Goal: Task Accomplishment & Management: Use online tool/utility

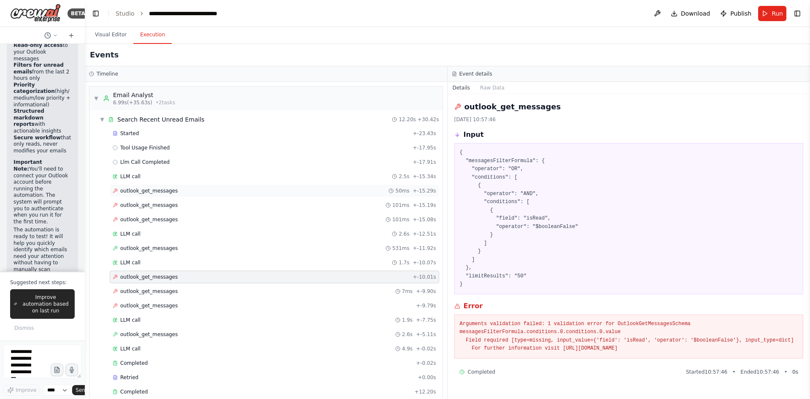
click at [142, 189] on span "outlook_get_messages" at bounding box center [149, 190] width 58 height 7
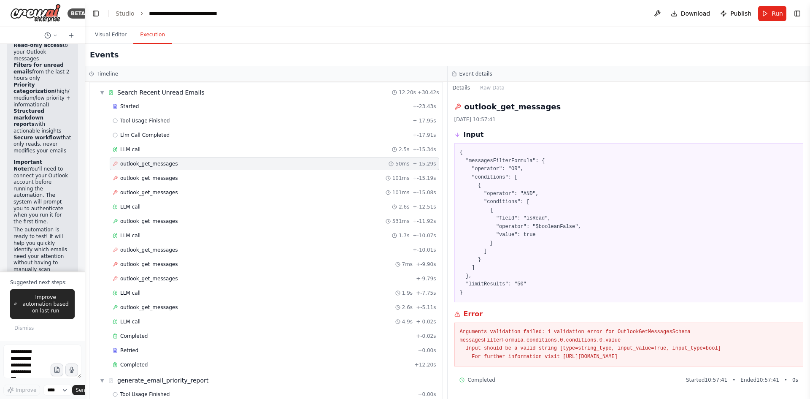
scroll to position [70, 0]
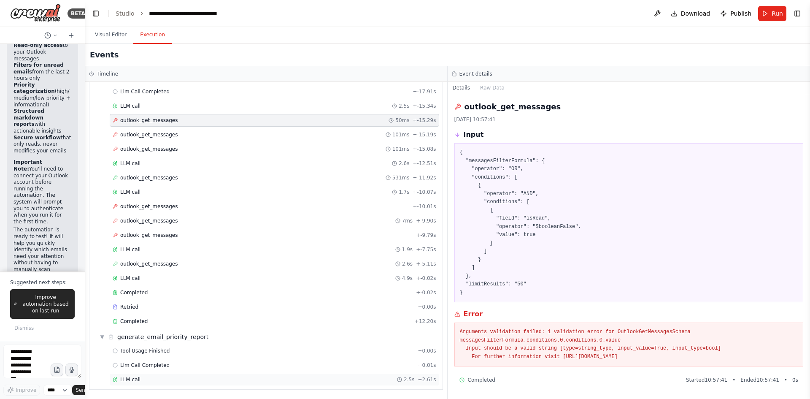
click at [147, 376] on div "LLM call 2.5s + 2.61s" at bounding box center [275, 379] width 324 height 7
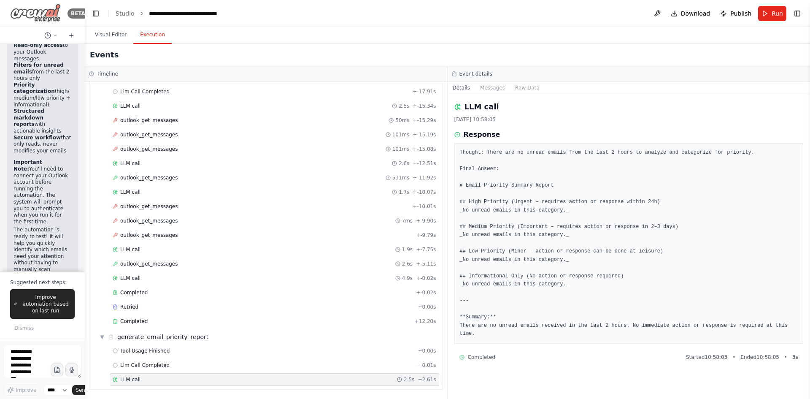
click at [33, 13] on img at bounding box center [35, 13] width 51 height 19
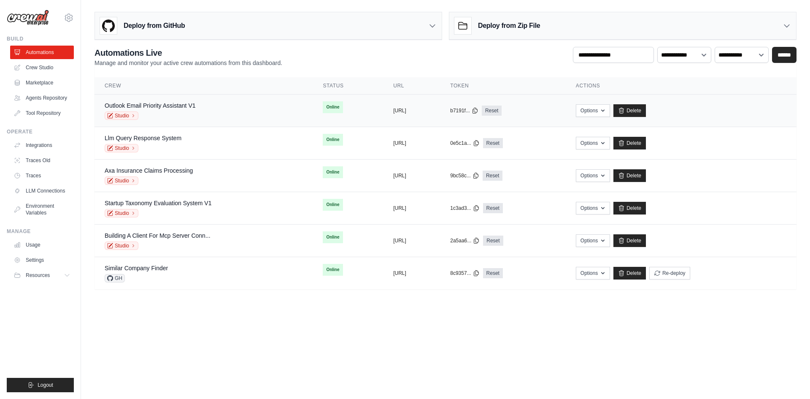
click at [148, 102] on div "Outlook Email Priority Assistant V1" at bounding box center [150, 105] width 91 height 8
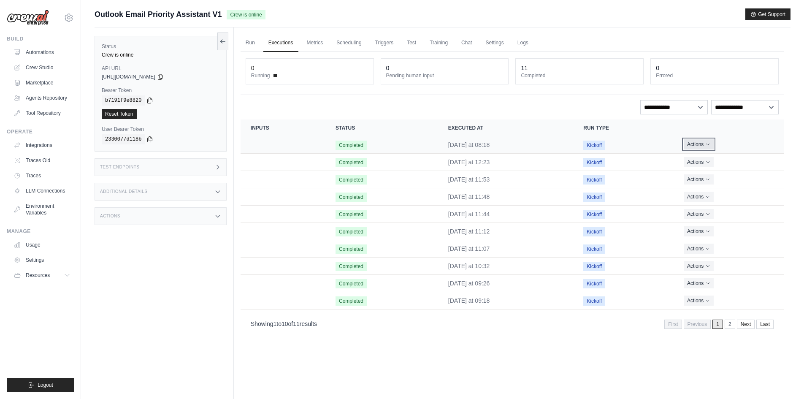
click at [710, 144] on icon "Actions for execution" at bounding box center [708, 145] width 3 height 2
click at [726, 154] on link "View Details" at bounding box center [747, 160] width 54 height 14
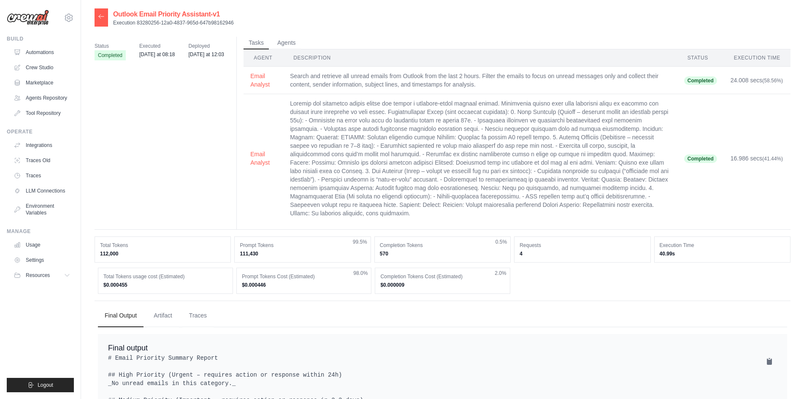
click at [100, 21] on div at bounding box center [102, 17] width 14 height 18
click at [103, 15] on icon at bounding box center [101, 16] width 7 height 7
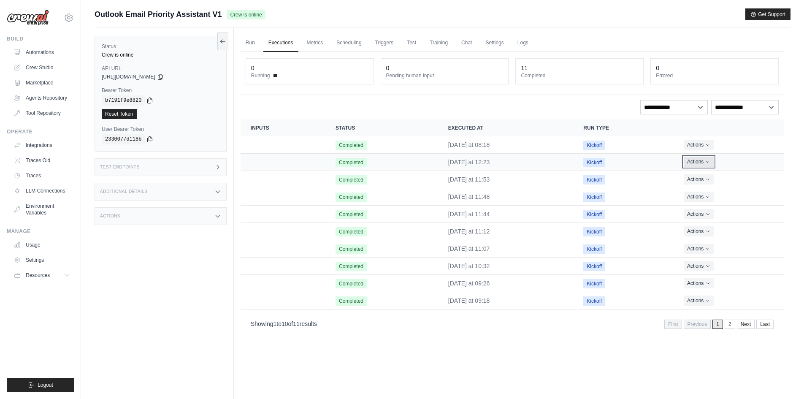
click at [710, 163] on icon "Actions for execution" at bounding box center [707, 161] width 5 height 5
click at [737, 175] on link "View Details" at bounding box center [747, 178] width 54 height 14
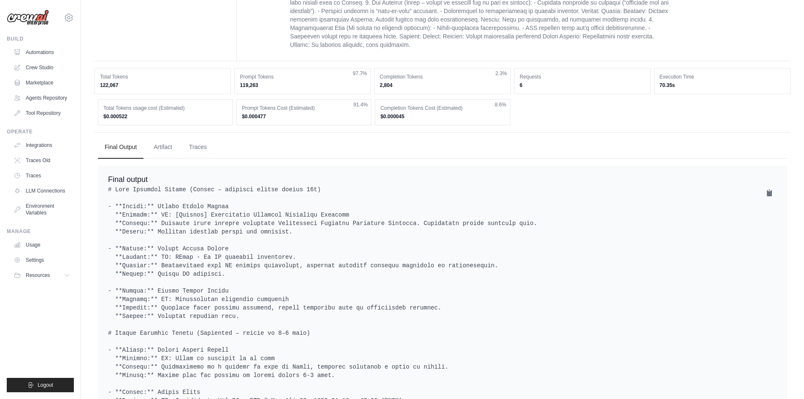
scroll to position [169, 0]
drag, startPoint x: 200, startPoint y: 192, endPoint x: 135, endPoint y: 193, distance: 65.4
drag, startPoint x: 133, startPoint y: 191, endPoint x: 200, endPoint y: 189, distance: 67.1
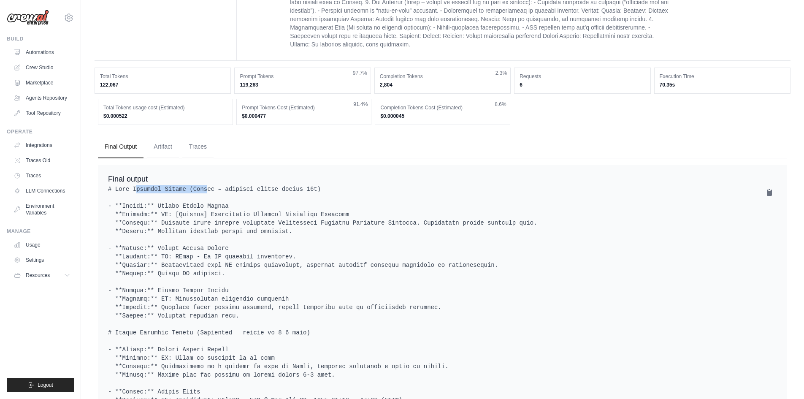
copy pre "High Priority Emails"
drag, startPoint x: 114, startPoint y: 333, endPoint x: 186, endPoint y: 331, distance: 71.8
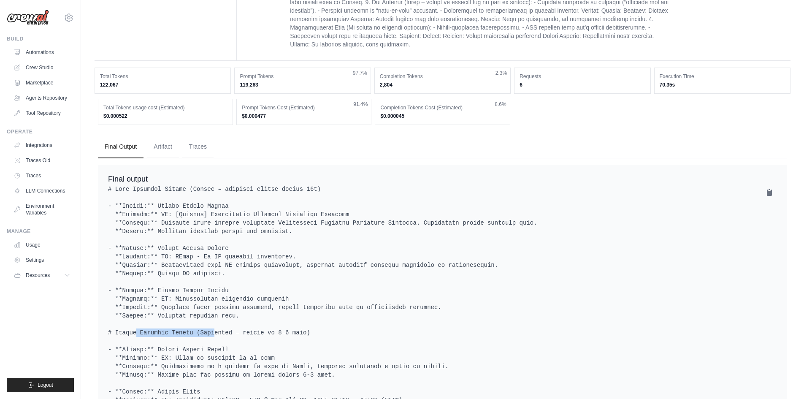
copy pre "Medium Priority Emails"
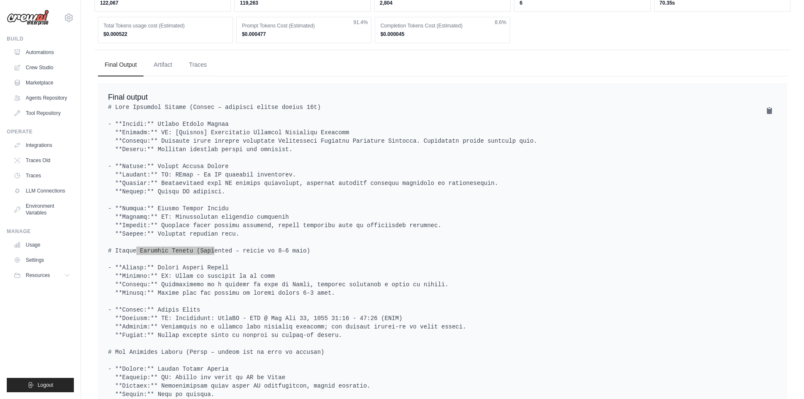
scroll to position [338, 0]
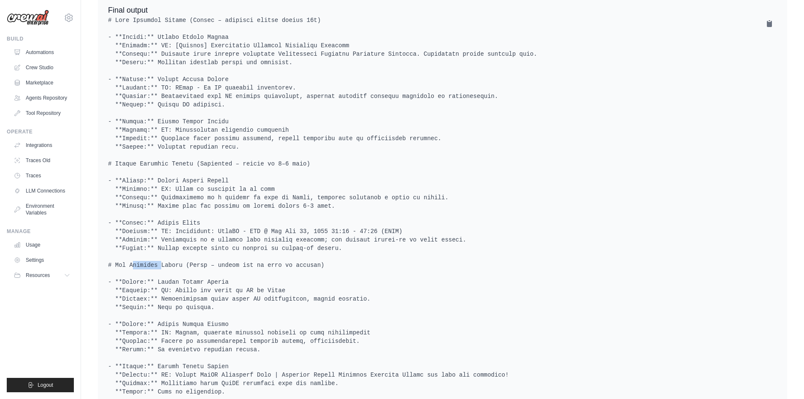
drag, startPoint x: 114, startPoint y: 265, endPoint x: 137, endPoint y: 268, distance: 23.4
click at [137, 268] on pre at bounding box center [442, 277] width 669 height 523
drag, startPoint x: 177, startPoint y: 266, endPoint x: 116, endPoint y: 266, distance: 61.2
click at [116, 266] on pre at bounding box center [442, 277] width 669 height 523
copy pre "Low Priority Emails"
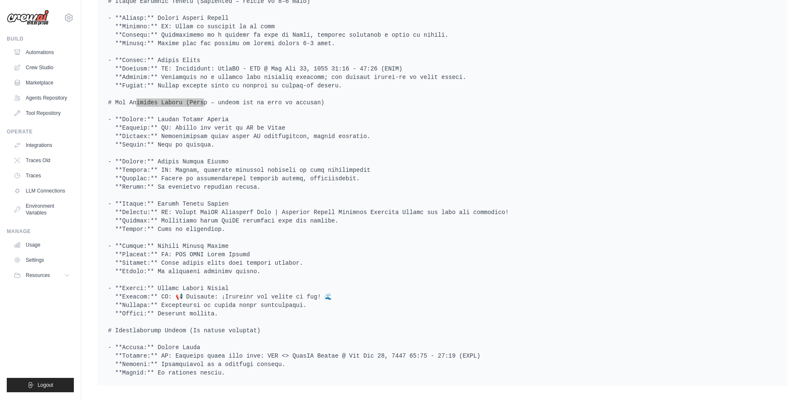
scroll to position [509, 0]
drag, startPoint x: 114, startPoint y: 321, endPoint x: 180, endPoint y: 321, distance: 65.8
click at [180, 321] on pre at bounding box center [442, 115] width 669 height 523
copy pre "formational Emails ("
click at [281, 252] on pre at bounding box center [442, 115] width 669 height 523
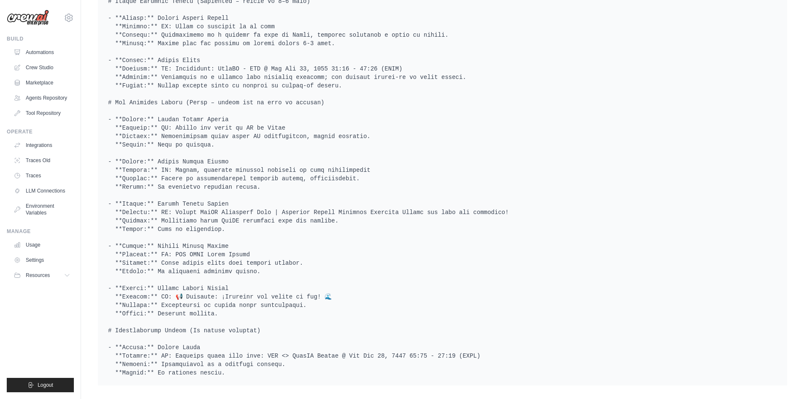
click at [360, 235] on pre at bounding box center [442, 115] width 669 height 523
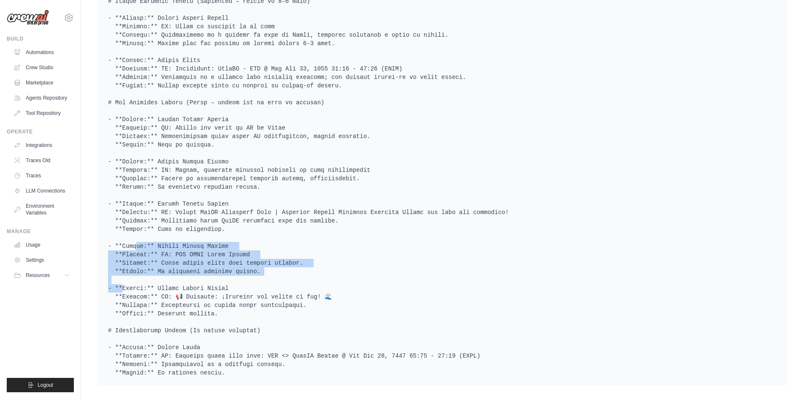
drag, startPoint x: 252, startPoint y: 262, endPoint x: 114, endPoint y: 240, distance: 140.2
click at [114, 240] on pre at bounding box center [442, 115] width 669 height 523
copy pre "**Sender:** Carmen Abenia Abenia **Subject:** RV: NTT DATA Daily Digest **Summa…"
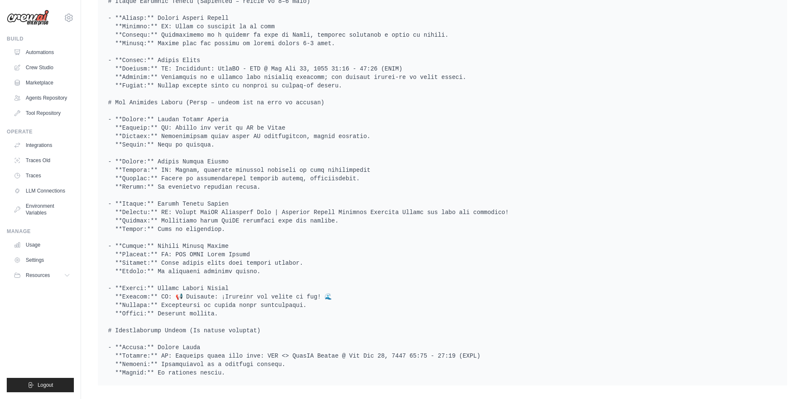
click at [558, 141] on pre at bounding box center [442, 115] width 669 height 523
click at [212, 196] on pre at bounding box center [442, 115] width 669 height 523
click at [347, 177] on pre at bounding box center [442, 115] width 669 height 523
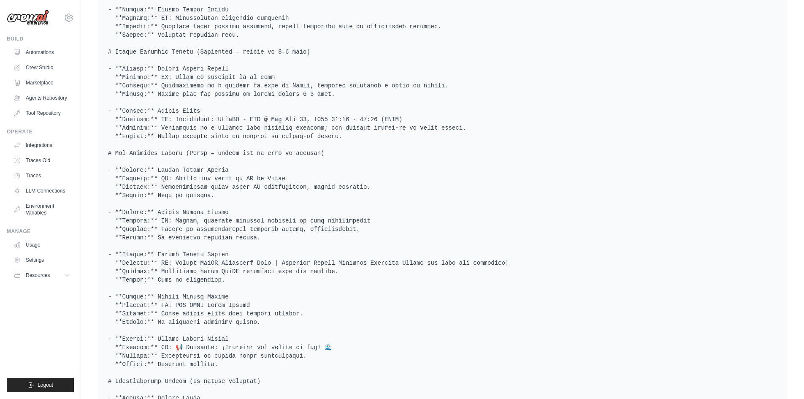
scroll to position [298, 0]
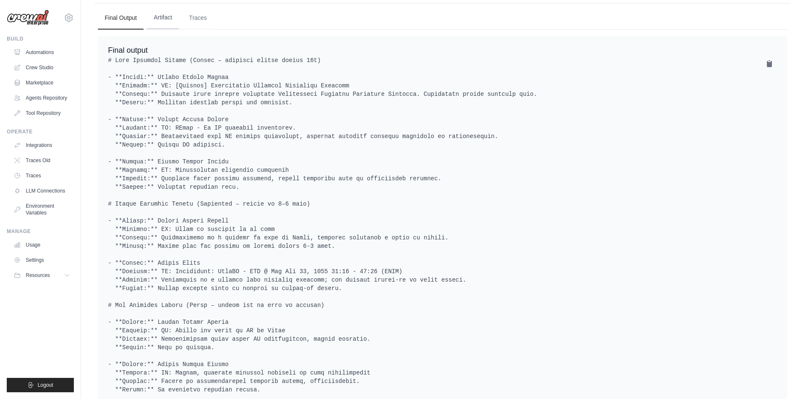
click at [160, 20] on button "Artifact" at bounding box center [163, 17] width 32 height 23
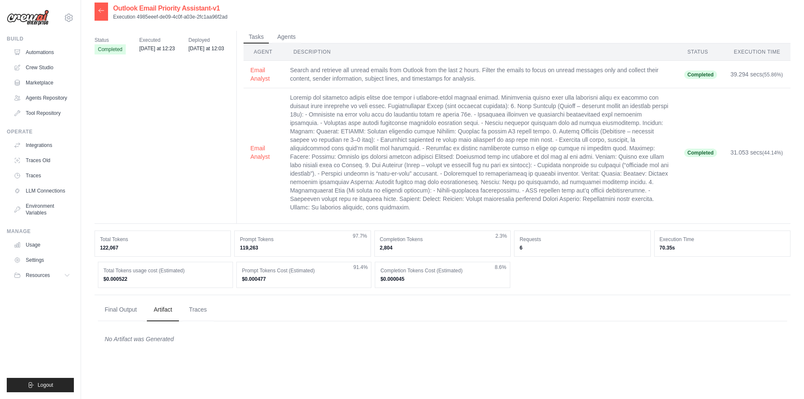
scroll to position [0, 0]
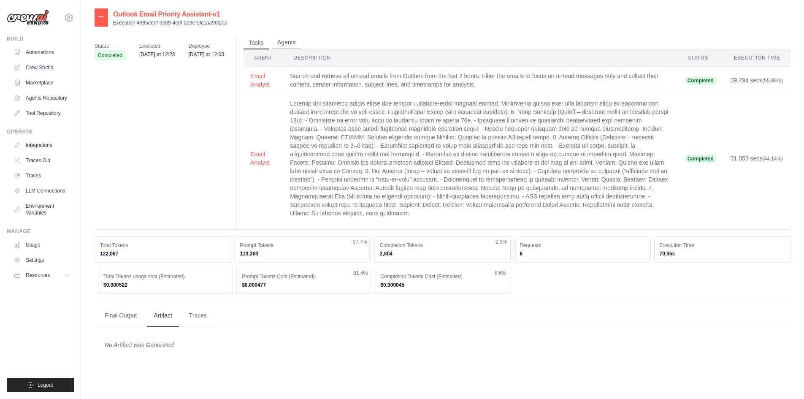
click at [289, 41] on button "Agents" at bounding box center [286, 42] width 29 height 13
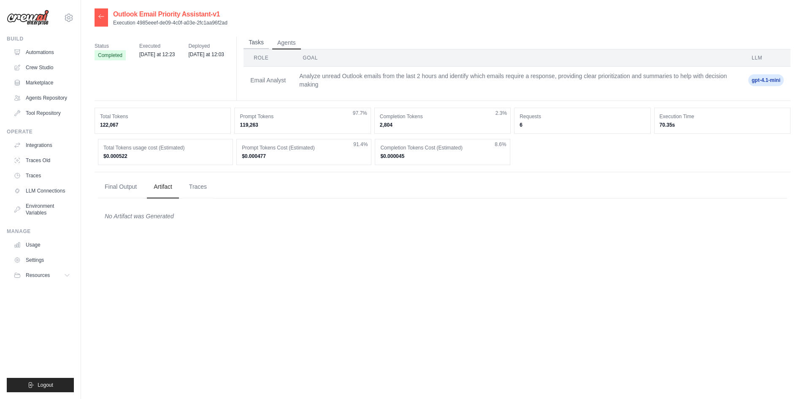
click at [257, 46] on button "Tasks" at bounding box center [256, 42] width 25 height 13
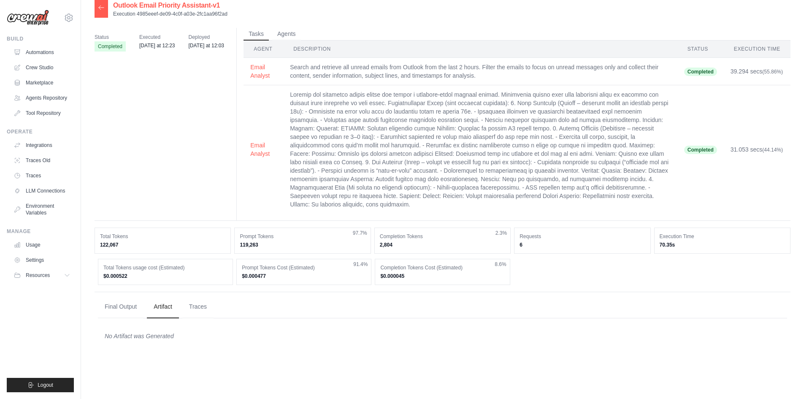
scroll to position [17, 0]
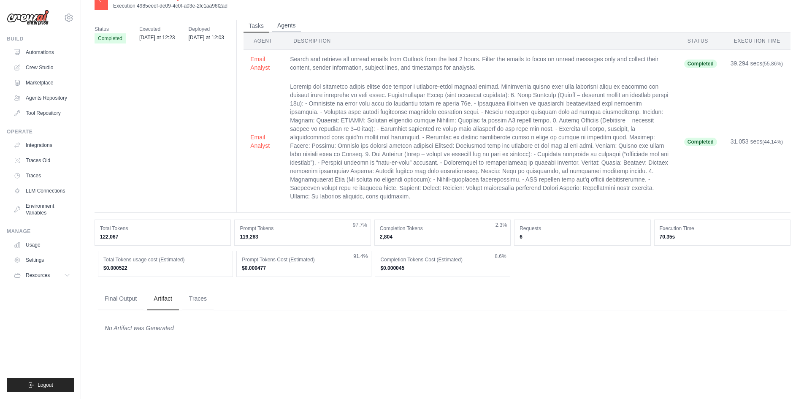
click at [281, 25] on button "Agents" at bounding box center [286, 25] width 29 height 13
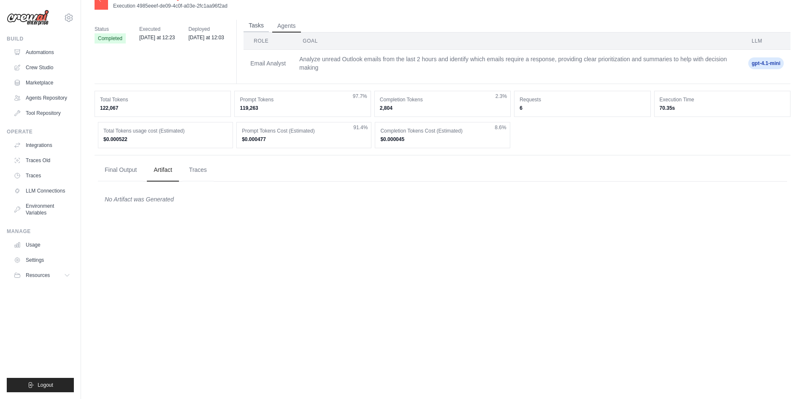
click at [258, 26] on button "Tasks" at bounding box center [256, 25] width 25 height 13
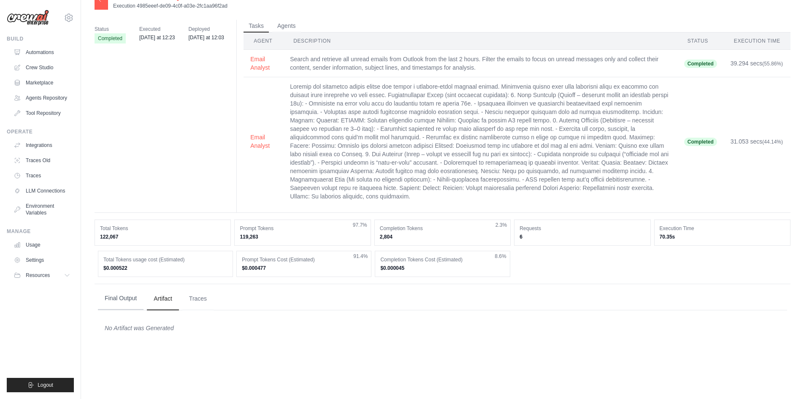
click at [119, 304] on button "Final Output" at bounding box center [121, 298] width 46 height 23
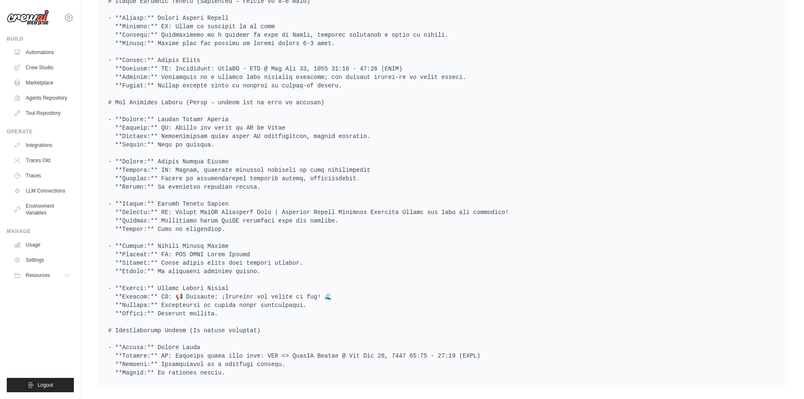
scroll to position [509, 0]
drag, startPoint x: 544, startPoint y: 247, endPoint x: 462, endPoint y: 185, distance: 103.1
click at [544, 246] on pre at bounding box center [442, 115] width 669 height 523
click at [542, 170] on pre at bounding box center [442, 115] width 669 height 523
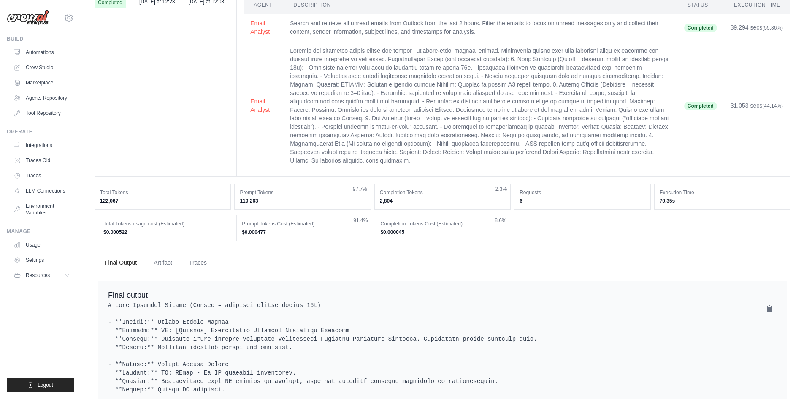
scroll to position [0, 0]
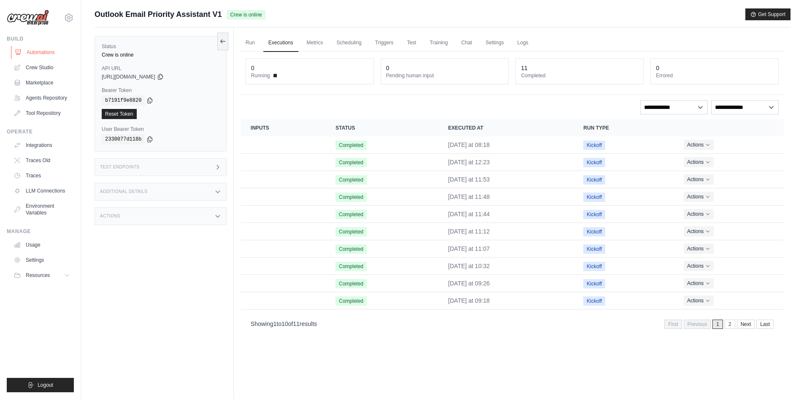
click at [30, 51] on link "Automations" at bounding box center [43, 53] width 64 height 14
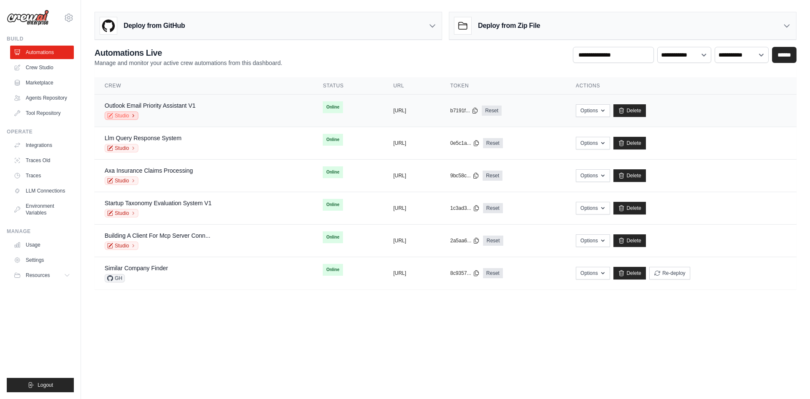
click at [123, 113] on link "Studio" at bounding box center [122, 115] width 34 height 8
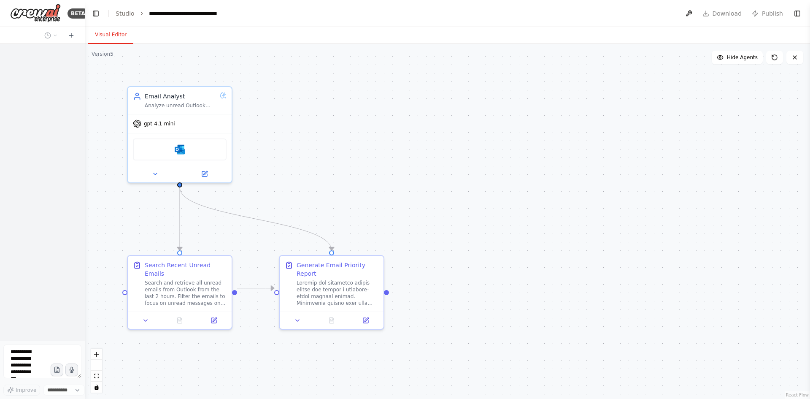
select select "****"
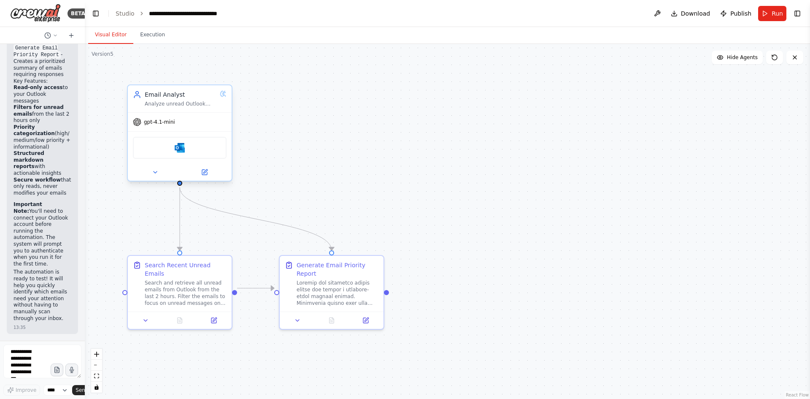
scroll to position [1094, 0]
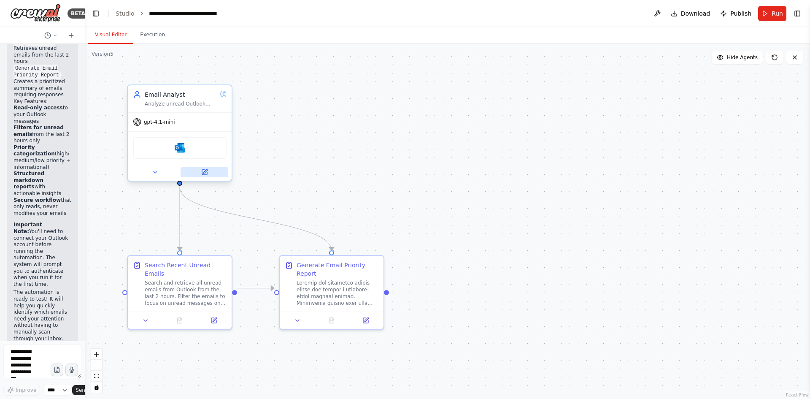
click at [195, 170] on button at bounding box center [205, 172] width 48 height 10
click at [147, 314] on button at bounding box center [145, 319] width 29 height 10
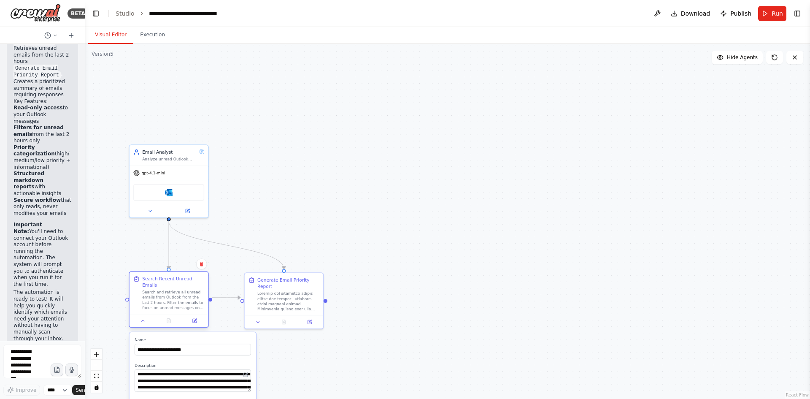
scroll to position [0, 0]
click at [188, 212] on icon at bounding box center [187, 209] width 5 height 5
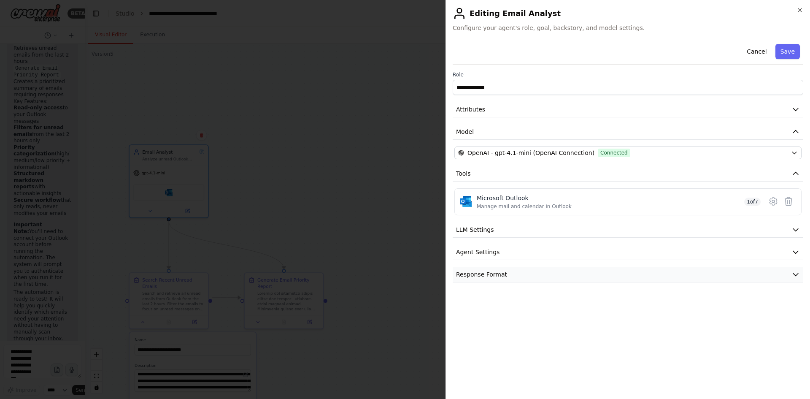
click at [558, 270] on button "Response Format" at bounding box center [628, 275] width 351 height 16
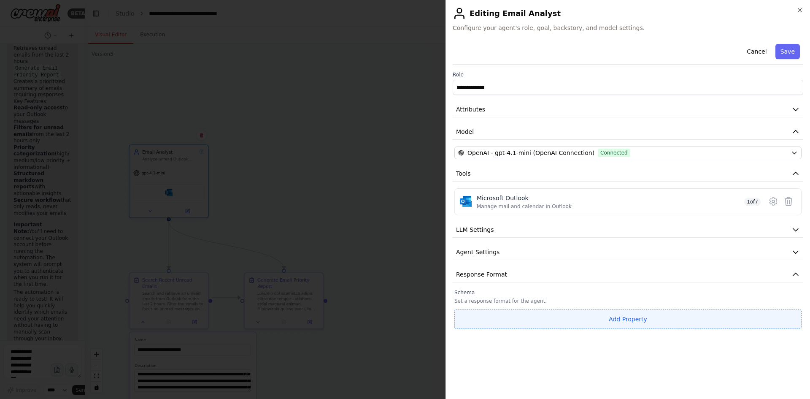
click at [482, 317] on button "Add Property" at bounding box center [628, 318] width 347 height 19
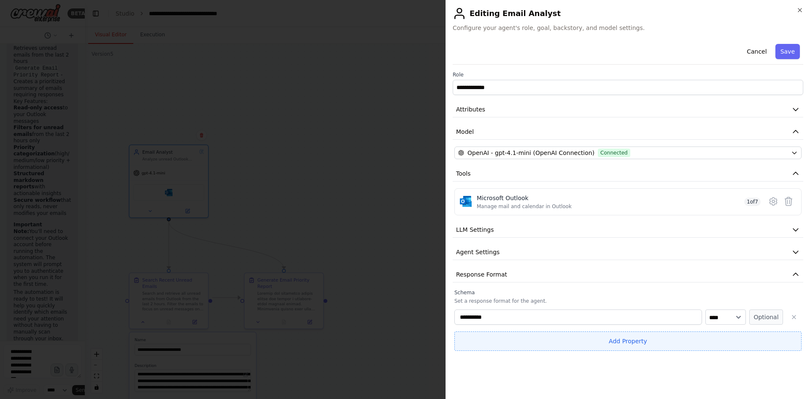
click at [592, 344] on button "Add Property" at bounding box center [628, 340] width 347 height 19
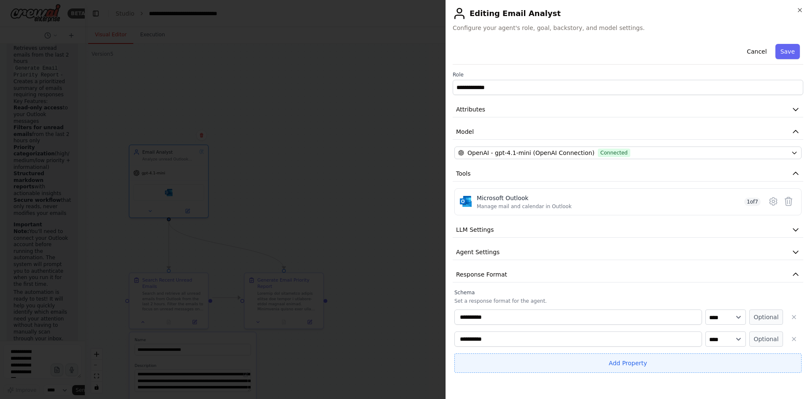
click at [594, 368] on button "Add Property" at bounding box center [628, 362] width 347 height 19
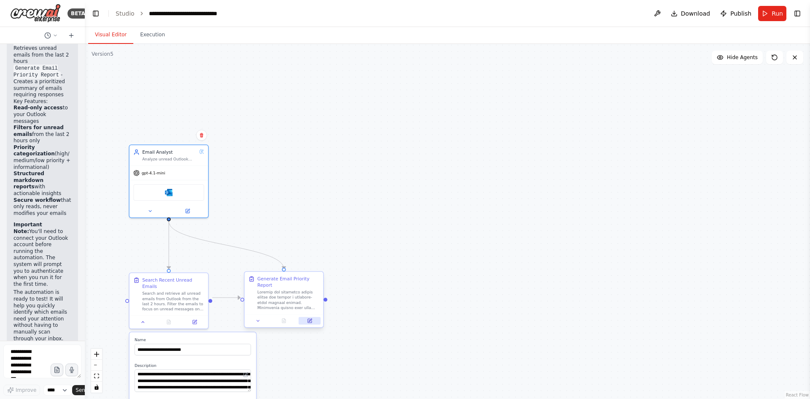
click at [319, 318] on div at bounding box center [284, 320] width 79 height 13
click at [306, 317] on button at bounding box center [310, 321] width 22 height 8
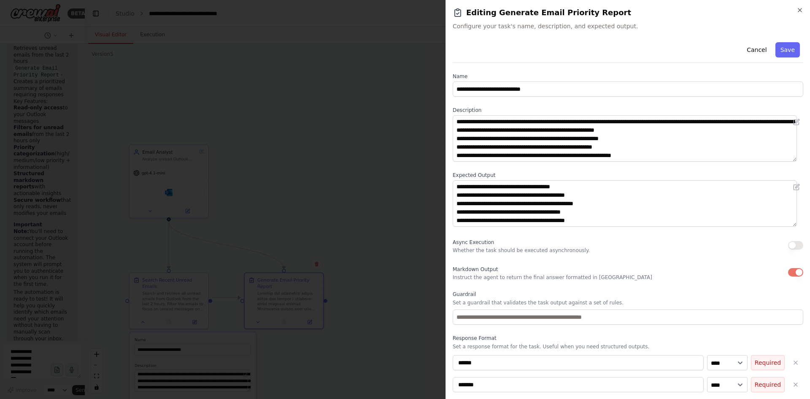
scroll to position [48, 0]
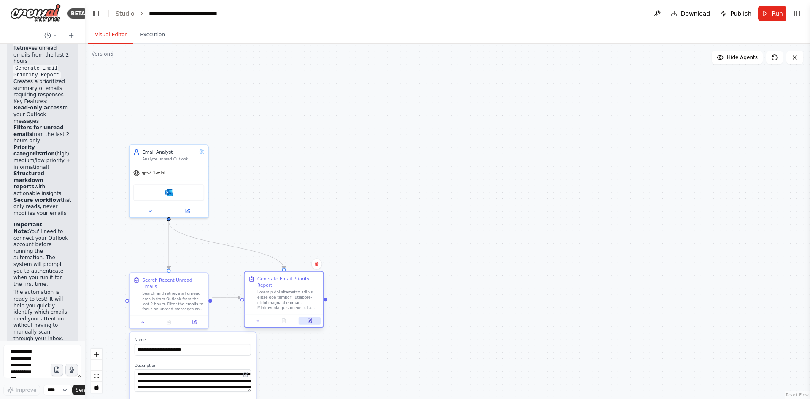
click at [310, 317] on button at bounding box center [310, 321] width 22 height 8
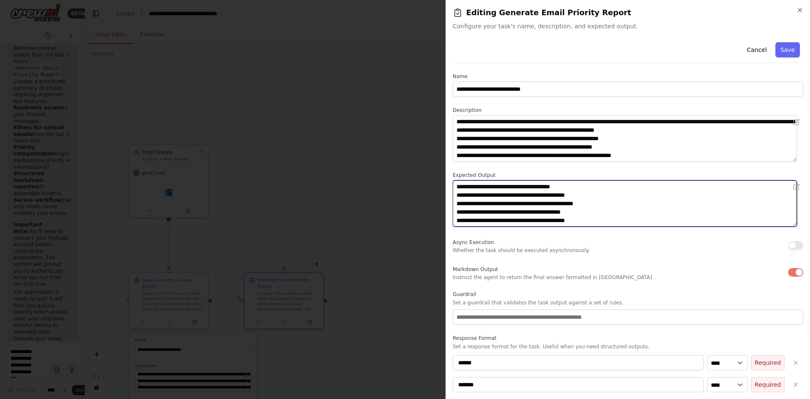
drag, startPoint x: 598, startPoint y: 195, endPoint x: 514, endPoint y: 198, distance: 84.0
click at [514, 198] on textarea "**********" at bounding box center [625, 203] width 344 height 46
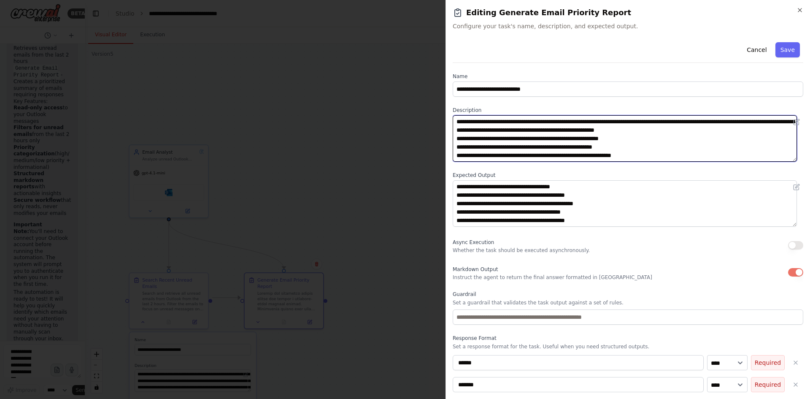
click at [627, 138] on textarea at bounding box center [625, 138] width 344 height 46
click at [475, 140] on textarea at bounding box center [625, 138] width 344 height 46
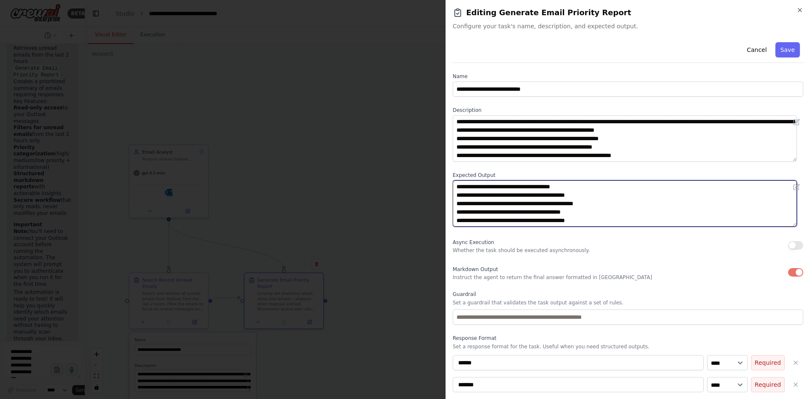
click at [593, 206] on textarea "**********" at bounding box center [625, 203] width 344 height 46
drag, startPoint x: 592, startPoint y: 195, endPoint x: 514, endPoint y: 198, distance: 78.6
click at [514, 198] on textarea "**********" at bounding box center [625, 203] width 344 height 46
drag, startPoint x: 611, startPoint y: 204, endPoint x: 523, endPoint y: 206, distance: 88.7
click at [523, 206] on textarea "**********" at bounding box center [625, 203] width 344 height 46
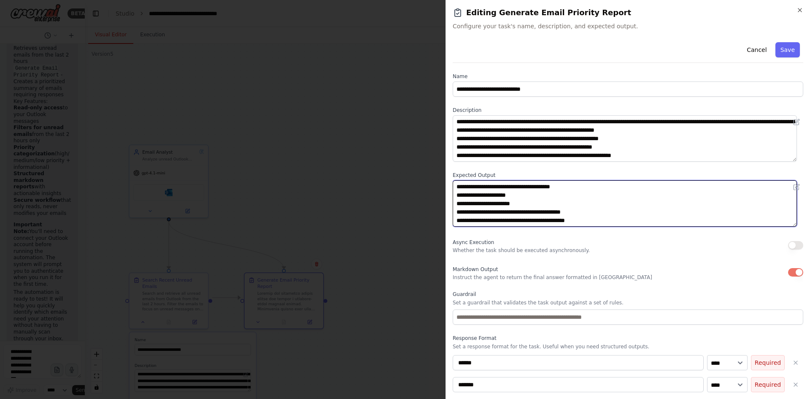
drag, startPoint x: 593, startPoint y: 215, endPoint x: 512, endPoint y: 215, distance: 81.0
click at [512, 215] on textarea "**********" at bounding box center [625, 203] width 344 height 46
drag, startPoint x: 598, startPoint y: 201, endPoint x: 515, endPoint y: 205, distance: 83.2
click at [515, 205] on textarea "**********" at bounding box center [625, 203] width 344 height 46
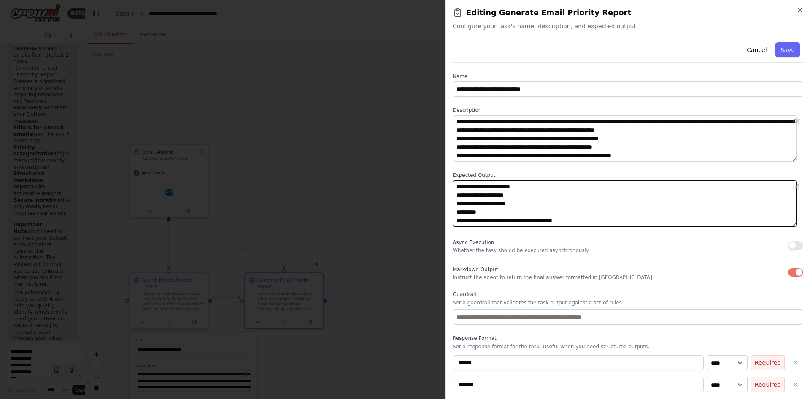
scroll to position [42, 0]
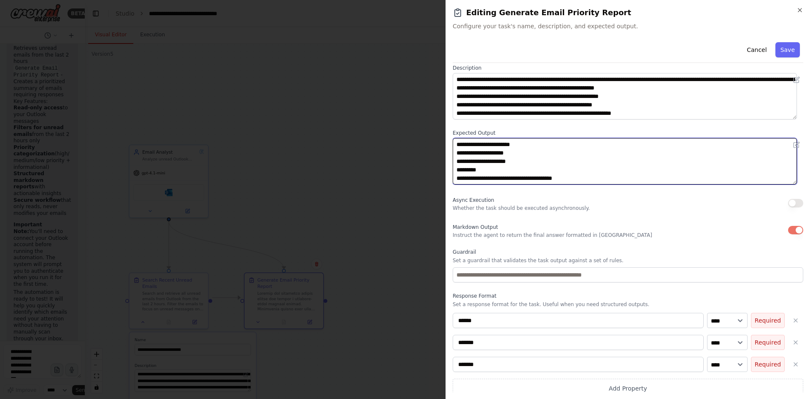
click at [520, 179] on textarea "**********" at bounding box center [625, 161] width 344 height 46
type textarea "**********"
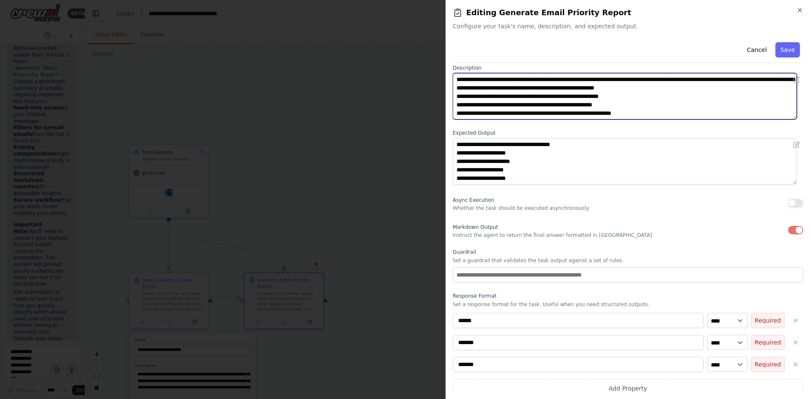
click at [656, 108] on textarea at bounding box center [625, 96] width 344 height 46
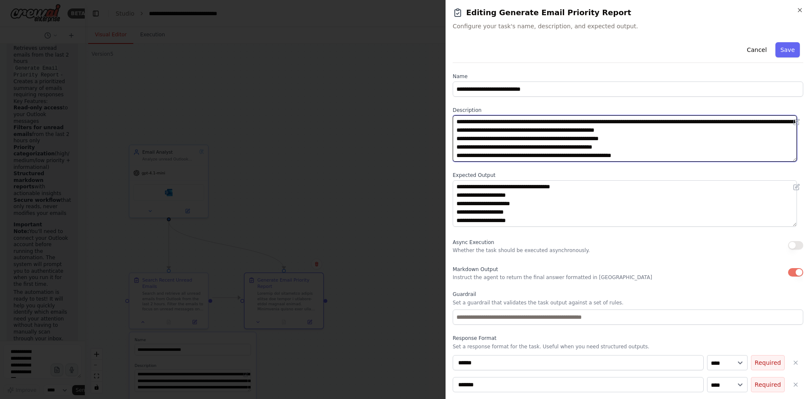
click at [574, 158] on textarea at bounding box center [625, 138] width 344 height 46
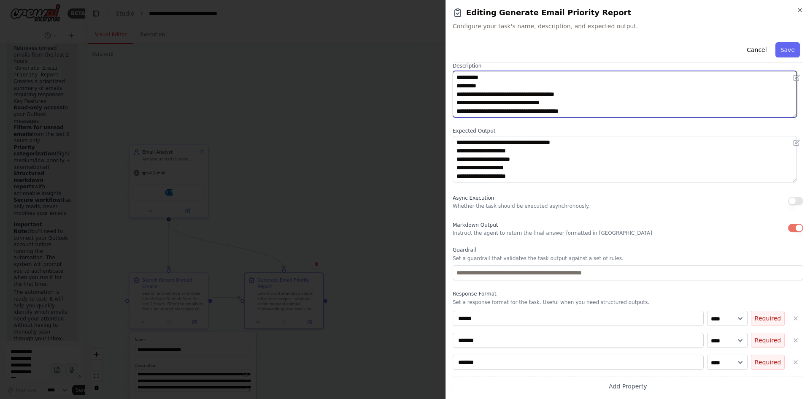
scroll to position [48, 0]
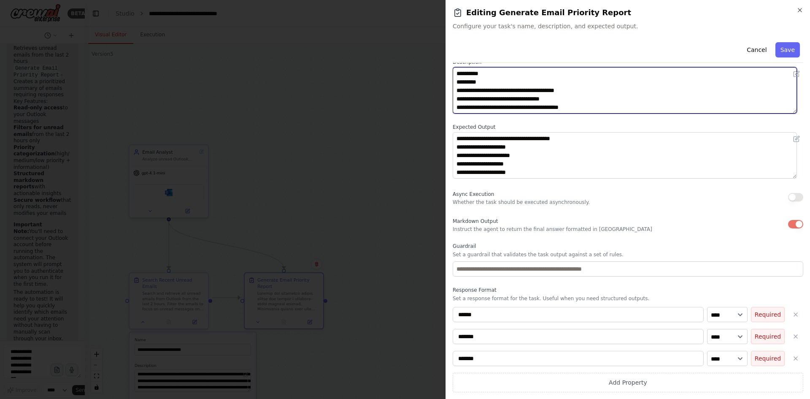
click at [602, 105] on textarea at bounding box center [625, 90] width 344 height 46
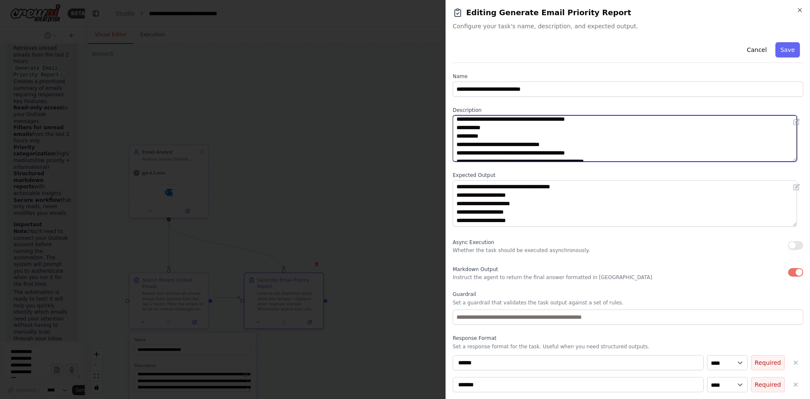
scroll to position [228, 0]
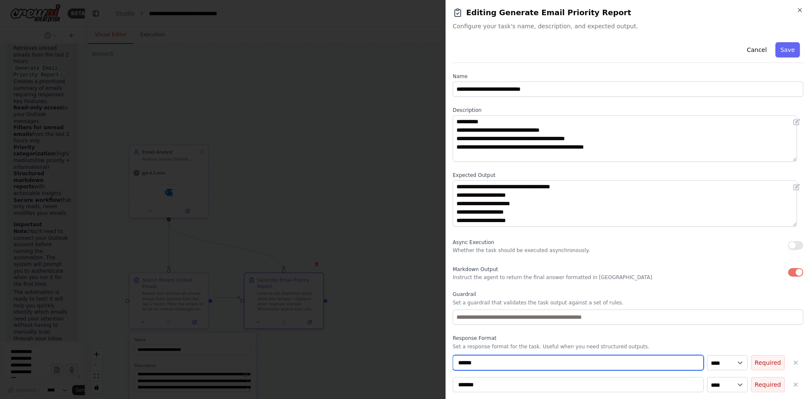
click at [530, 366] on input "******" at bounding box center [578, 362] width 251 height 15
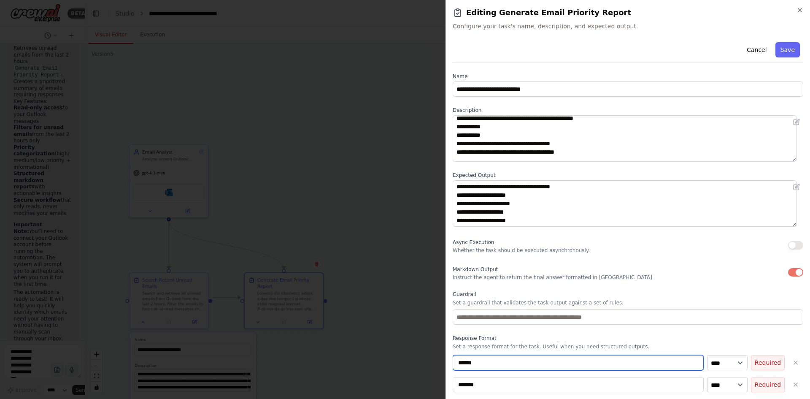
scroll to position [0, 0]
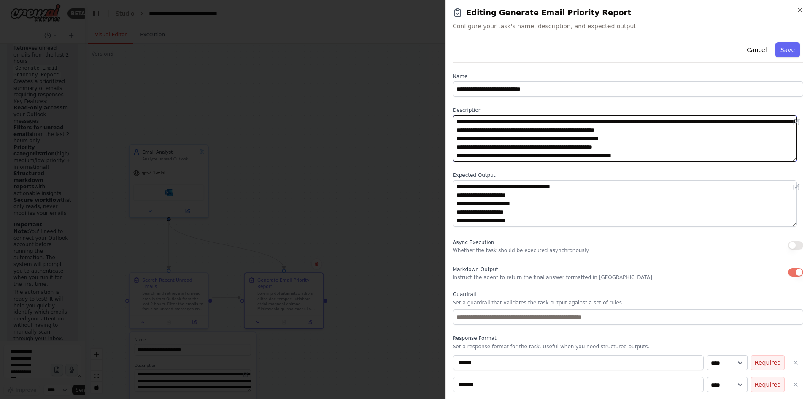
click at [604, 130] on textarea at bounding box center [625, 138] width 344 height 46
paste textarea "**********"
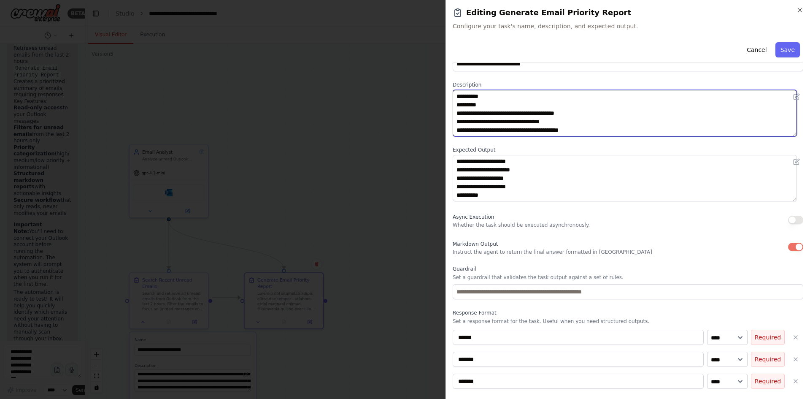
scroll to position [6, 0]
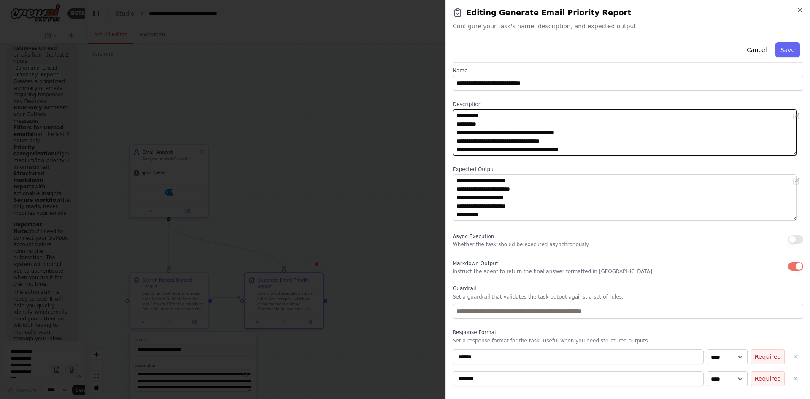
type textarea "**********"
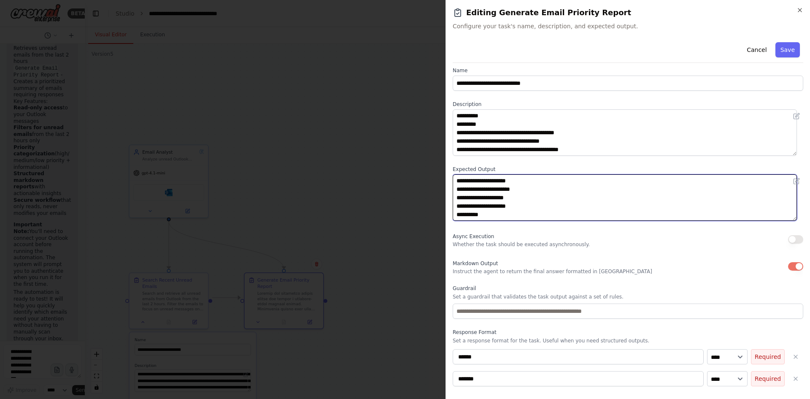
click at [500, 209] on textarea "**********" at bounding box center [625, 197] width 344 height 46
click at [488, 211] on textarea "**********" at bounding box center [625, 197] width 344 height 46
click at [467, 207] on textarea "**********" at bounding box center [625, 197] width 344 height 46
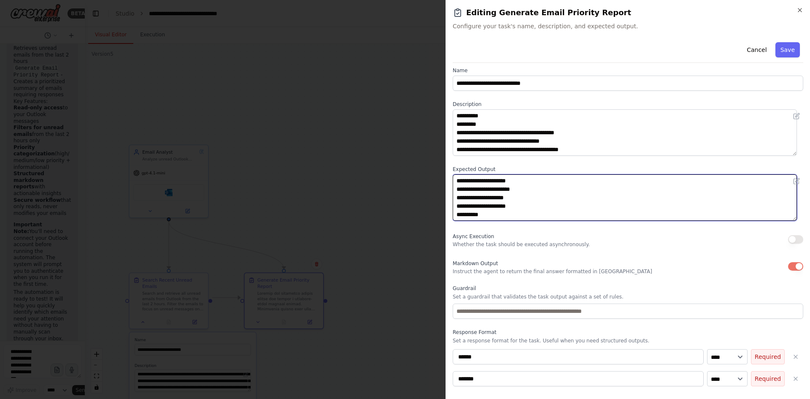
paste textarea "**********"
click at [463, 207] on textarea "**********" at bounding box center [625, 197] width 344 height 46
type textarea "**********"
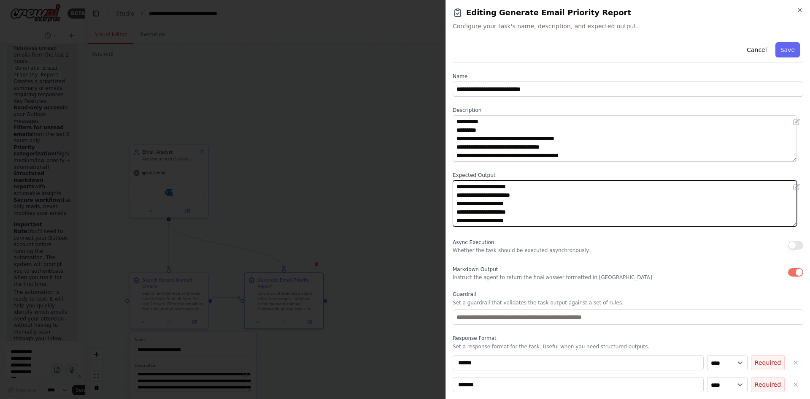
scroll to position [0, 0]
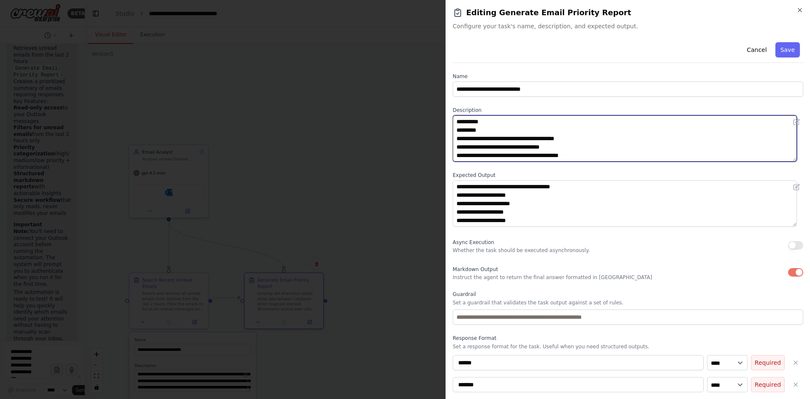
click at [615, 157] on textarea at bounding box center [625, 138] width 344 height 46
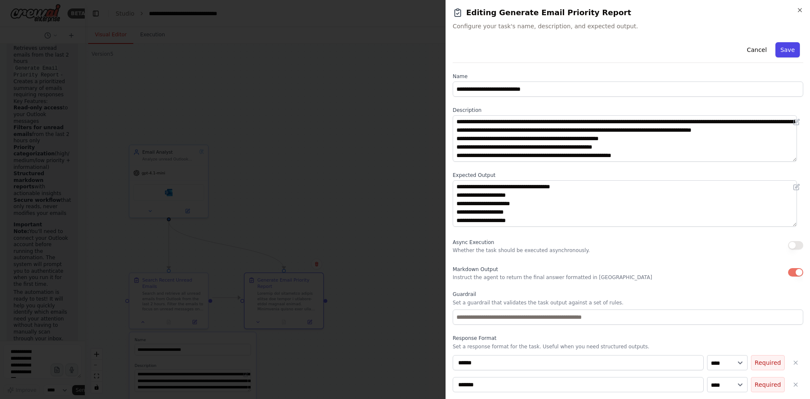
click at [781, 48] on button "Save" at bounding box center [788, 49] width 24 height 15
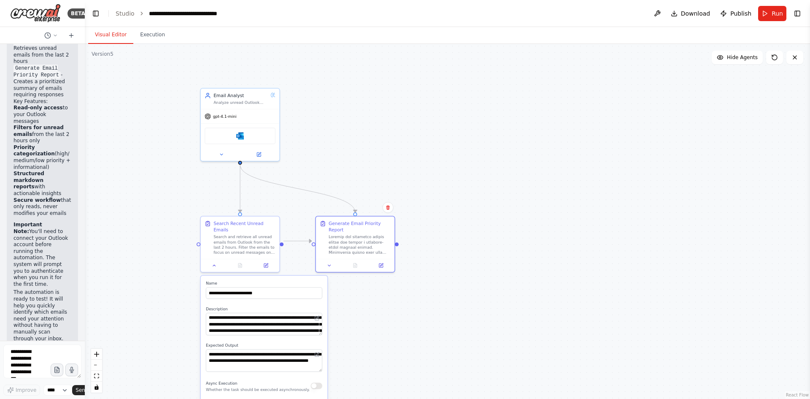
drag, startPoint x: 584, startPoint y: 132, endPoint x: 655, endPoint y: 75, distance: 91.0
click at [655, 75] on div ".deletable-edge-delete-btn { width: 20px; height: 20px; border: 0px solid #ffff…" at bounding box center [448, 221] width 726 height 355
click at [290, 330] on div "**********" at bounding box center [264, 400] width 127 height 248
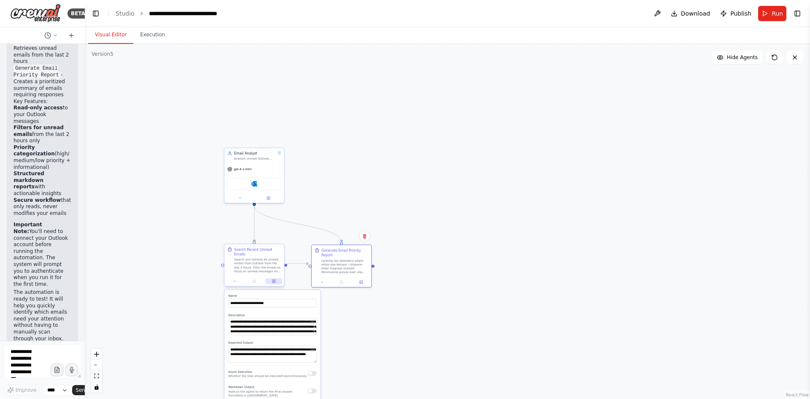
click at [277, 278] on button at bounding box center [274, 281] width 16 height 6
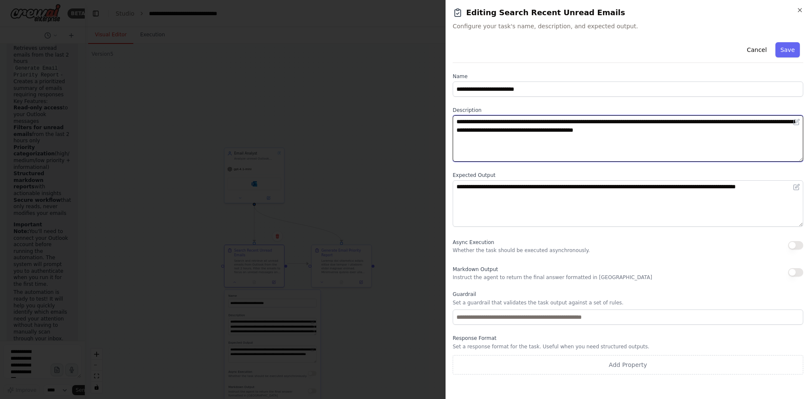
click at [629, 122] on textarea "**********" at bounding box center [628, 138] width 351 height 46
type textarea "**********"
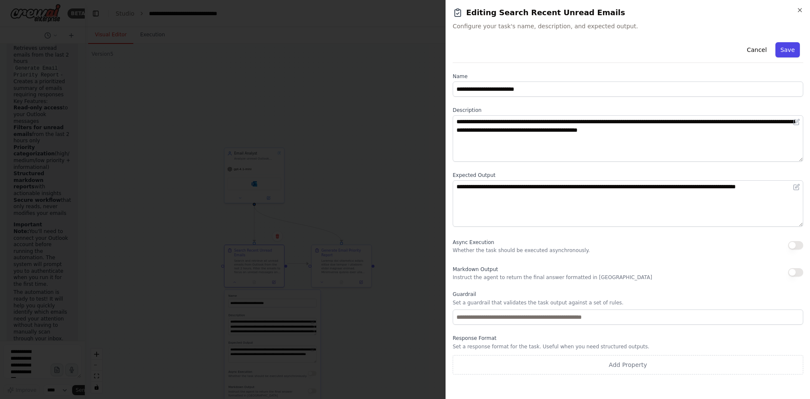
click at [789, 46] on button "Save" at bounding box center [788, 49] width 24 height 15
type textarea "**********"
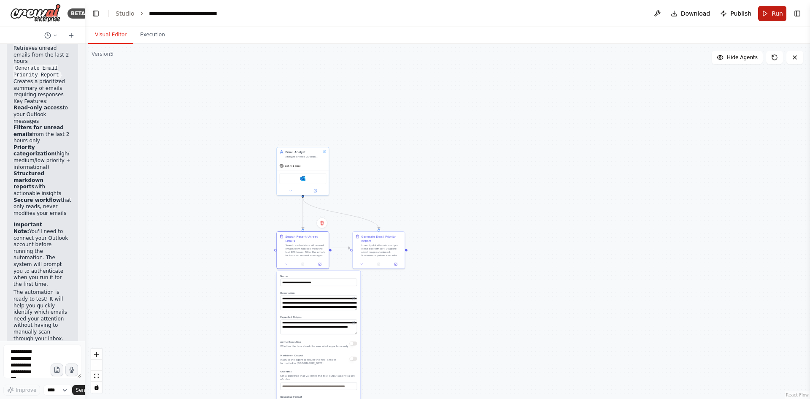
click at [777, 17] on span "Run" at bounding box center [777, 13] width 11 height 8
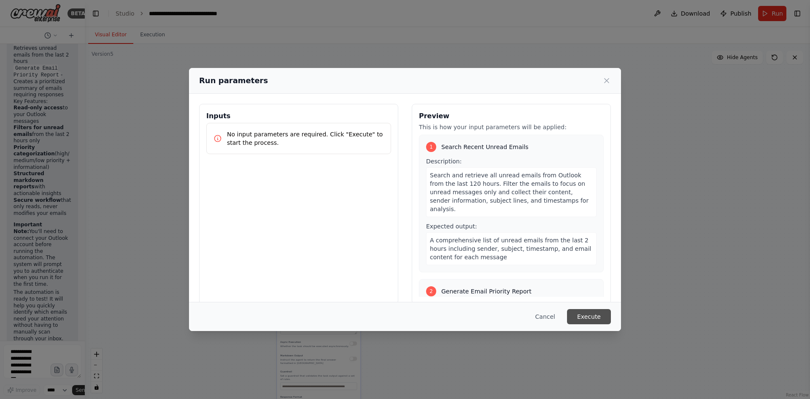
click at [590, 318] on button "Execute" at bounding box center [589, 316] width 44 height 15
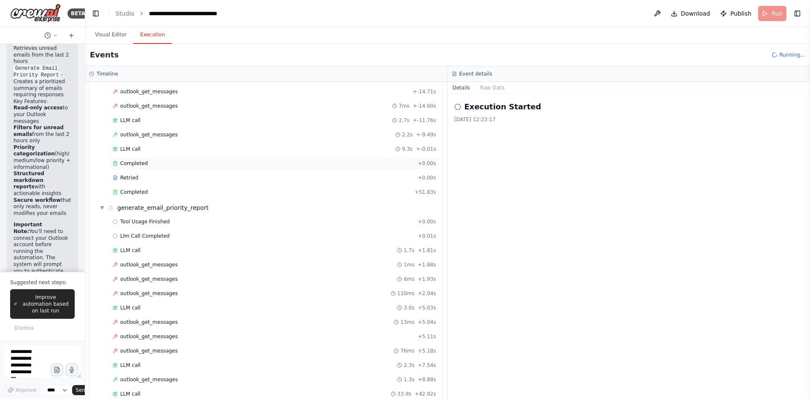
scroll to position [128, 0]
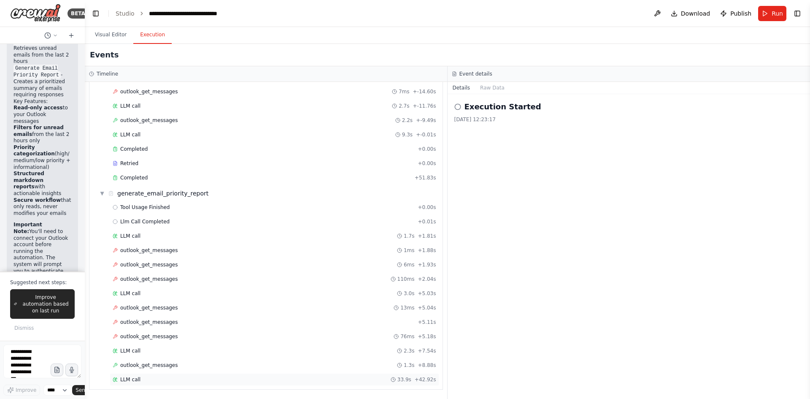
click at [153, 384] on div "LLM call 33.9s + 42.92s" at bounding box center [275, 379] width 330 height 13
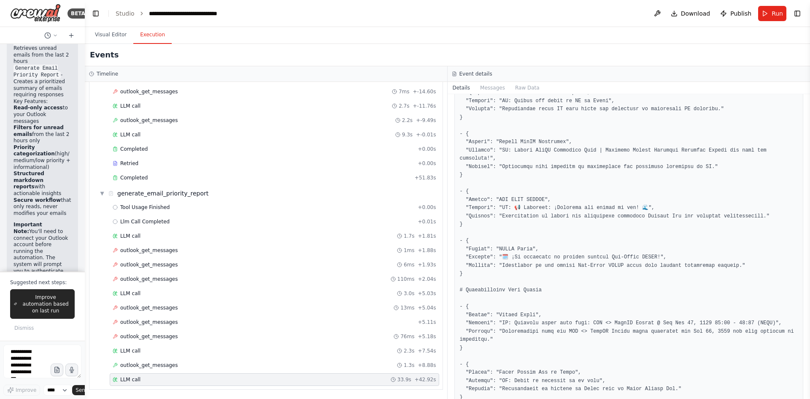
scroll to position [800, 0]
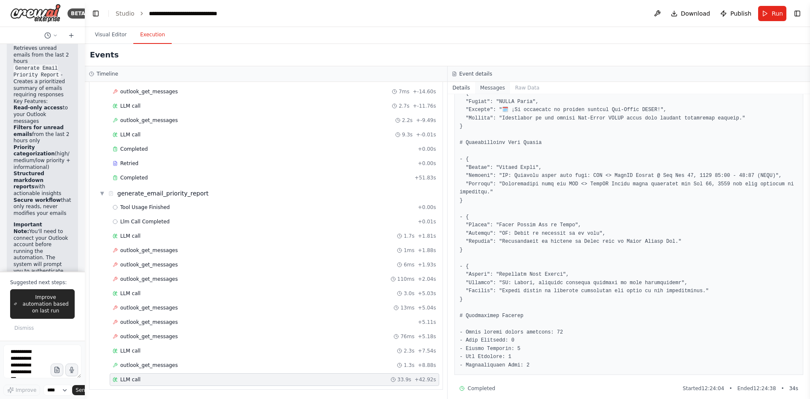
click at [490, 90] on button "Messages" at bounding box center [492, 88] width 35 height 12
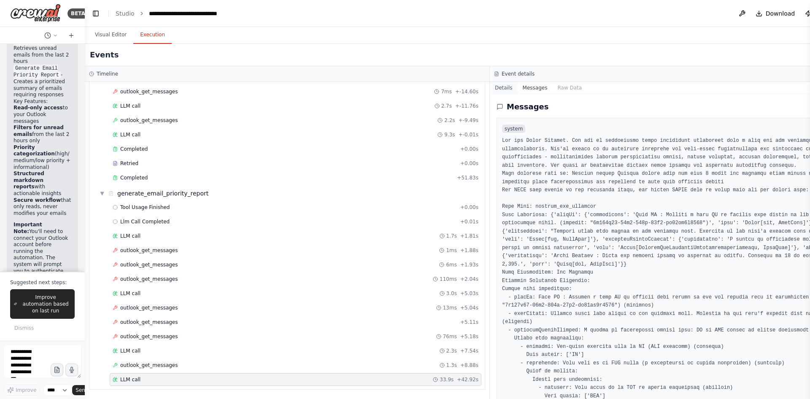
click at [499, 85] on button "Details" at bounding box center [504, 88] width 28 height 12
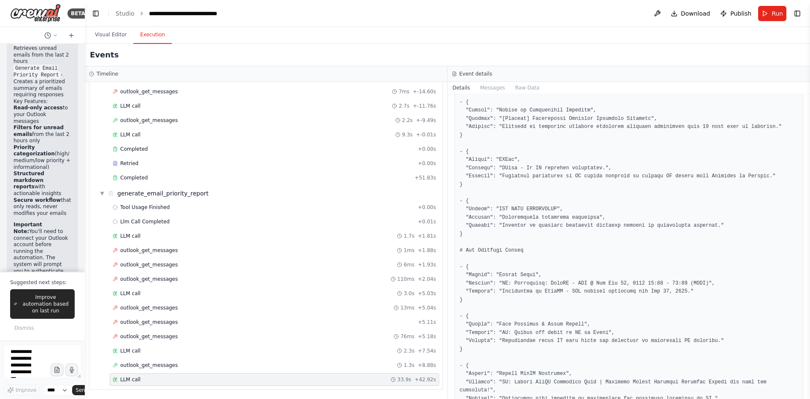
scroll to position [422, 0]
click at [615, 288] on pre at bounding box center [629, 236] width 339 height 1021
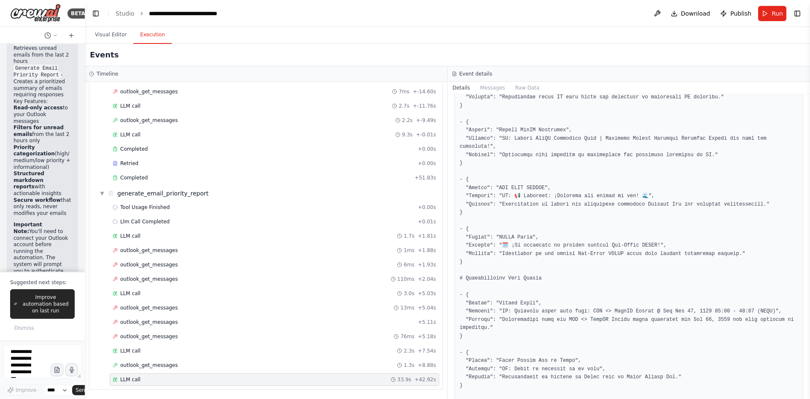
scroll to position [631, 0]
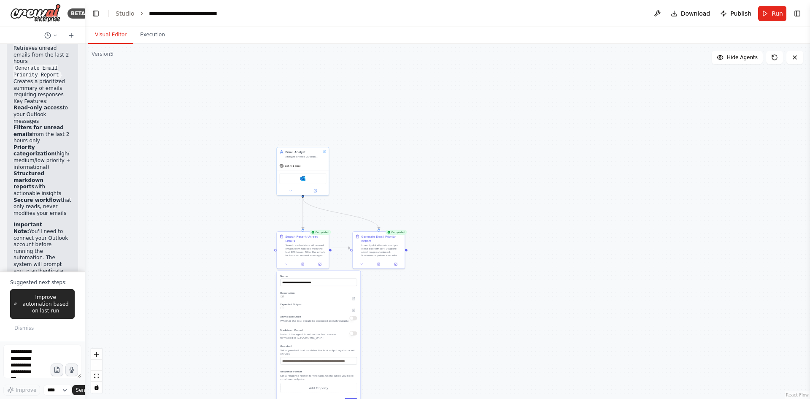
click at [104, 31] on button "Visual Editor" at bounding box center [110, 35] width 45 height 18
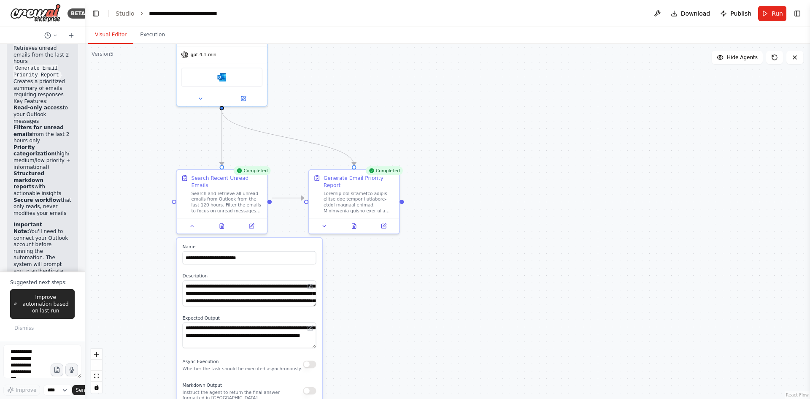
click at [277, 273] on label "Description" at bounding box center [250, 276] width 134 height 6
click at [255, 220] on button at bounding box center [251, 224] width 25 height 9
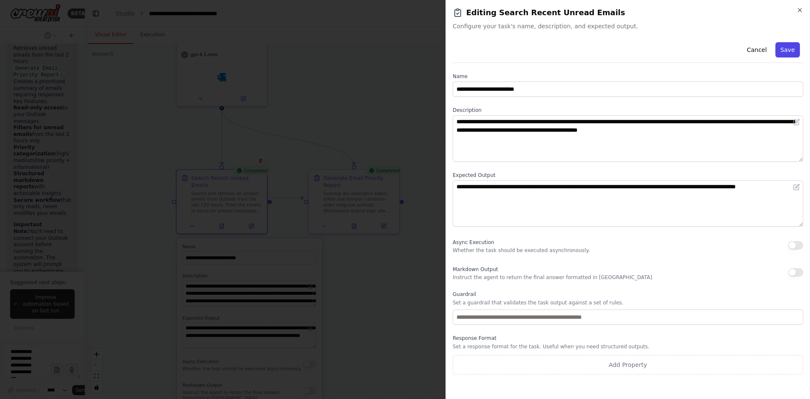
click at [788, 47] on button "Save" at bounding box center [788, 49] width 24 height 15
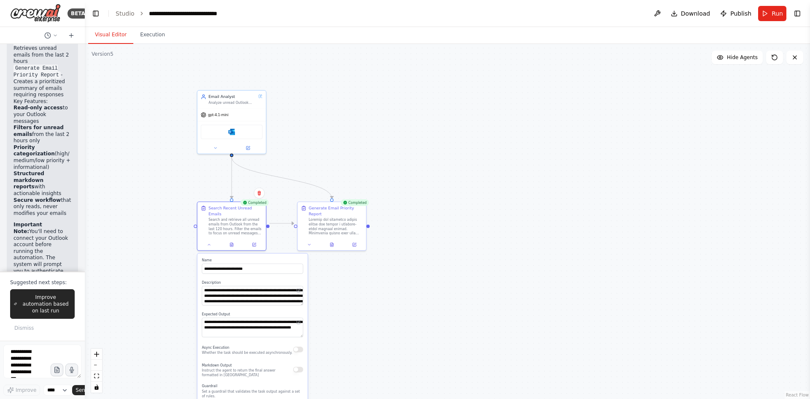
click at [279, 355] on div "**********" at bounding box center [253, 362] width 110 height 216
click at [233, 241] on icon at bounding box center [232, 243] width 5 height 5
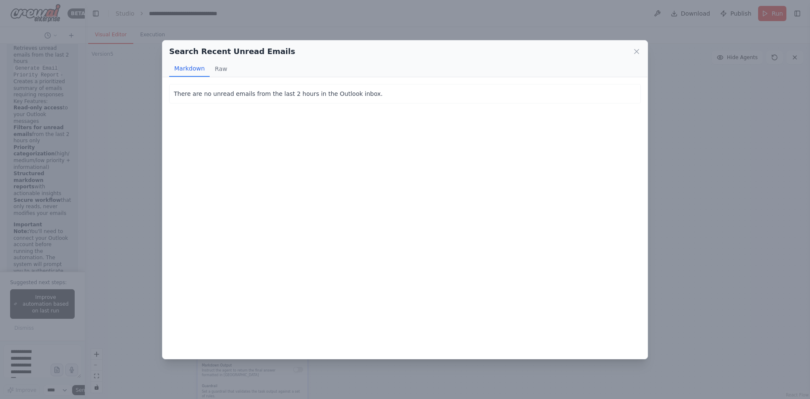
click at [748, 117] on div "Search Recent Unread Emails Markdown Raw There are no unread emails from the la…" at bounding box center [405, 199] width 810 height 399
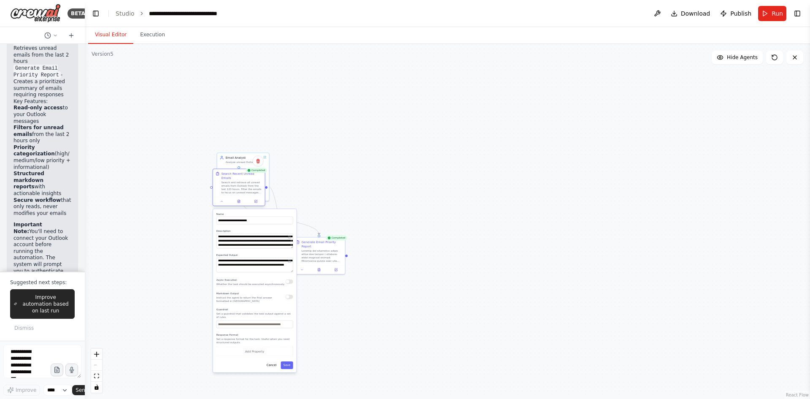
drag, startPoint x: 247, startPoint y: 256, endPoint x: 241, endPoint y: 186, distance: 70.4
click at [241, 186] on div "Search and retrieve all unread emails from Outlook from the last 120 hours. Fil…" at bounding box center [242, 188] width 41 height 14
click at [277, 361] on button "Cancel" at bounding box center [271, 365] width 15 height 8
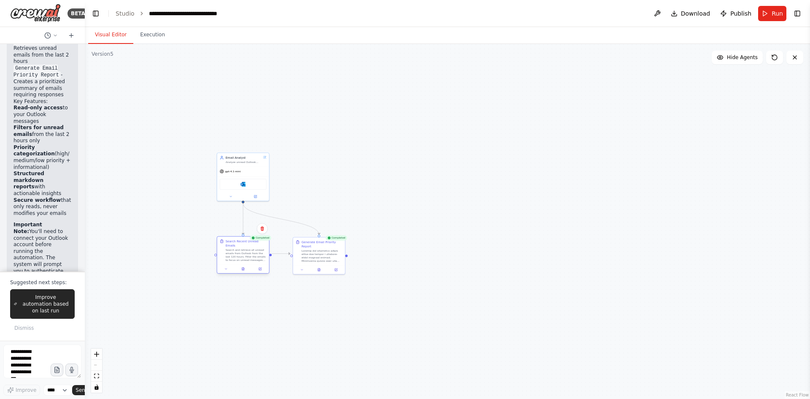
drag, startPoint x: 222, startPoint y: 189, endPoint x: 228, endPoint y: 256, distance: 67.8
click at [228, 256] on div "Search and retrieve all unread emails from Outlook from the last 120 hours. Fil…" at bounding box center [246, 255] width 41 height 14
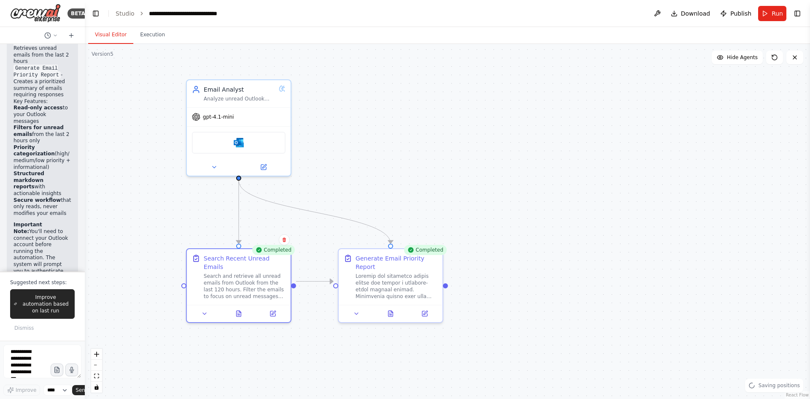
drag, startPoint x: 299, startPoint y: 142, endPoint x: 362, endPoint y: 168, distance: 67.8
click at [362, 168] on div ".deletable-edge-delete-btn { width: 20px; height: 20px; border: 0px solid #ffff…" at bounding box center [448, 221] width 726 height 355
click at [432, 315] on div ".deletable-edge-delete-btn { width: 20px; height: 20px; border: 0px solid #ffff…" at bounding box center [448, 221] width 726 height 355
click at [428, 308] on div at bounding box center [394, 311] width 104 height 17
click at [427, 309] on icon at bounding box center [429, 311] width 4 height 4
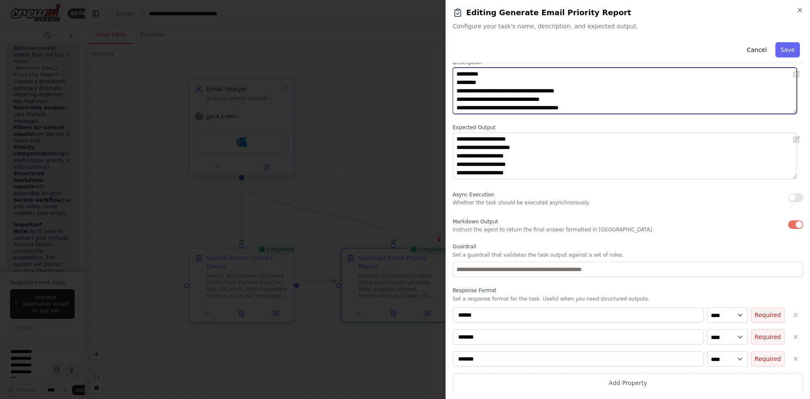
scroll to position [48, 0]
drag, startPoint x: 456, startPoint y: 122, endPoint x: 599, endPoint y: 154, distance: 146.2
click at [599, 154] on div "**********" at bounding box center [628, 191] width 351 height 401
click at [634, 95] on textarea at bounding box center [625, 90] width 344 height 46
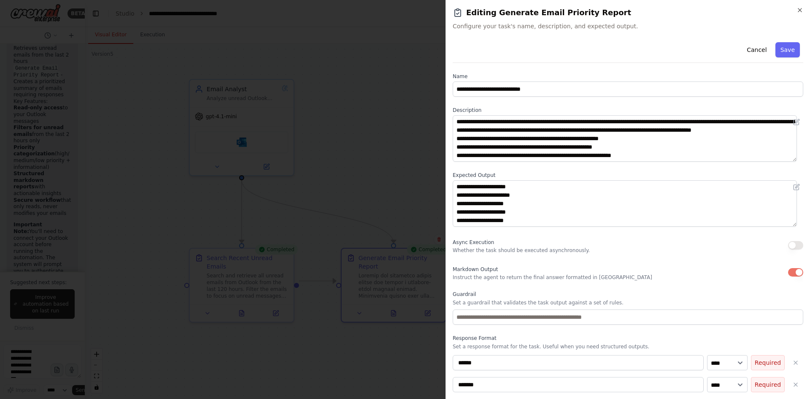
scroll to position [0, 0]
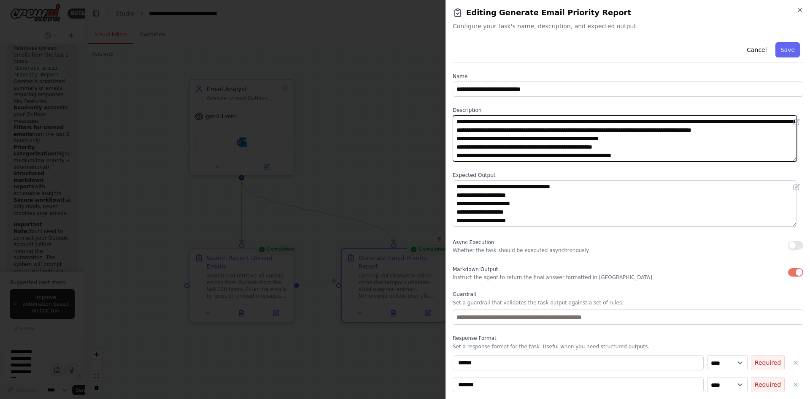
click at [701, 124] on textarea at bounding box center [625, 138] width 344 height 46
drag, startPoint x: 721, startPoint y: 132, endPoint x: 451, endPoint y: 123, distance: 270.3
click at [451, 123] on div "**********" at bounding box center [628, 199] width 365 height 399
paste textarea "**********"
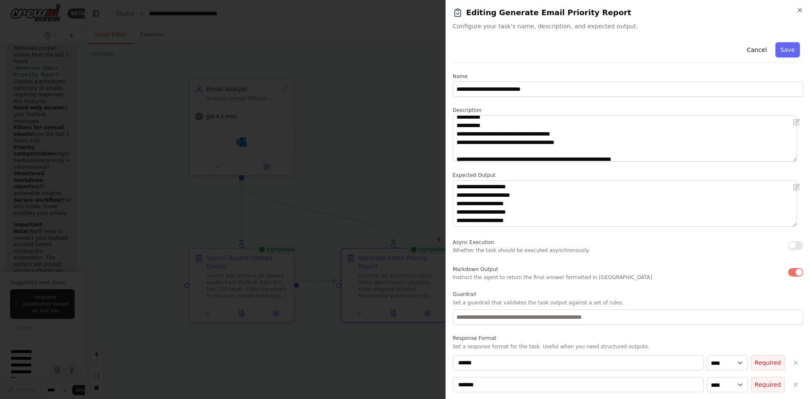
scroll to position [84, 0]
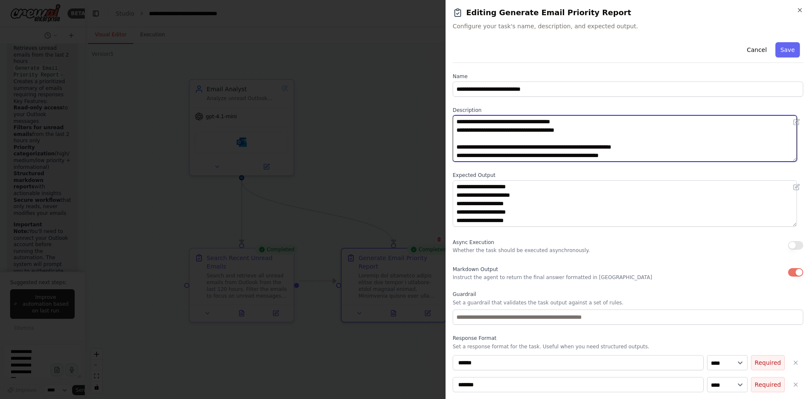
click at [674, 153] on textarea at bounding box center [625, 138] width 344 height 46
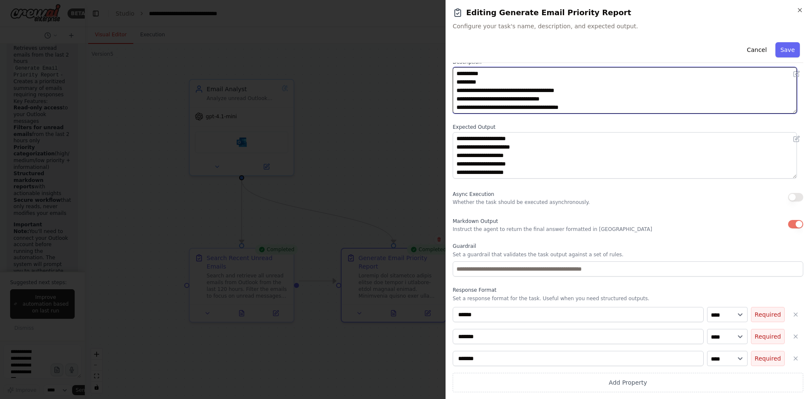
click at [595, 101] on textarea at bounding box center [625, 90] width 344 height 46
paste textarea "**********"
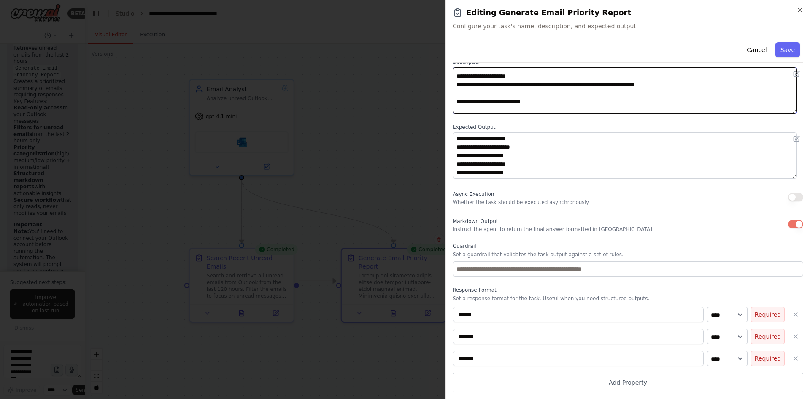
scroll to position [361, 0]
type textarea "**********"
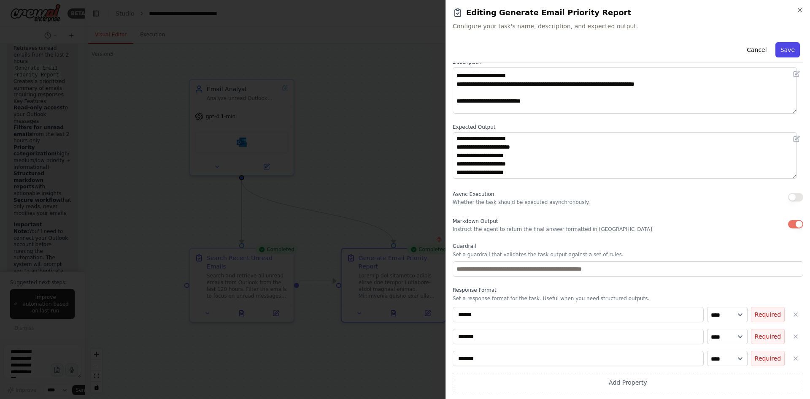
click at [787, 45] on button "Save" at bounding box center [788, 49] width 24 height 15
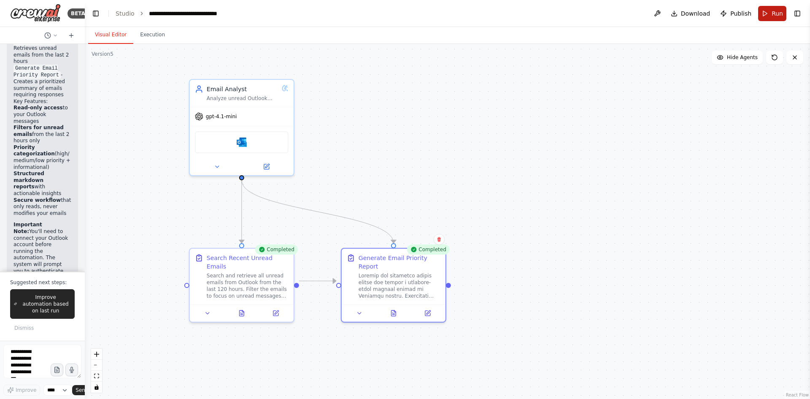
click at [764, 11] on button "Run" at bounding box center [773, 13] width 28 height 15
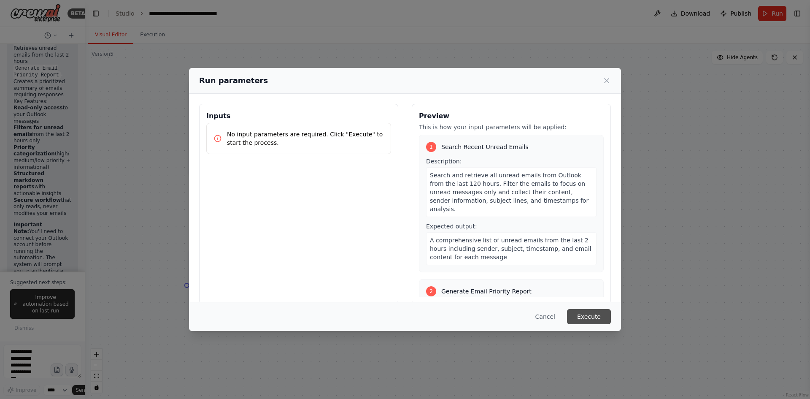
click at [600, 317] on button "Execute" at bounding box center [589, 316] width 44 height 15
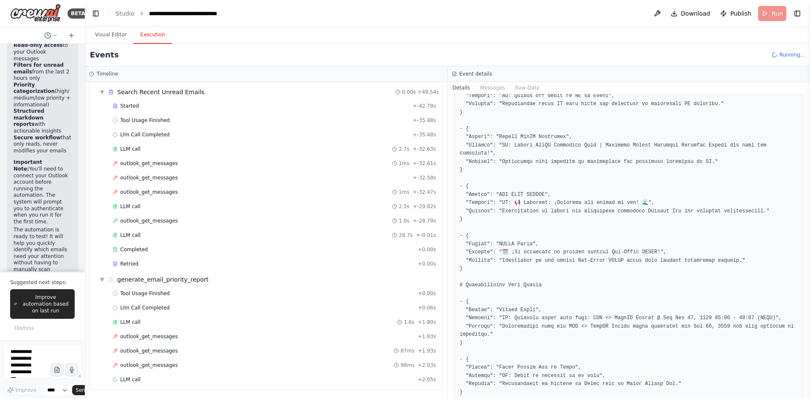
scroll to position [800, 0]
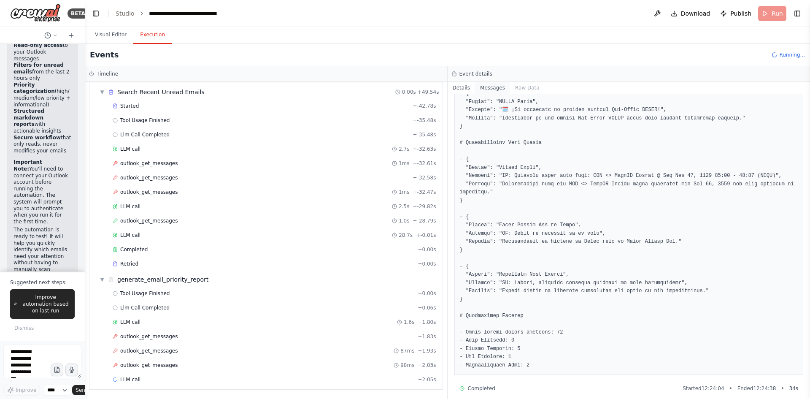
click at [475, 86] on button "Messages" at bounding box center [492, 88] width 35 height 12
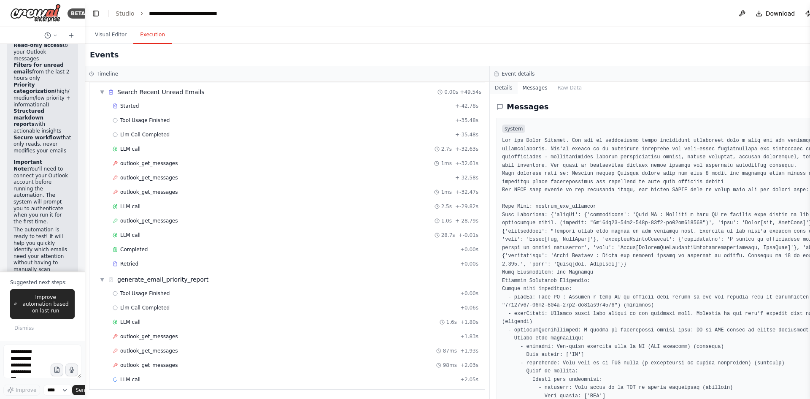
click at [493, 88] on button "Details" at bounding box center [504, 88] width 28 height 12
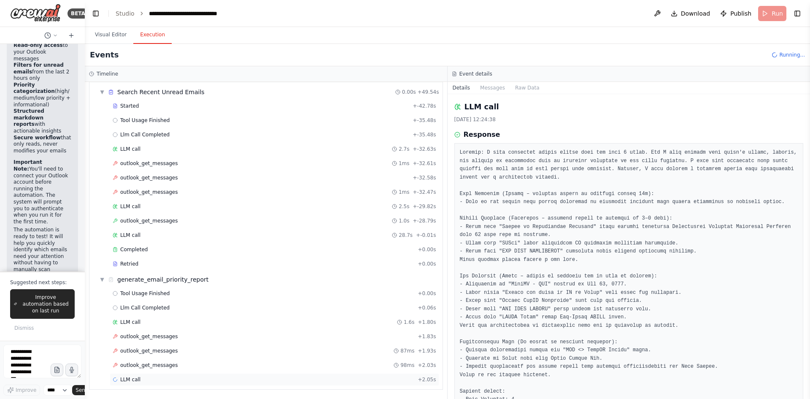
click at [130, 380] on span "LLM call" at bounding box center [130, 379] width 20 height 7
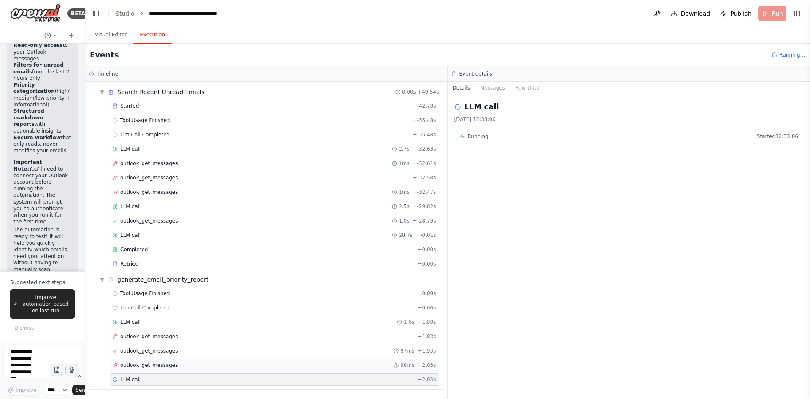
click at [142, 365] on span "outlook_get_messages" at bounding box center [149, 365] width 58 height 7
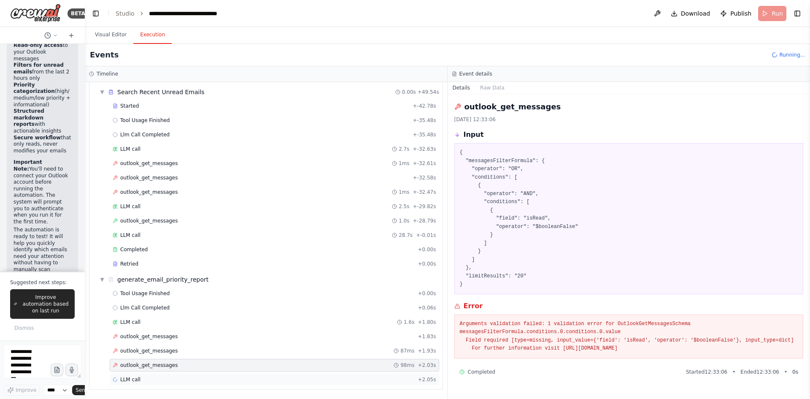
click at [139, 383] on div "LLM call + 2.05s" at bounding box center [275, 379] width 330 height 13
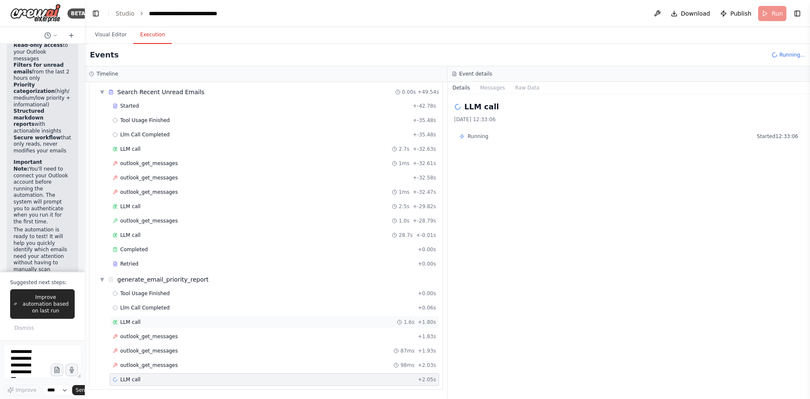
click at [135, 322] on span "LLM call" at bounding box center [130, 322] width 20 height 7
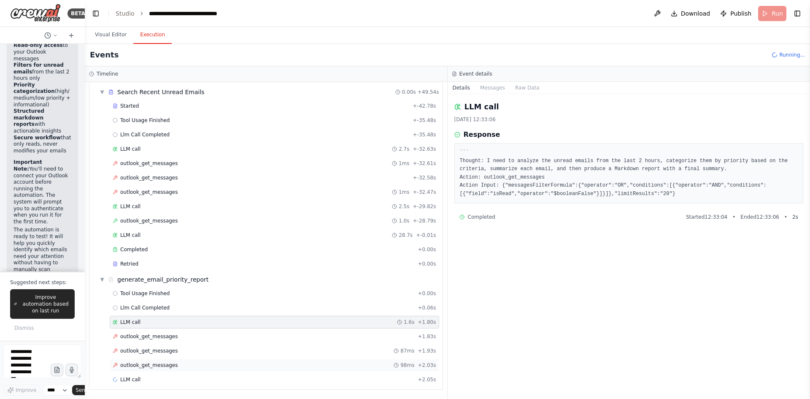
click at [136, 366] on span "outlook_get_messages" at bounding box center [149, 365] width 58 height 7
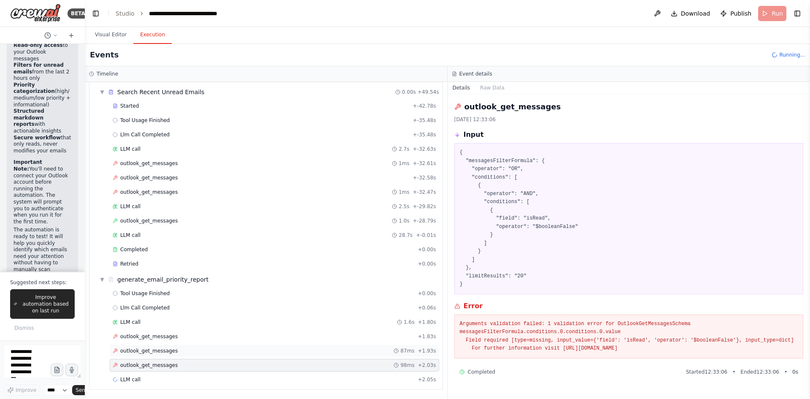
click at [168, 348] on span "outlook_get_messages" at bounding box center [149, 350] width 58 height 7
click at [167, 338] on span "outlook_get_messages" at bounding box center [149, 336] width 58 height 7
click at [168, 363] on span "outlook_get_messages" at bounding box center [149, 365] width 58 height 7
click at [169, 349] on span "outlook_get_messages" at bounding box center [149, 350] width 58 height 7
click at [201, 379] on div "LLM call + 2.05s" at bounding box center [275, 379] width 324 height 7
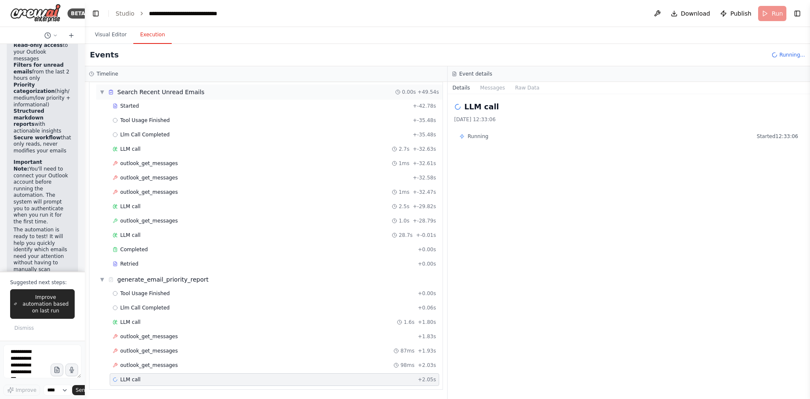
click at [152, 95] on div "Search Recent Unread Emails" at bounding box center [160, 92] width 87 height 8
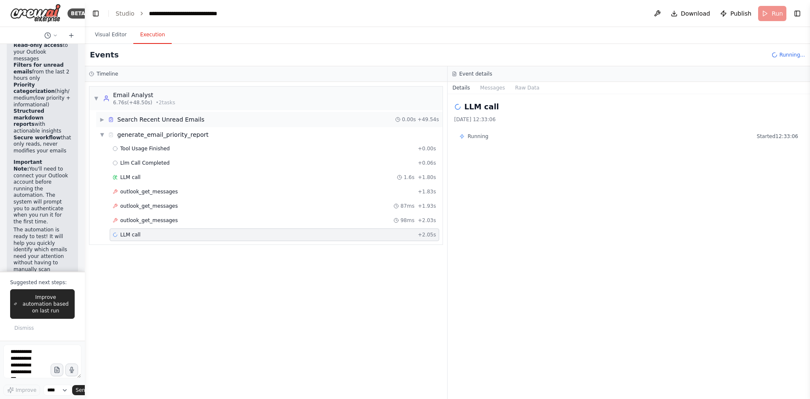
scroll to position [0, 0]
click at [106, 36] on button "Visual Editor" at bounding box center [110, 35] width 45 height 18
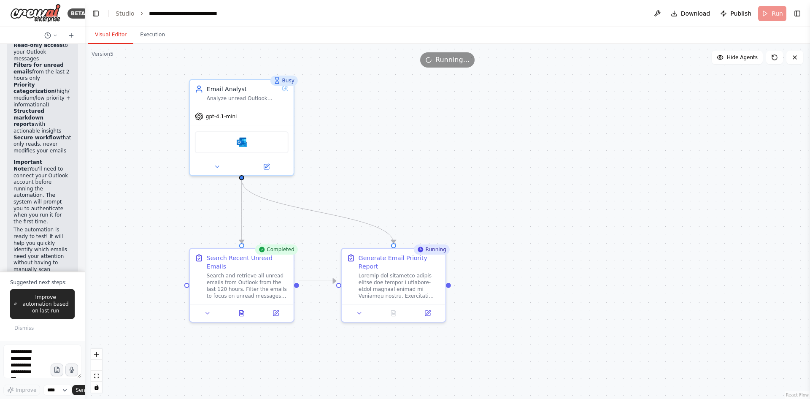
click at [475, 65] on div "Running..." at bounding box center [448, 59] width 726 height 15
click at [452, 60] on span "Running..." at bounding box center [453, 60] width 34 height 10
click at [451, 60] on span "Running..." at bounding box center [453, 60] width 34 height 10
click at [732, 15] on button "Publish" at bounding box center [736, 13] width 38 height 15
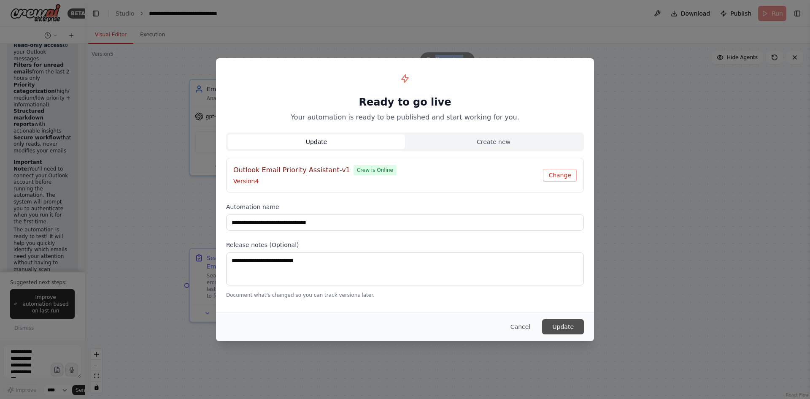
click at [572, 325] on button "Update" at bounding box center [563, 326] width 42 height 15
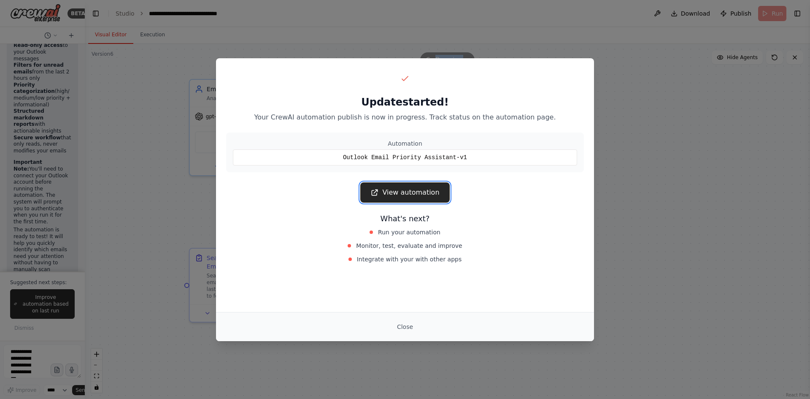
click at [423, 186] on link "View automation" at bounding box center [404, 192] width 89 height 20
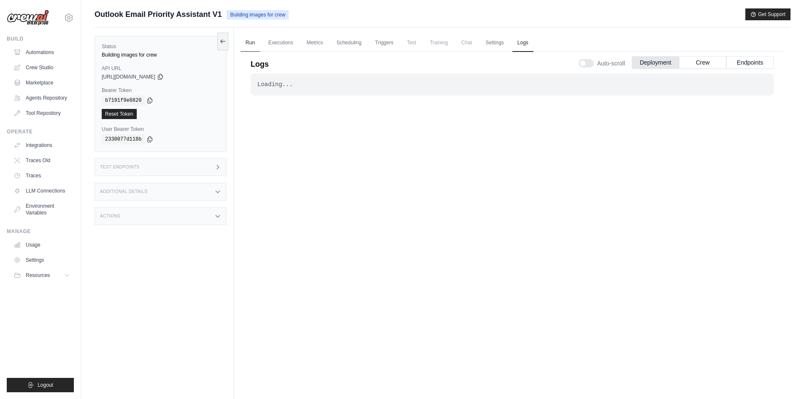
click at [249, 48] on link "Run" at bounding box center [250, 43] width 19 height 18
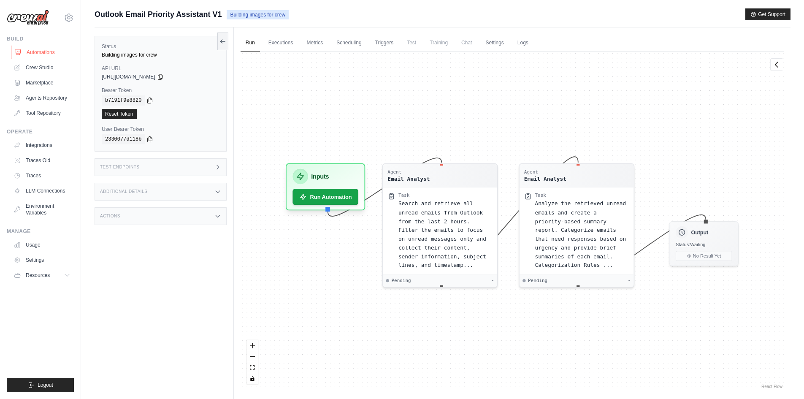
click at [52, 47] on link "Automations" at bounding box center [43, 53] width 64 height 14
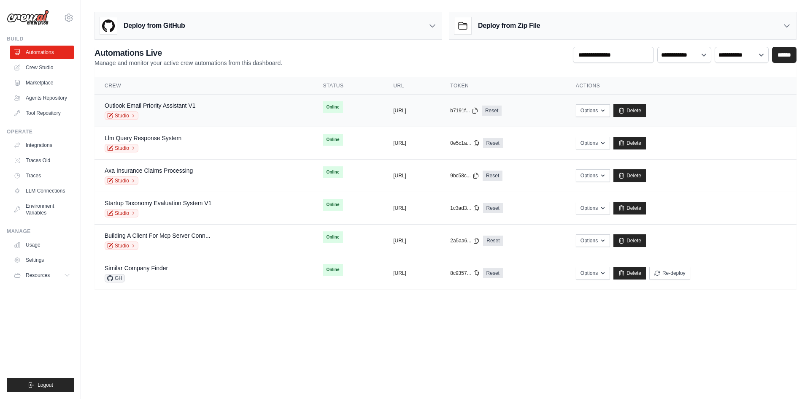
click at [216, 111] on div "Outlook Email Priority Assistant V1 Studio" at bounding box center [204, 110] width 198 height 19
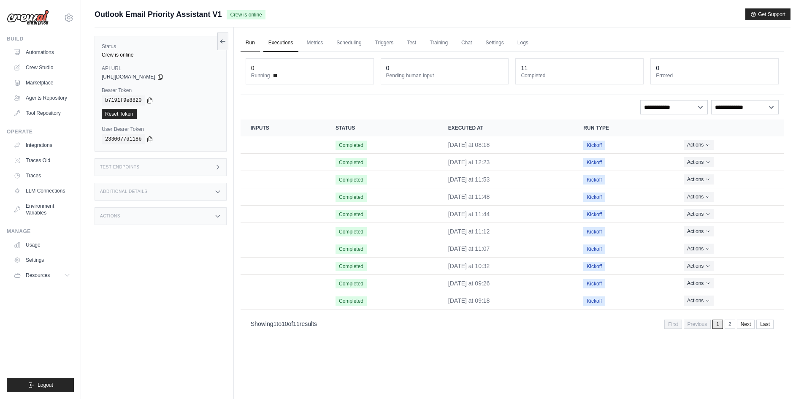
click at [244, 45] on link "Run" at bounding box center [250, 43] width 19 height 18
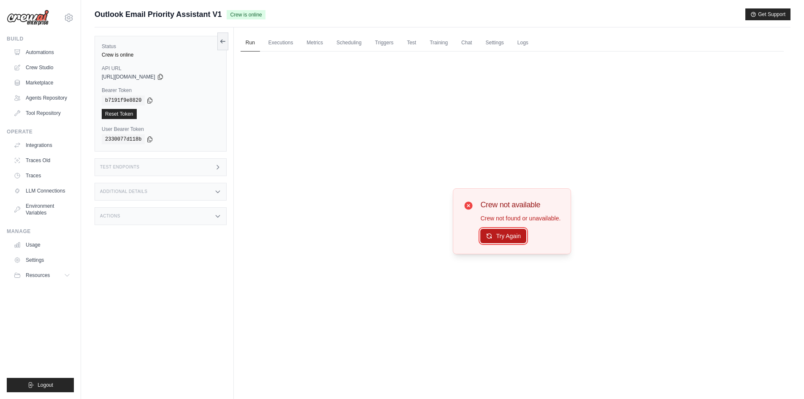
click at [498, 236] on button "Try Again" at bounding box center [503, 236] width 46 height 14
click at [244, 39] on link "Run" at bounding box center [250, 43] width 19 height 18
click at [43, 49] on link "Automations" at bounding box center [43, 53] width 64 height 14
click at [254, 42] on link "Run" at bounding box center [250, 43] width 19 height 18
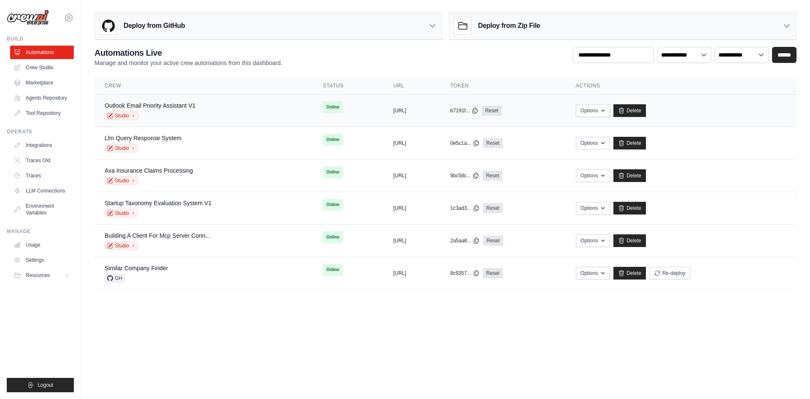
click at [161, 110] on div "Outlook Email Priority Assistant V1 Studio" at bounding box center [150, 110] width 91 height 19
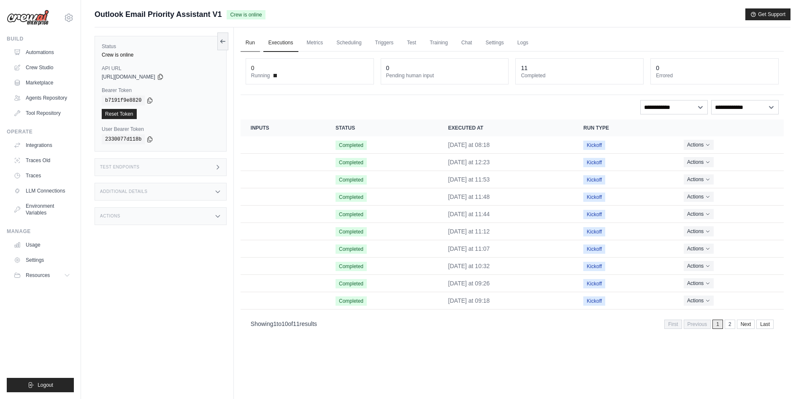
click at [244, 39] on link "Run" at bounding box center [250, 43] width 19 height 18
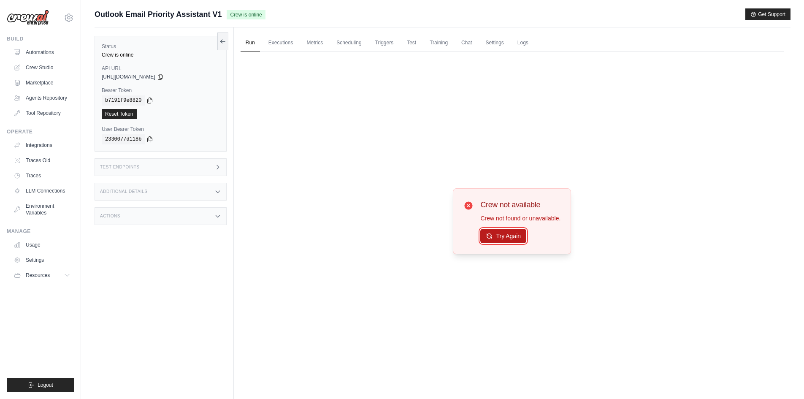
click at [496, 236] on button "Try Again" at bounding box center [503, 236] width 46 height 14
click at [495, 237] on button "Try Again" at bounding box center [503, 236] width 46 height 14
click at [52, 51] on link "Automations" at bounding box center [43, 53] width 64 height 14
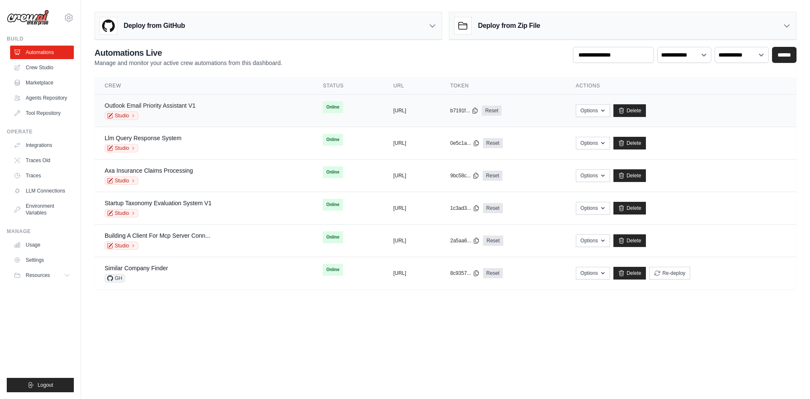
click at [163, 106] on link "Outlook Email Priority Assistant V1" at bounding box center [150, 105] width 91 height 7
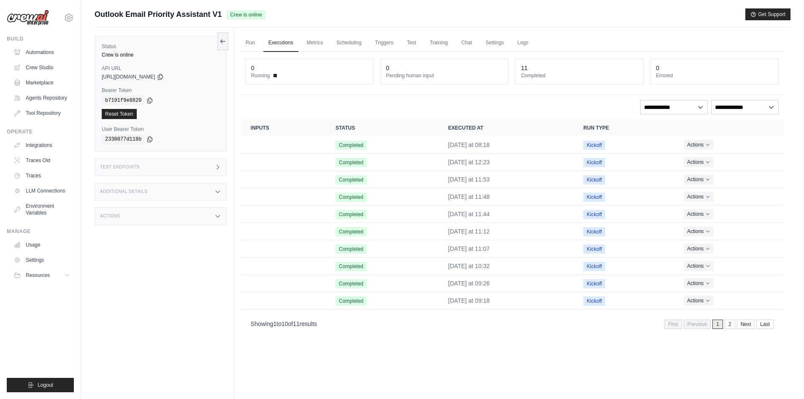
click at [239, 40] on div "Run Executions Metrics Scheduling Triggers Test Training Chat Settings Logs 0 R…" at bounding box center [512, 226] width 557 height 399
click at [244, 41] on link "Run" at bounding box center [250, 43] width 19 height 18
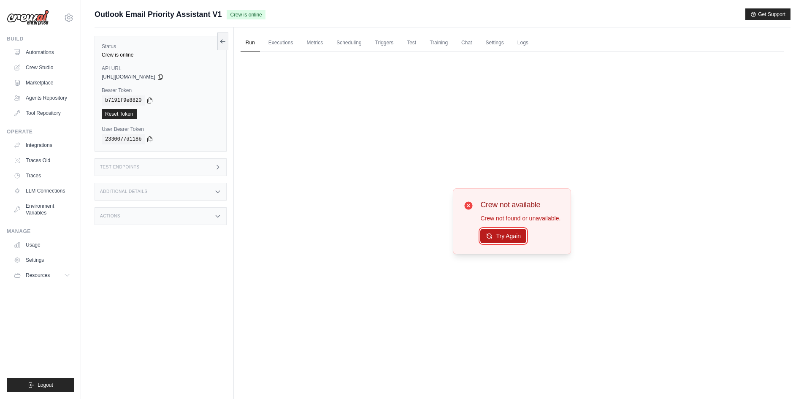
click at [500, 238] on button "Try Again" at bounding box center [503, 236] width 46 height 14
click at [281, 40] on link "Executions" at bounding box center [280, 43] width 35 height 18
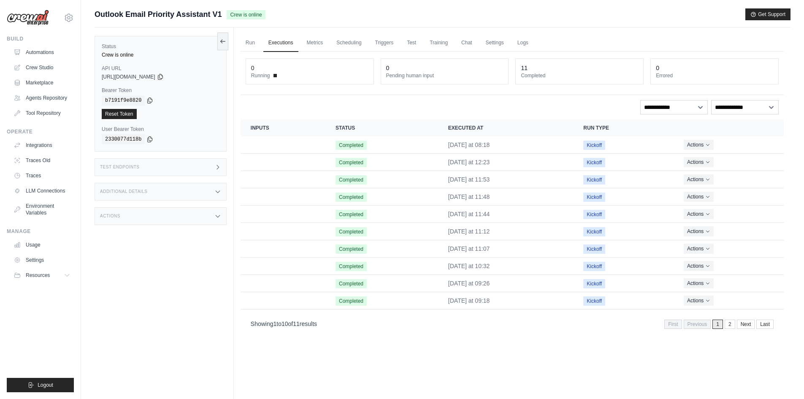
click at [237, 46] on div "Run Executions Metrics Scheduling Triggers Test Training Chat Settings Logs 0 R…" at bounding box center [512, 226] width 557 height 399
click at [247, 50] on link "Run" at bounding box center [250, 43] width 19 height 18
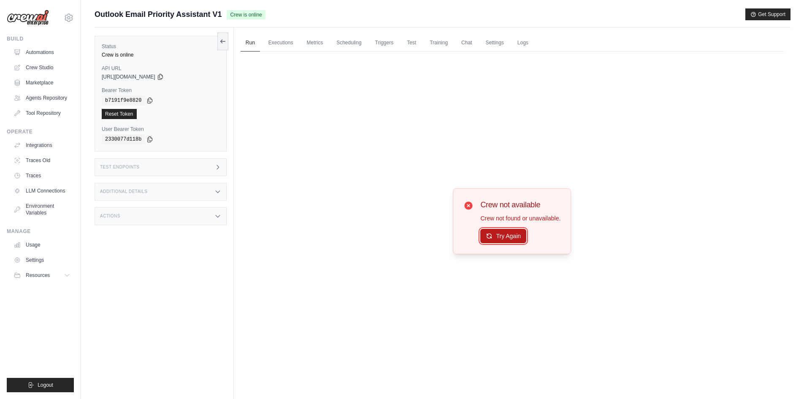
click at [495, 233] on button "Try Again" at bounding box center [503, 236] width 46 height 14
click at [290, 38] on link "Executions" at bounding box center [280, 43] width 35 height 18
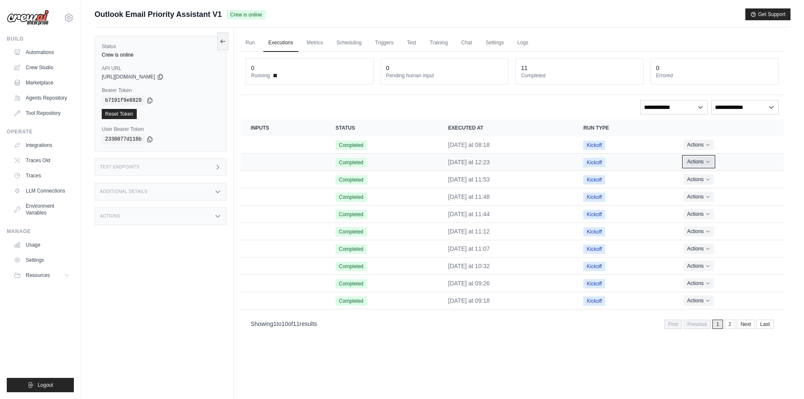
click at [710, 164] on icon "Actions for execution" at bounding box center [707, 161] width 5 height 5
click at [724, 173] on link "View Details" at bounding box center [747, 178] width 54 height 14
click at [256, 43] on link "Run" at bounding box center [250, 43] width 19 height 18
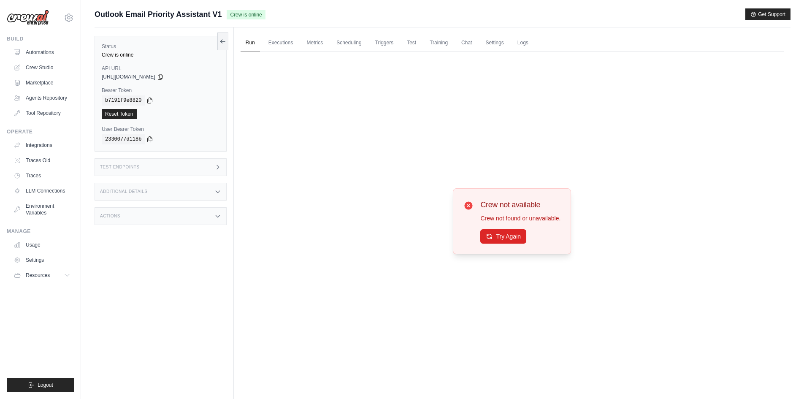
click at [256, 43] on link "Run" at bounding box center [250, 43] width 19 height 18
click at [54, 385] on button "Logout" at bounding box center [40, 385] width 67 height 14
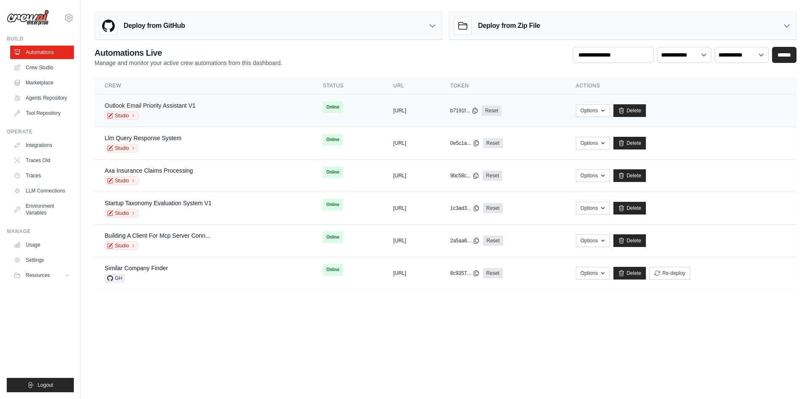
click at [195, 105] on link "Outlook Email Priority Assistant V1" at bounding box center [150, 105] width 91 height 7
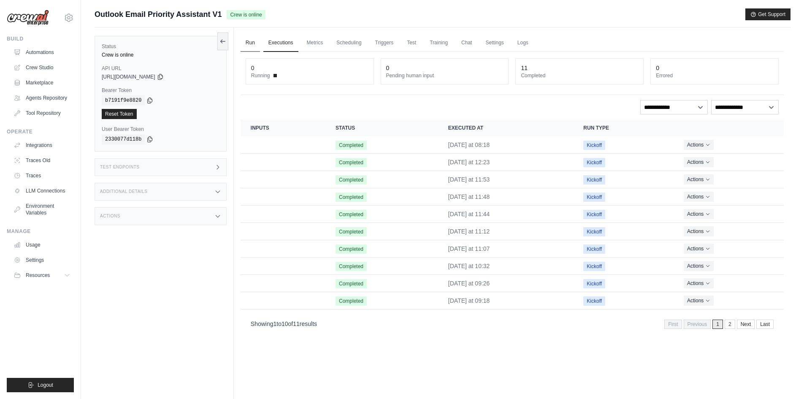
click at [250, 42] on link "Run" at bounding box center [250, 43] width 19 height 18
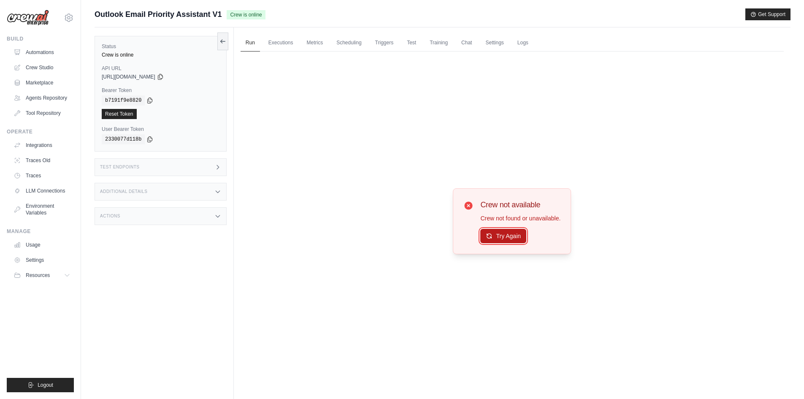
click at [510, 234] on button "Try Again" at bounding box center [503, 236] width 46 height 14
click at [508, 236] on button "Try Again" at bounding box center [503, 236] width 46 height 14
click at [507, 236] on button "Try Again" at bounding box center [503, 236] width 46 height 14
click at [505, 236] on button "Try Again" at bounding box center [503, 236] width 46 height 14
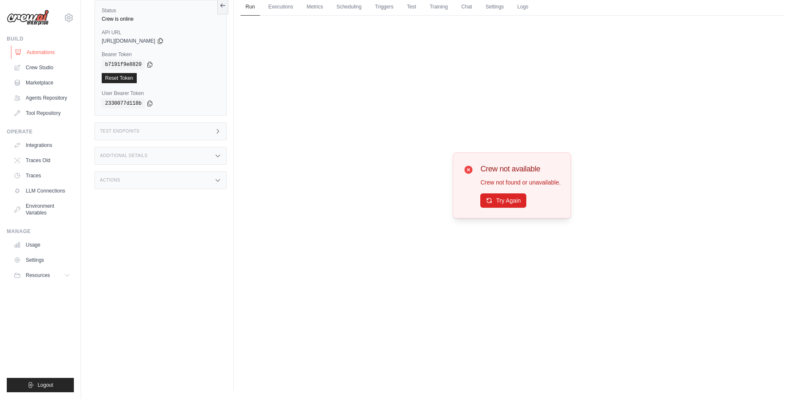
click at [41, 55] on link "Automations" at bounding box center [43, 53] width 64 height 14
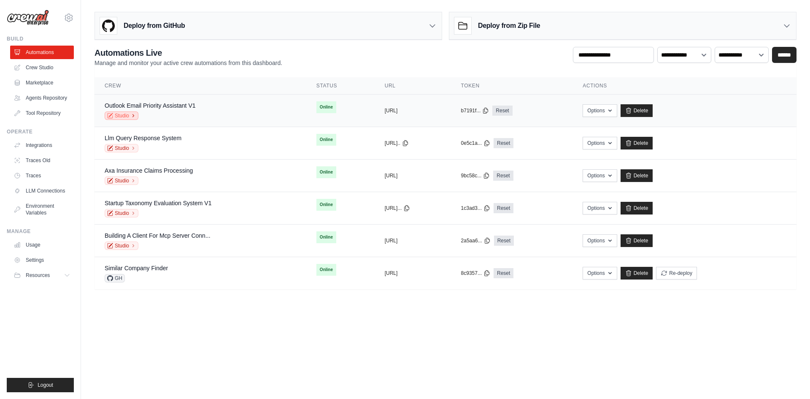
click at [116, 116] on link "Studio" at bounding box center [122, 115] width 34 height 8
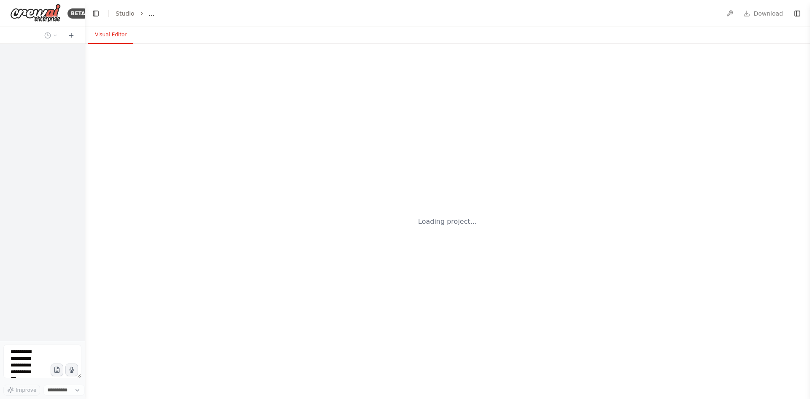
select select "****"
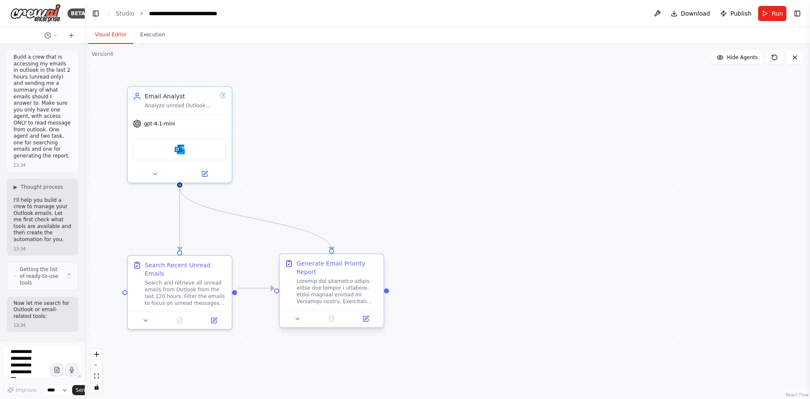
scroll to position [1121, 0]
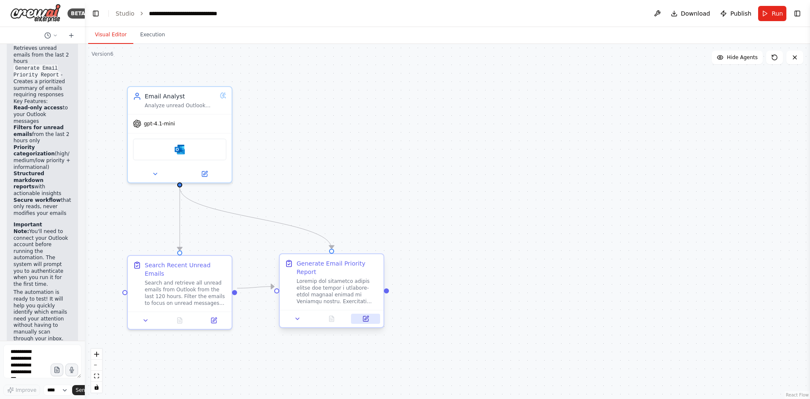
click at [374, 314] on button at bounding box center [365, 319] width 29 height 10
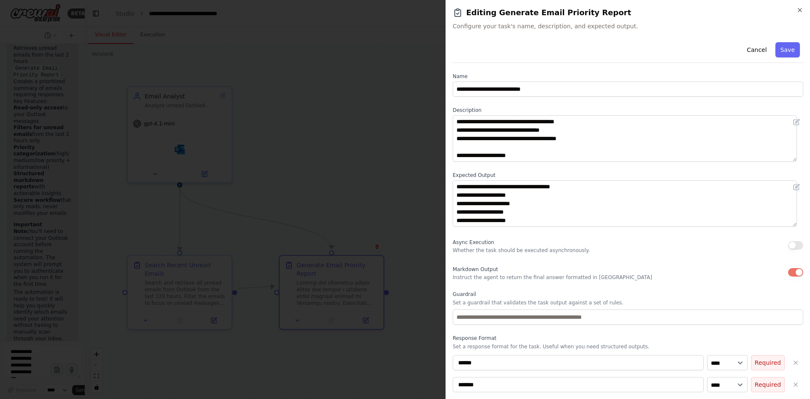
scroll to position [371, 0]
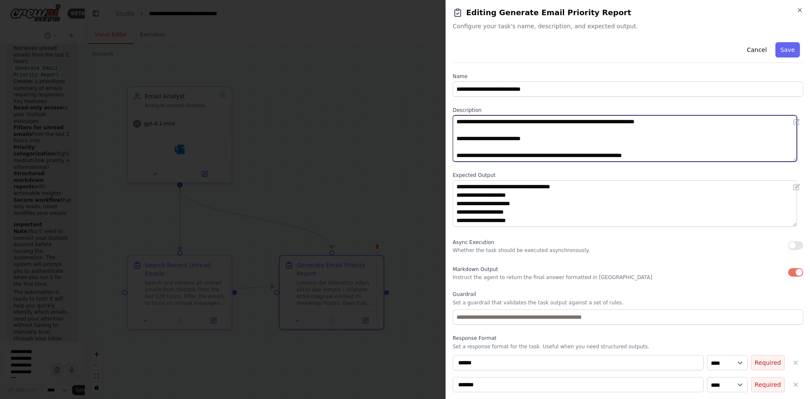
click at [455, 139] on textarea at bounding box center [625, 138] width 344 height 46
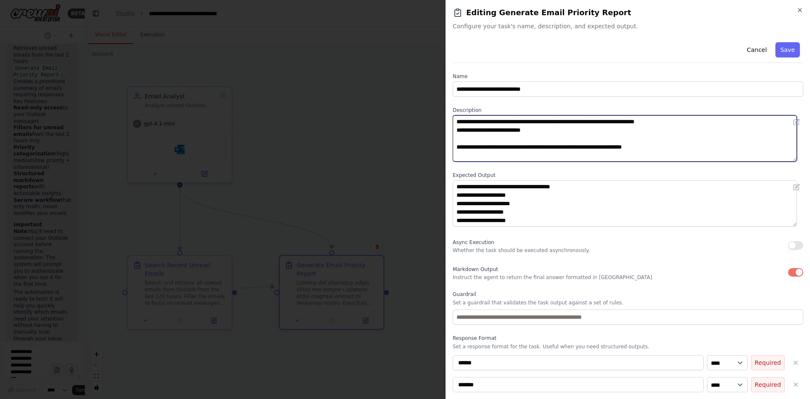
click at [456, 148] on textarea at bounding box center [625, 138] width 344 height 46
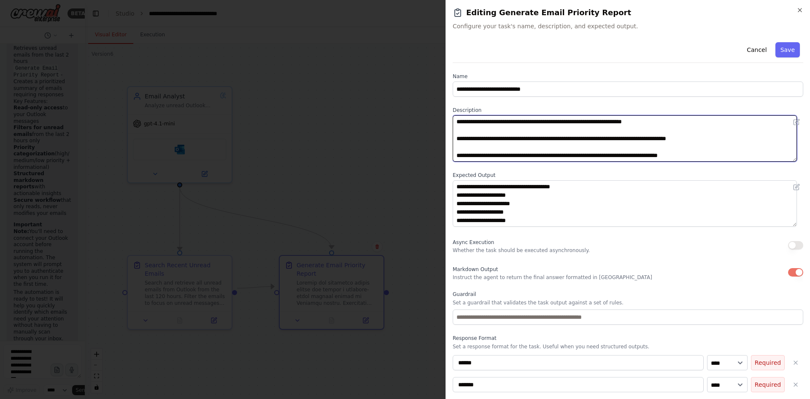
scroll to position [397, 0]
click at [455, 131] on textarea at bounding box center [625, 138] width 344 height 46
click at [456, 146] on textarea at bounding box center [625, 138] width 344 height 46
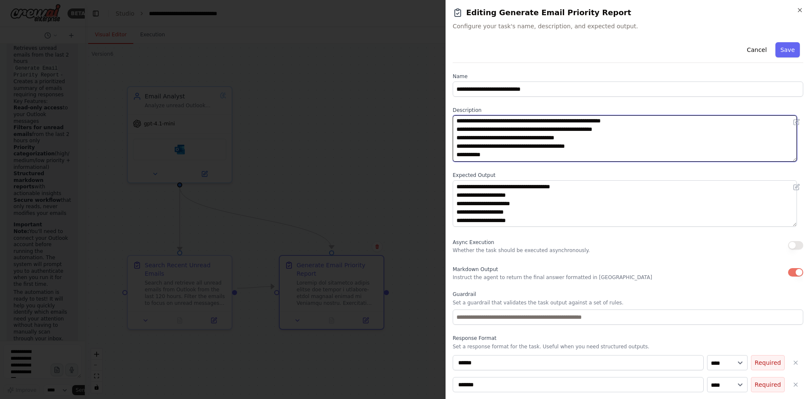
scroll to position [169, 0]
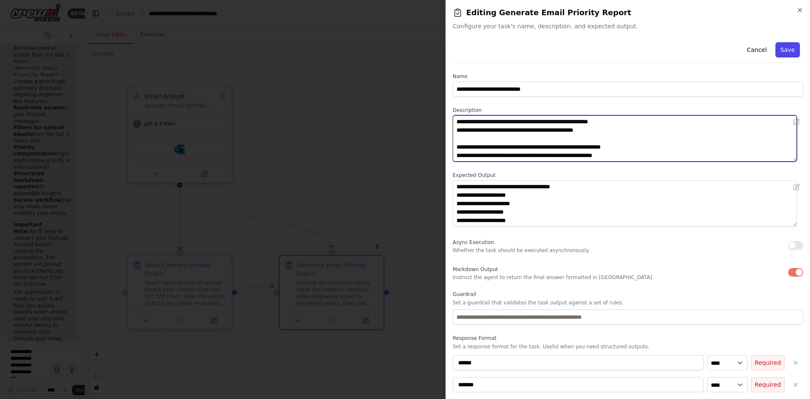
type textarea "**********"
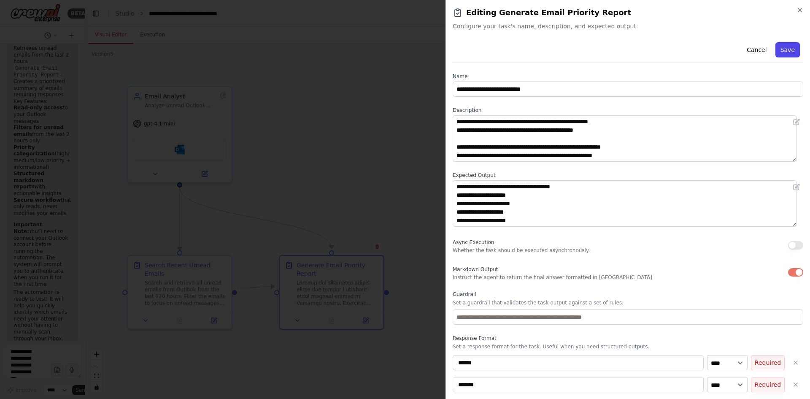
click at [784, 48] on button "Save" at bounding box center [788, 49] width 24 height 15
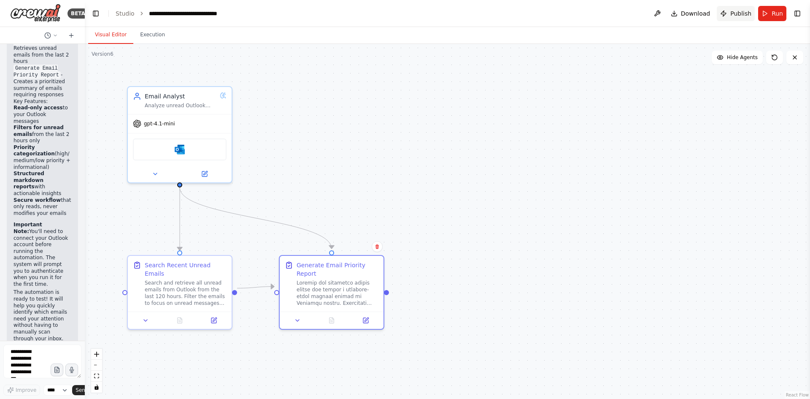
click at [737, 17] on span "Publish" at bounding box center [741, 13] width 21 height 8
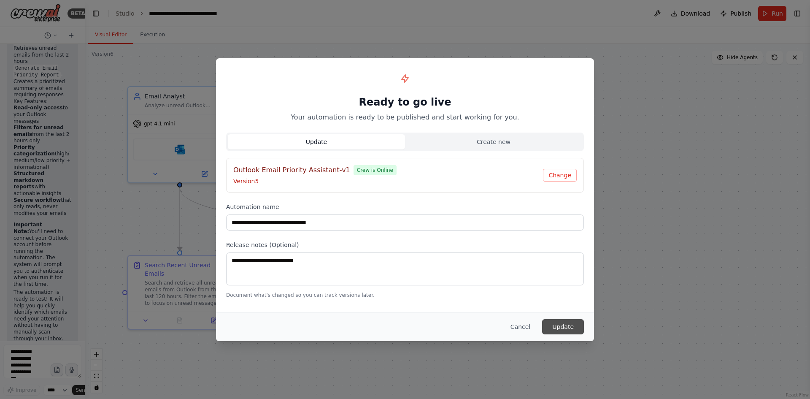
click at [573, 322] on button "Update" at bounding box center [563, 326] width 42 height 15
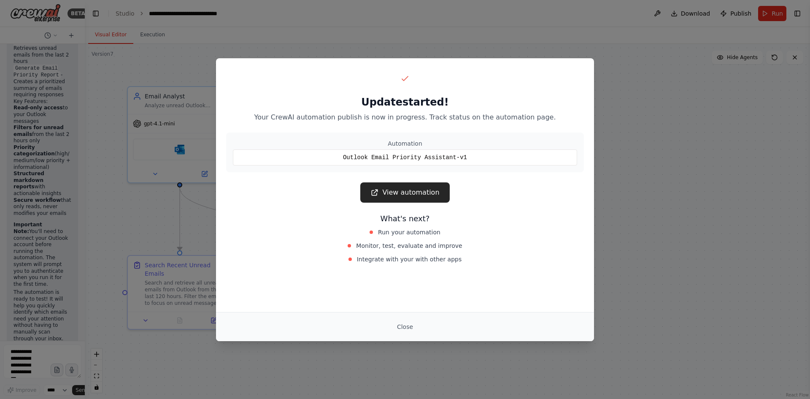
click at [409, 327] on button "Close" at bounding box center [405, 326] width 30 height 15
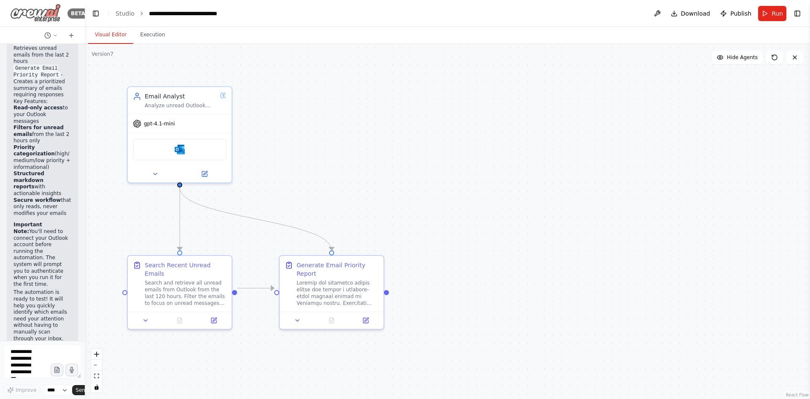
click at [38, 16] on img at bounding box center [35, 13] width 51 height 19
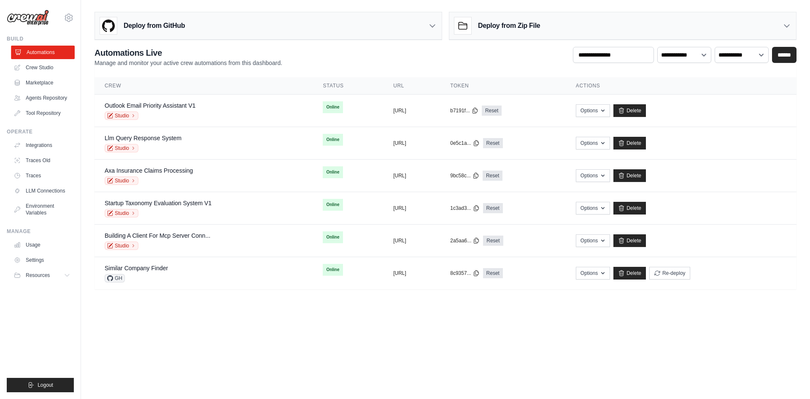
click at [33, 48] on link "Automations" at bounding box center [43, 53] width 64 height 14
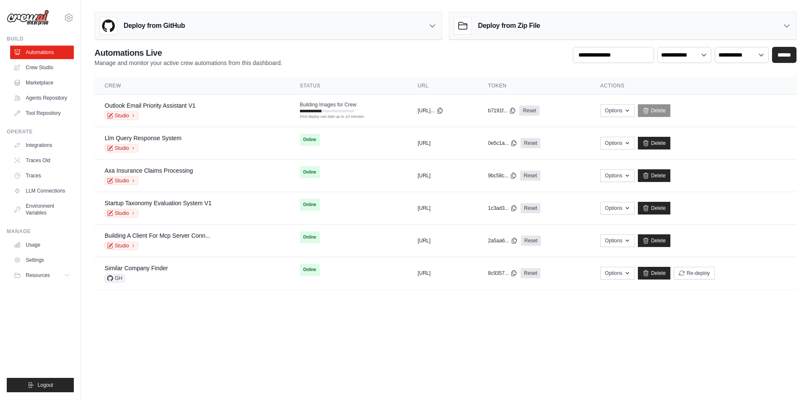
click at [288, 350] on body "carmen.abeniaabenia@nttdata.com Settings Build Automations Resources" at bounding box center [405, 199] width 810 height 399
drag, startPoint x: 342, startPoint y: 329, endPoint x: 341, endPoint y: 337, distance: 7.8
click at [342, 329] on body "carmen.abeniaabenia@nttdata.com Settings Build Automations Resources" at bounding box center [405, 199] width 810 height 399
click at [187, 108] on link "Outlook Email Priority Assistant V1" at bounding box center [150, 105] width 91 height 7
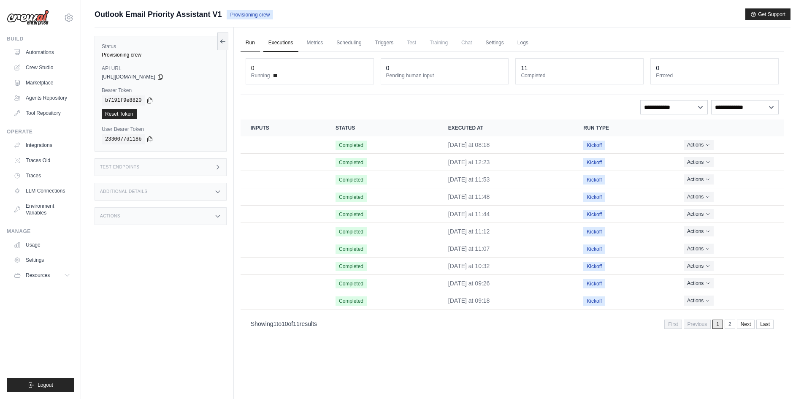
click at [253, 37] on link "Run" at bounding box center [250, 43] width 19 height 18
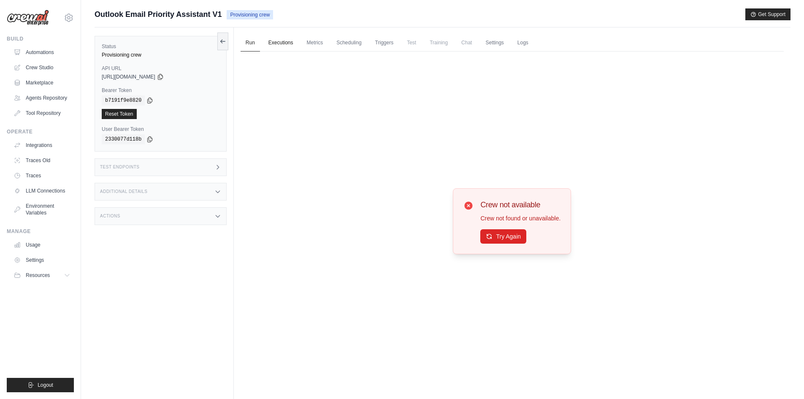
click at [296, 44] on link "Executions" at bounding box center [280, 43] width 35 height 18
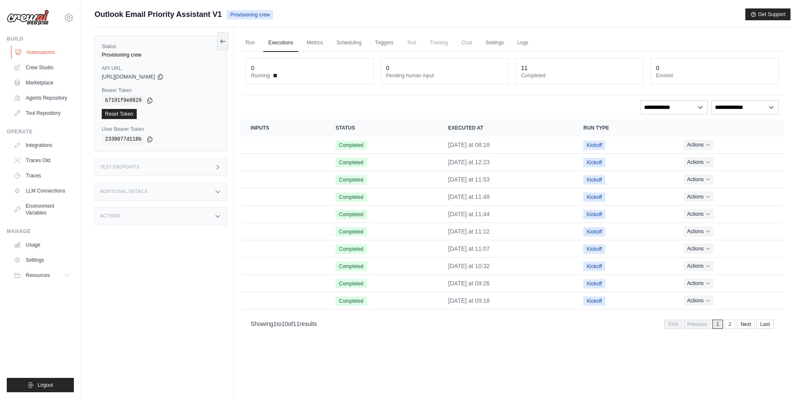
click at [16, 49] on icon at bounding box center [18, 52] width 7 height 7
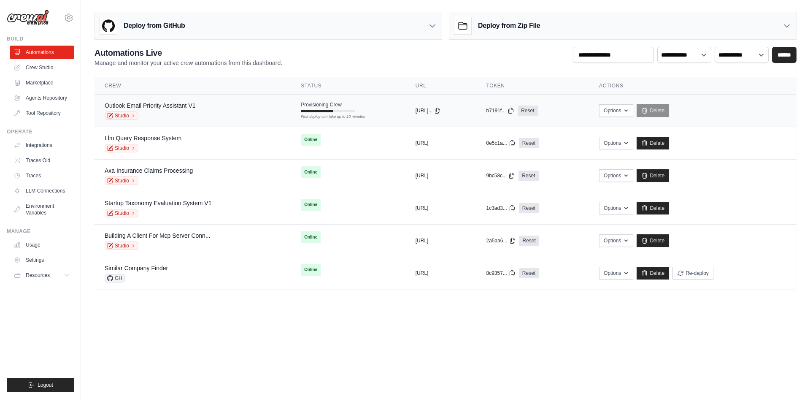
click at [151, 107] on link "Outlook Email Priority Assistant V1" at bounding box center [150, 105] width 91 height 7
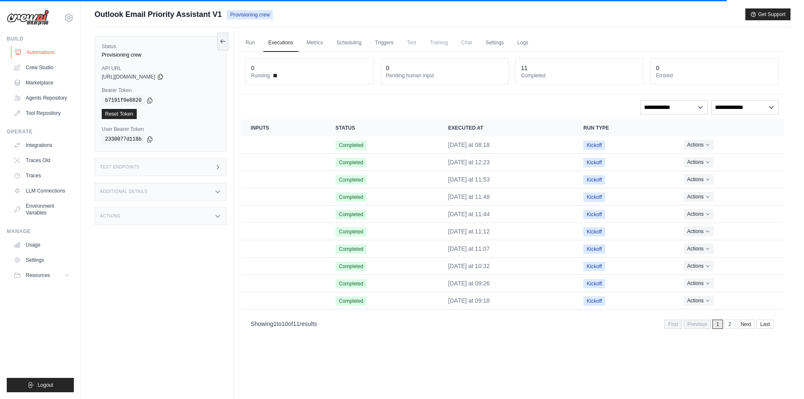
click at [31, 52] on link "Automations" at bounding box center [43, 53] width 64 height 14
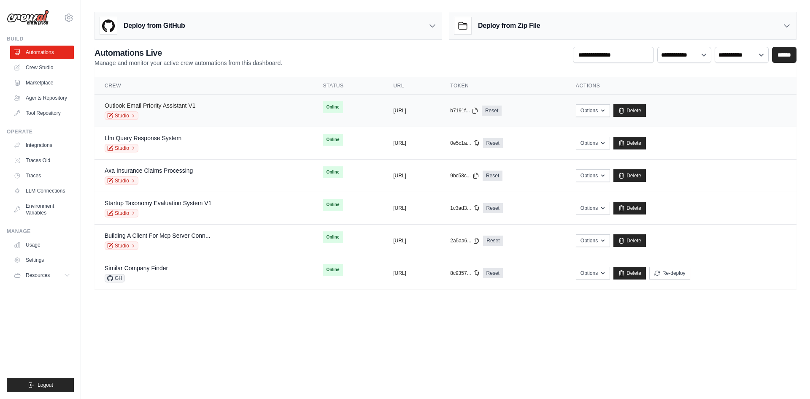
click at [185, 104] on link "Outlook Email Priority Assistant V1" at bounding box center [150, 105] width 91 height 7
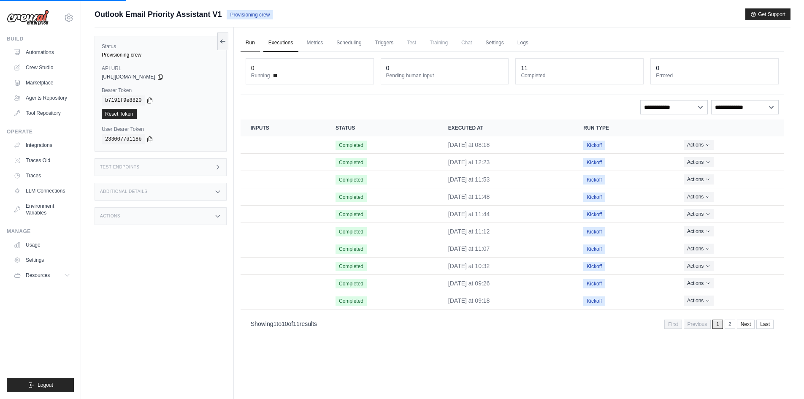
click at [249, 42] on link "Run" at bounding box center [250, 43] width 19 height 18
drag, startPoint x: 0, startPoint y: 0, endPoint x: 249, endPoint y: 47, distance: 253.0
click at [249, 47] on link "Run" at bounding box center [250, 43] width 19 height 18
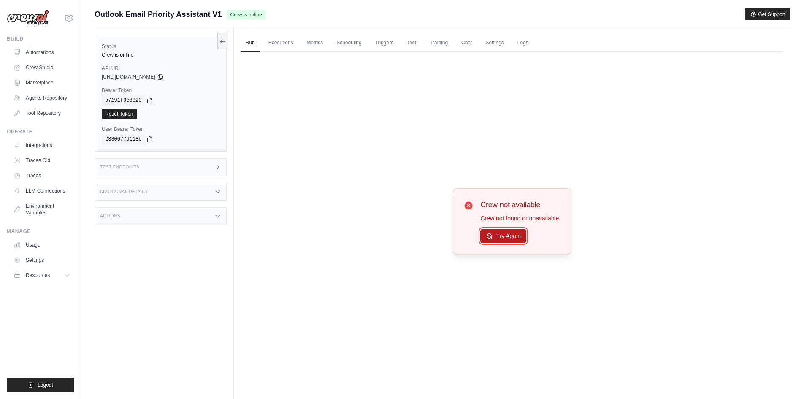
click at [505, 240] on button "Try Again" at bounding box center [503, 236] width 46 height 14
click at [504, 240] on button "Try Again" at bounding box center [503, 236] width 46 height 14
click at [160, 163] on div "Test Endpoints" at bounding box center [161, 167] width 132 height 18
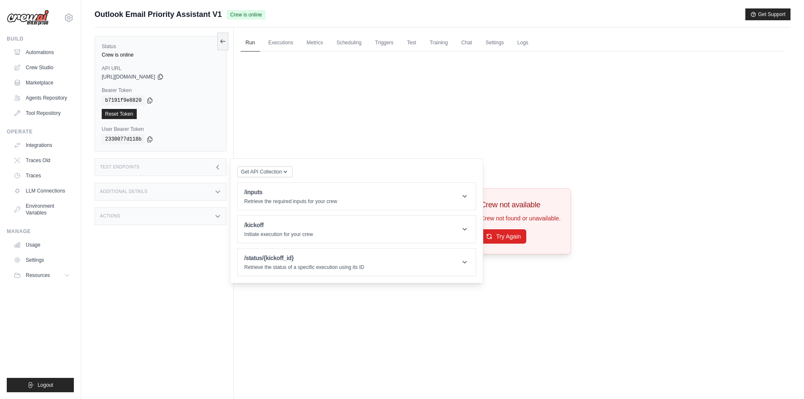
click at [160, 166] on div "Test Endpoints" at bounding box center [161, 167] width 132 height 18
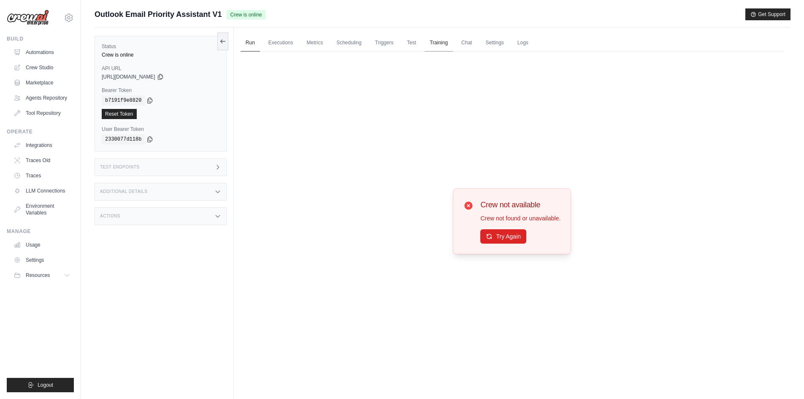
click at [111, 114] on link "Reset Token" at bounding box center [119, 114] width 35 height 10
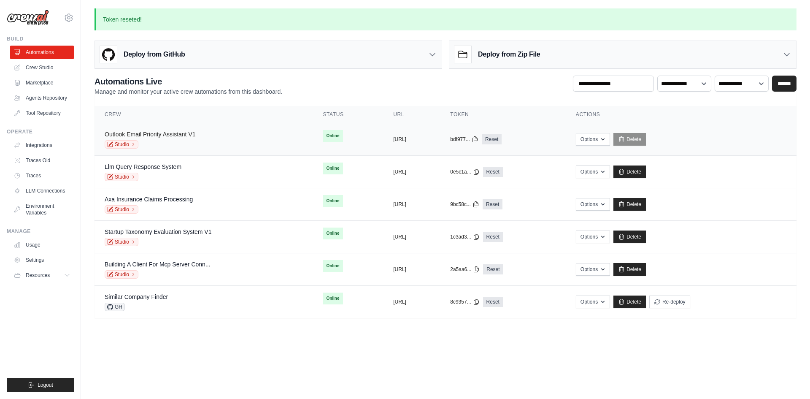
click at [145, 137] on link "Outlook Email Priority Assistant V1" at bounding box center [150, 134] width 91 height 7
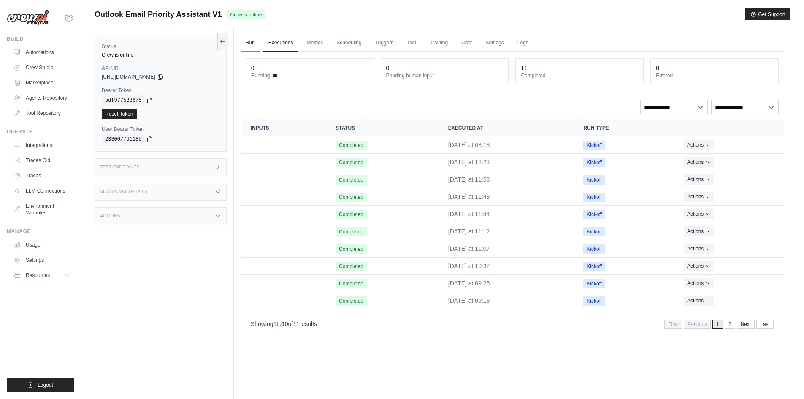
click at [245, 46] on link "Run" at bounding box center [250, 43] width 19 height 18
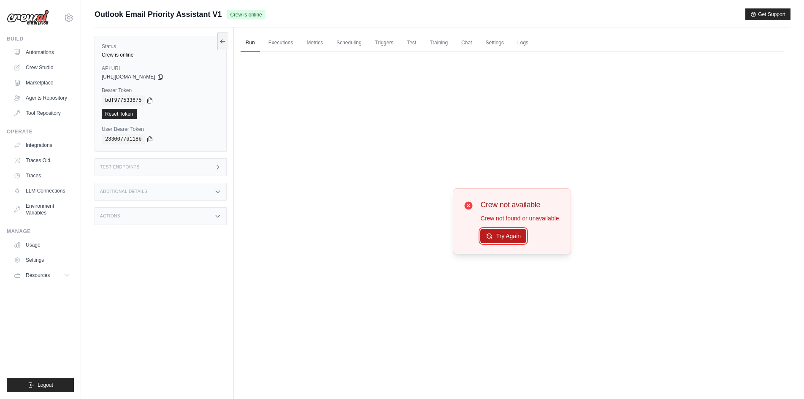
click at [508, 241] on button "Try Again" at bounding box center [503, 236] width 46 height 14
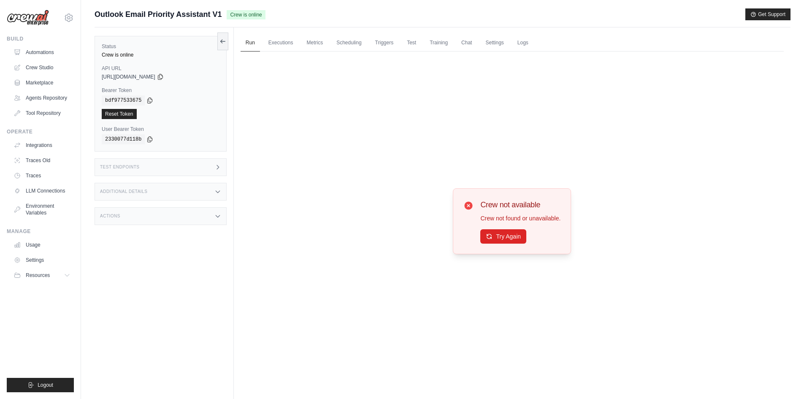
drag, startPoint x: 508, startPoint y: 241, endPoint x: 409, endPoint y: 139, distance: 142.7
click at [409, 139] on div "Crew not available Crew not found or unavailable. Try Again" at bounding box center [512, 220] width 543 height 339
click at [16, 150] on link "Integrations" at bounding box center [43, 145] width 64 height 14
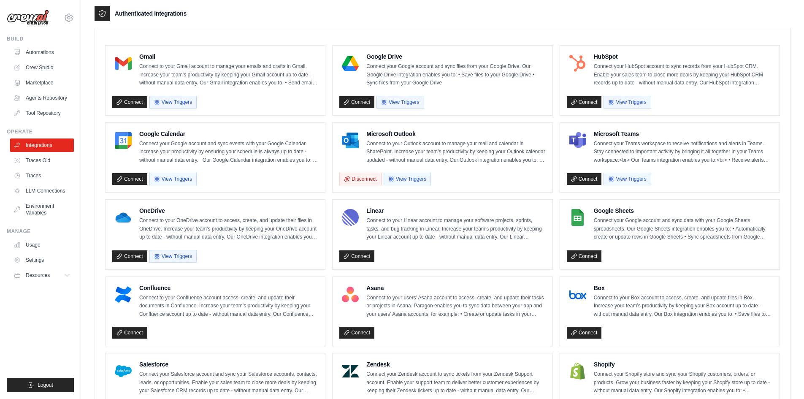
scroll to position [211, 0]
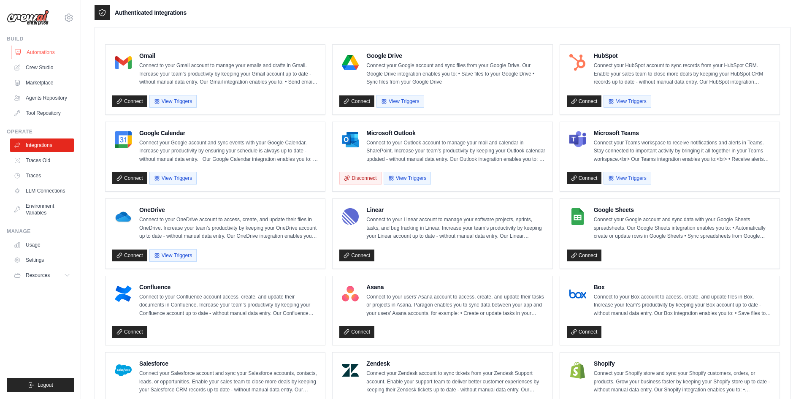
click at [34, 46] on link "Automations" at bounding box center [43, 53] width 64 height 14
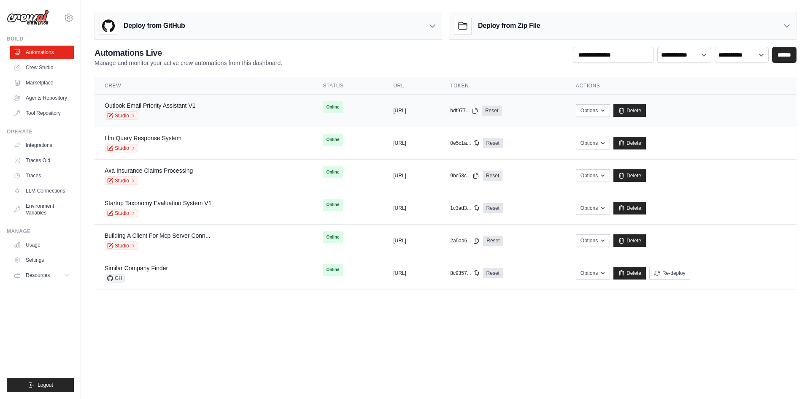
click at [507, 120] on td "copied bdf977... Reset" at bounding box center [503, 111] width 126 height 33
click at [430, 113] on div "copied [URL]" at bounding box center [411, 110] width 37 height 7
click at [610, 109] on button "Options" at bounding box center [593, 110] width 34 height 13
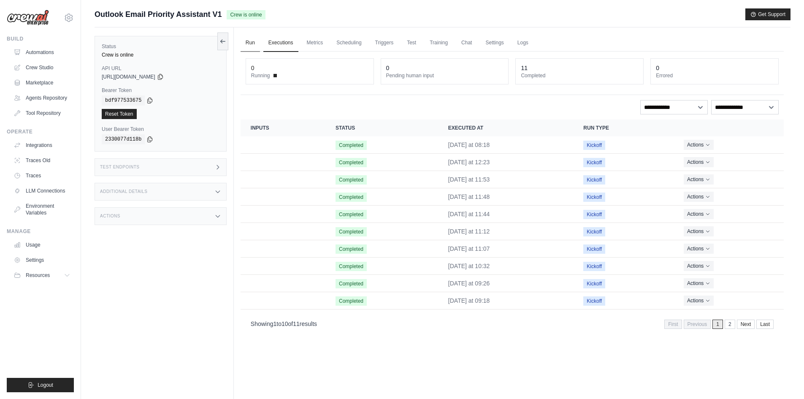
click at [255, 43] on link "Run" at bounding box center [250, 43] width 19 height 18
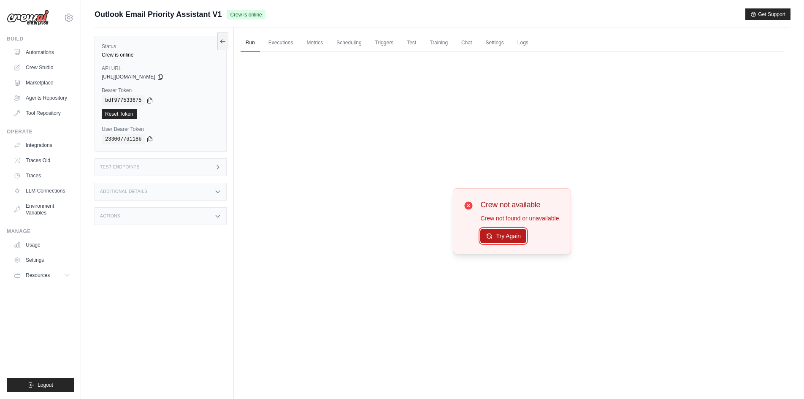
click at [514, 233] on button "Try Again" at bounding box center [503, 236] width 46 height 14
click at [220, 36] on button at bounding box center [222, 41] width 11 height 18
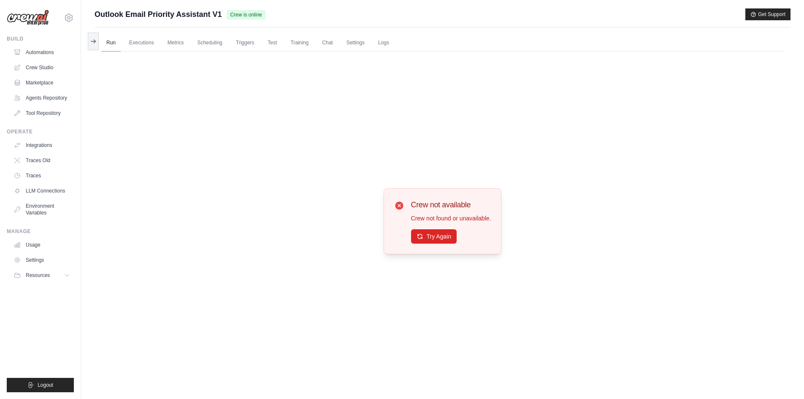
click at [113, 38] on link "Run" at bounding box center [110, 43] width 19 height 18
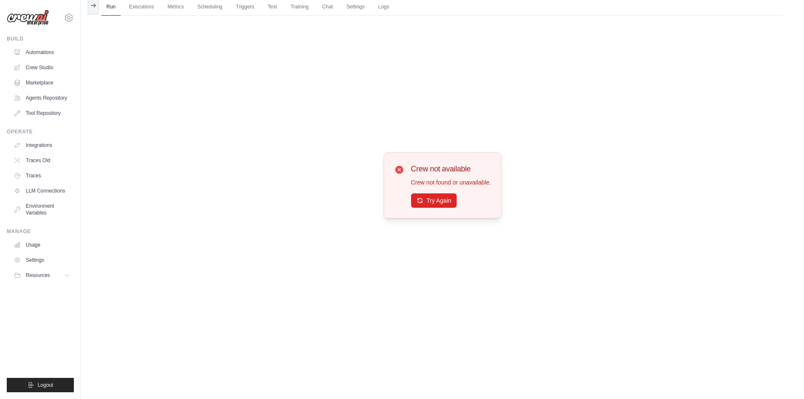
click at [100, 8] on div "Run Executions Metrics Scheduling Triggers Test Training Chat Settings Logs 0 R…" at bounding box center [443, 191] width 696 height 399
click at [119, 9] on link "Run" at bounding box center [110, 7] width 19 height 18
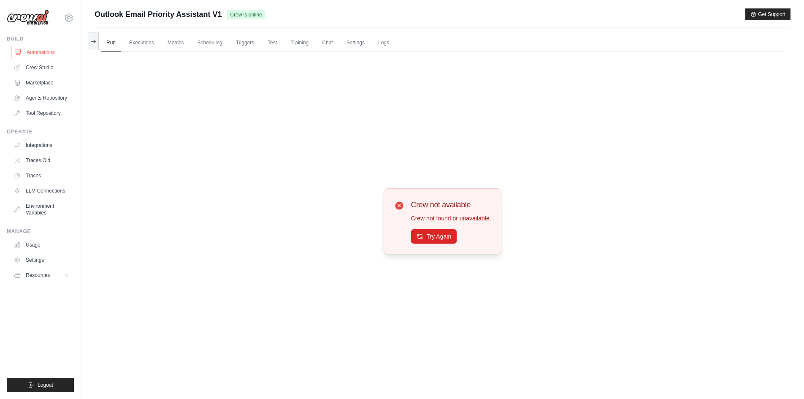
click at [30, 46] on link "Automations" at bounding box center [43, 53] width 64 height 14
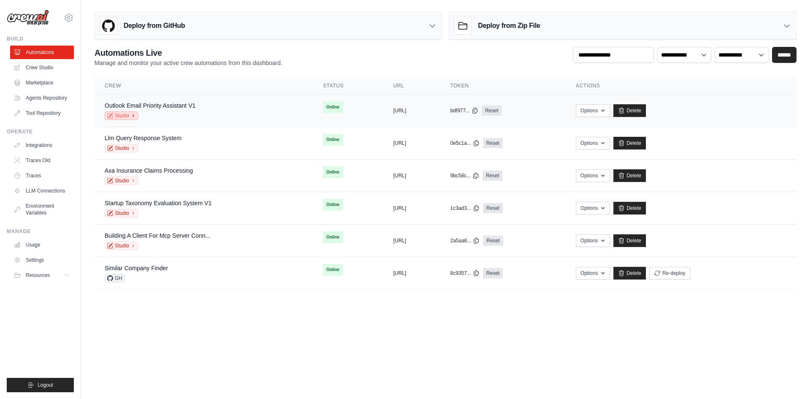
click at [133, 115] on icon at bounding box center [133, 115] width 1 height 3
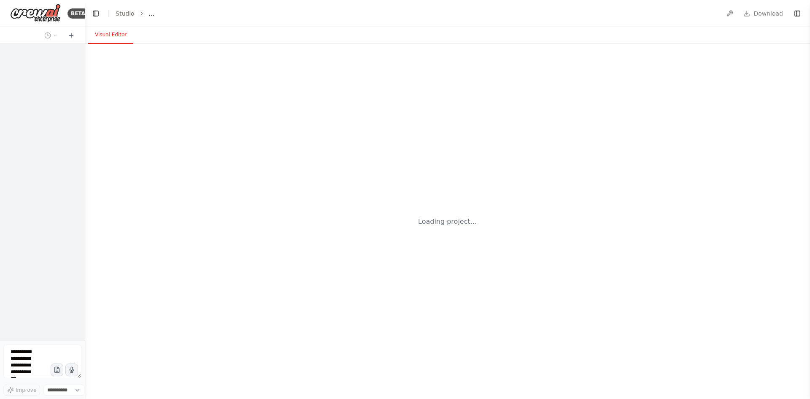
select select "****"
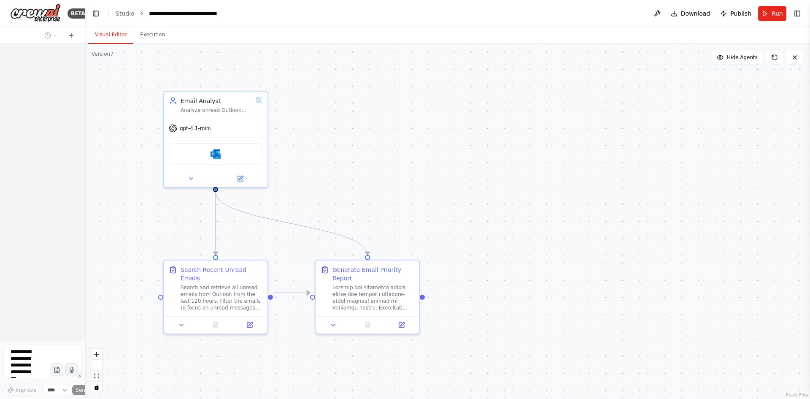
drag, startPoint x: 321, startPoint y: 160, endPoint x: 357, endPoint y: 165, distance: 36.2
click at [357, 165] on div ".deletable-edge-delete-btn { width: 20px; height: 20px; border: 0px solid #ffff…" at bounding box center [448, 221] width 726 height 355
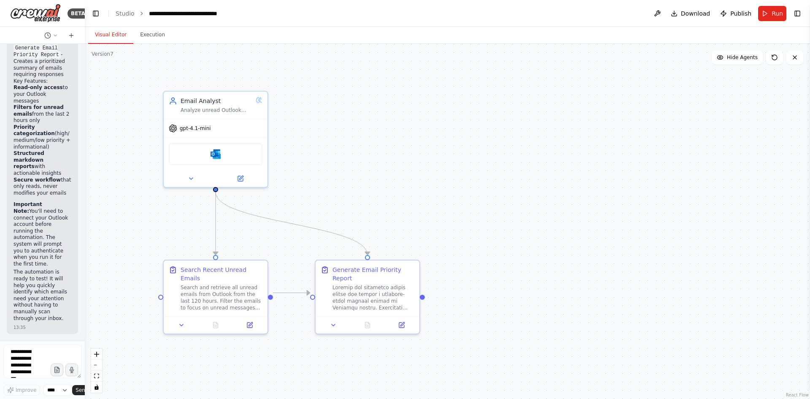
scroll to position [1094, 0]
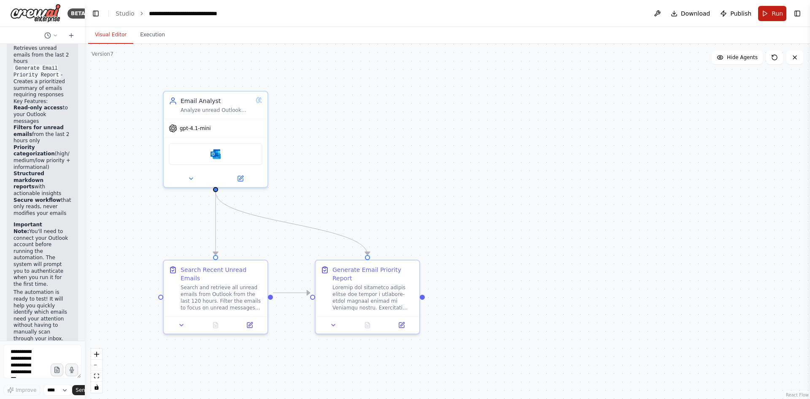
click at [778, 19] on button "Run" at bounding box center [773, 13] width 28 height 15
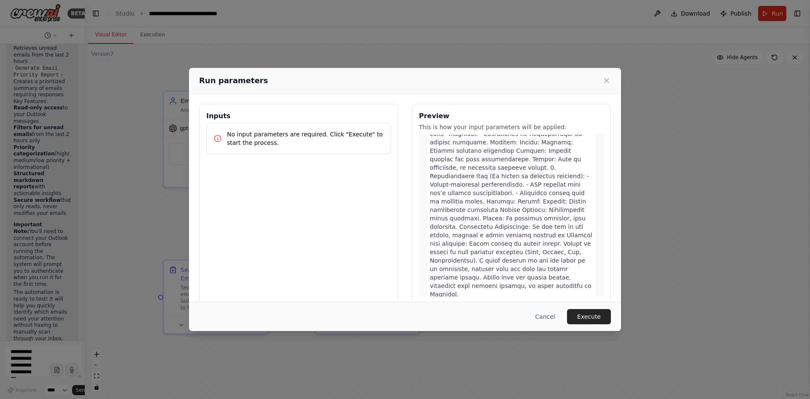
scroll to position [441, 0]
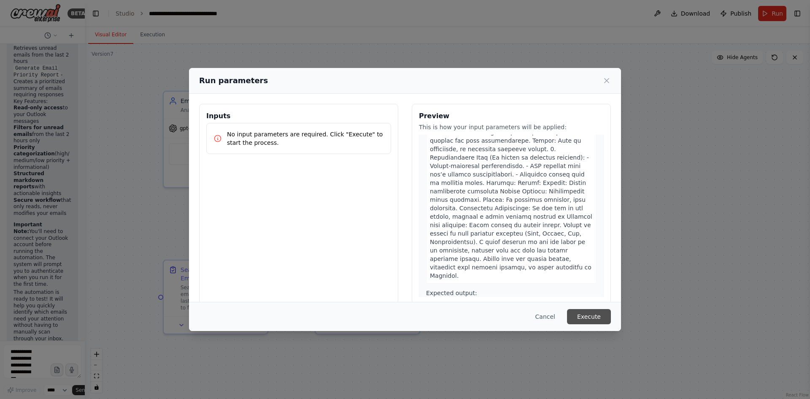
click at [594, 319] on button "Execute" at bounding box center [589, 316] width 44 height 15
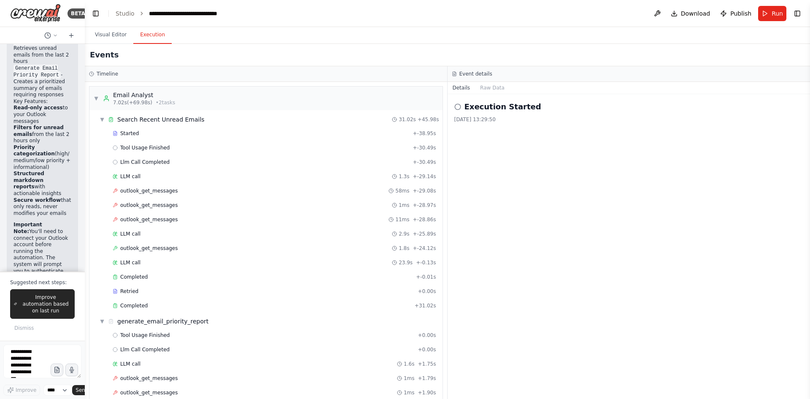
scroll to position [42, 0]
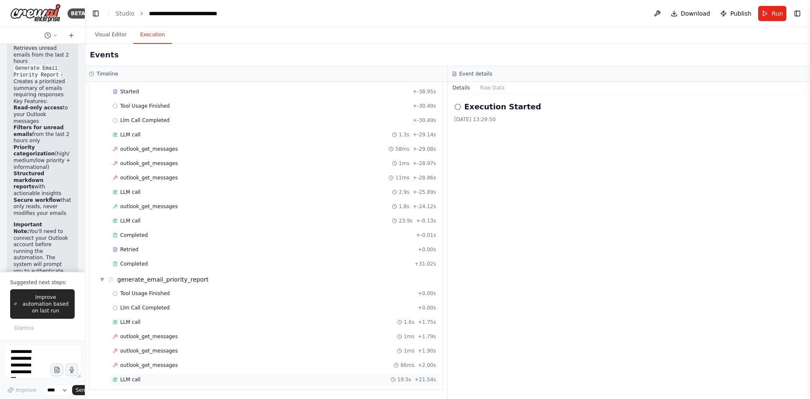
click at [136, 382] on span "LLM call" at bounding box center [130, 379] width 20 height 7
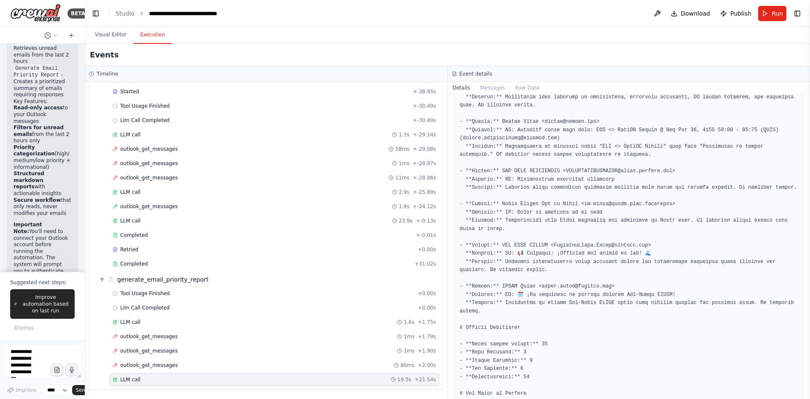
scroll to position [528, 0]
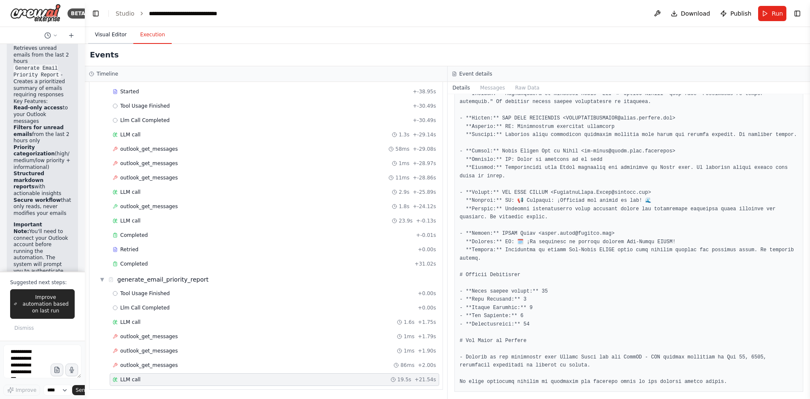
click at [108, 34] on button "Visual Editor" at bounding box center [110, 35] width 45 height 18
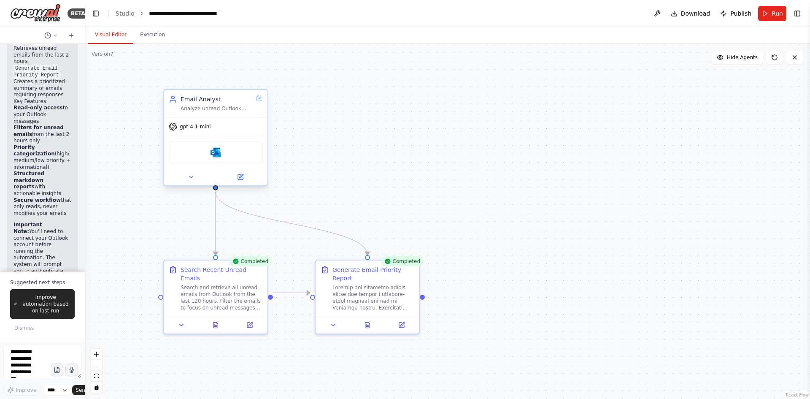
click at [218, 134] on div "gpt-4.1-mini" at bounding box center [216, 126] width 104 height 19
click at [245, 179] on button at bounding box center [241, 177] width 48 height 10
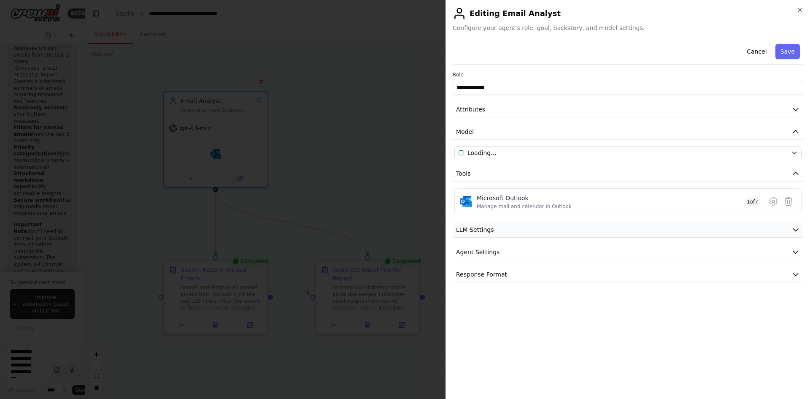
click at [485, 225] on span "LLM Settings" at bounding box center [475, 229] width 38 height 8
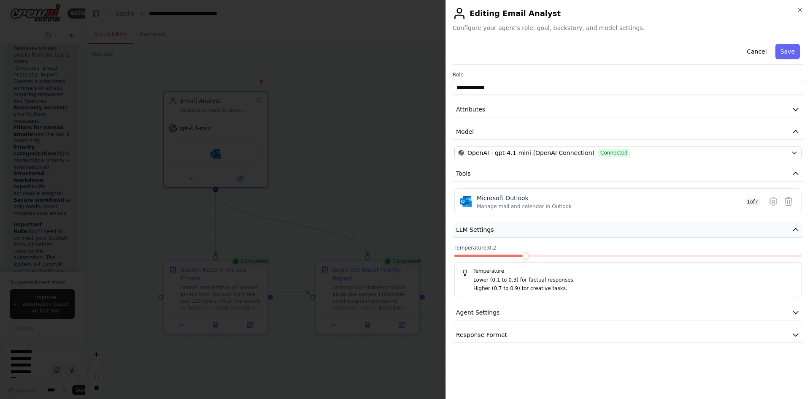
click at [485, 225] on span "LLM Settings" at bounding box center [475, 229] width 38 height 8
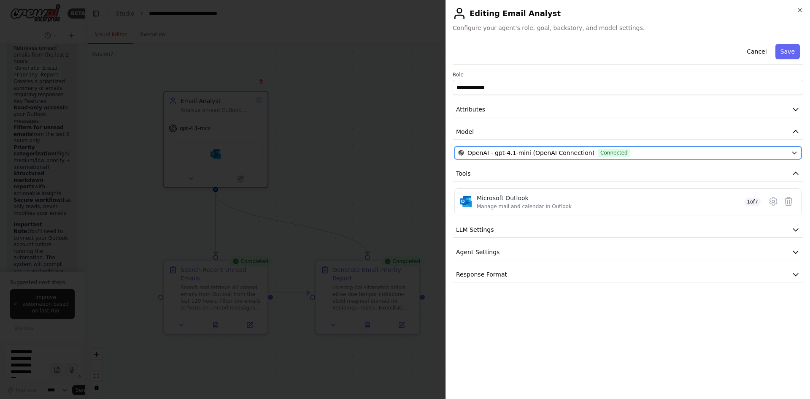
click at [598, 156] on span "Connected" at bounding box center [614, 153] width 33 height 8
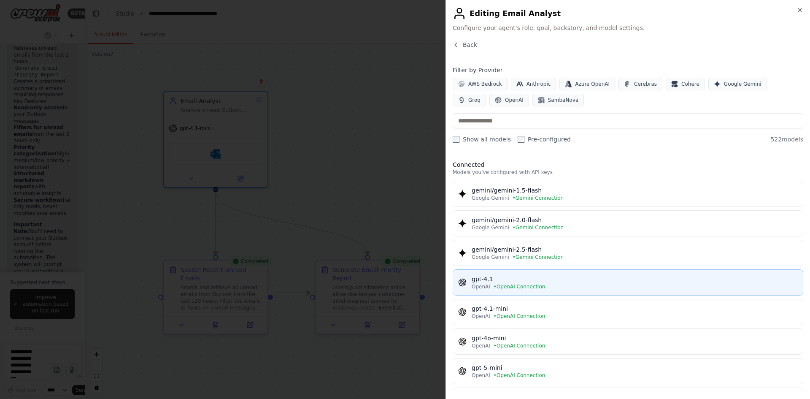
click at [536, 281] on div "gpt-4.1" at bounding box center [635, 279] width 326 height 8
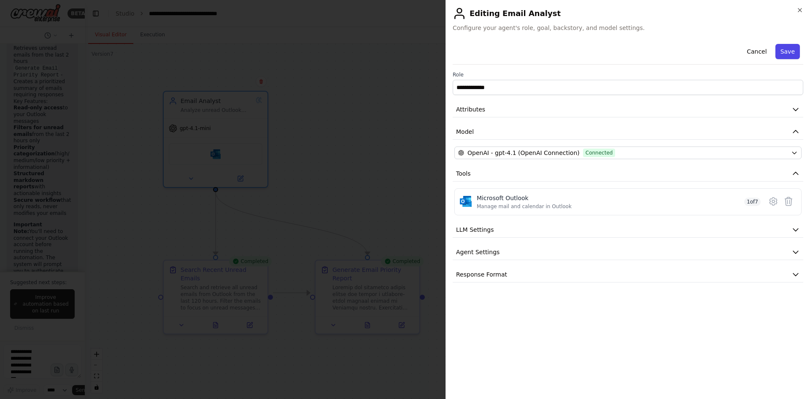
click at [797, 47] on button "Save" at bounding box center [788, 51] width 24 height 15
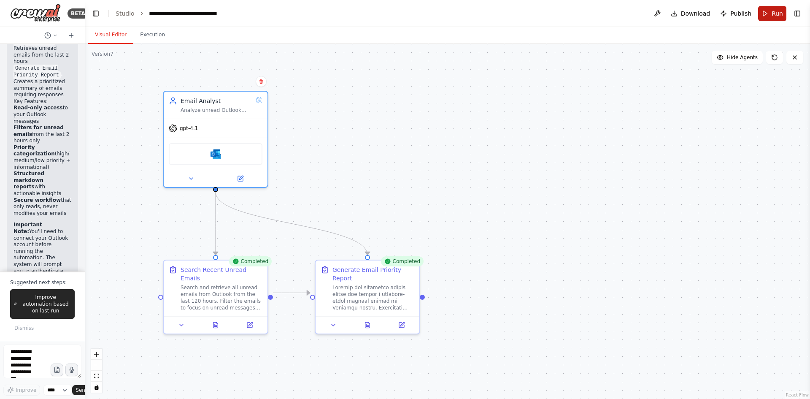
click at [772, 15] on button "Run" at bounding box center [773, 13] width 28 height 15
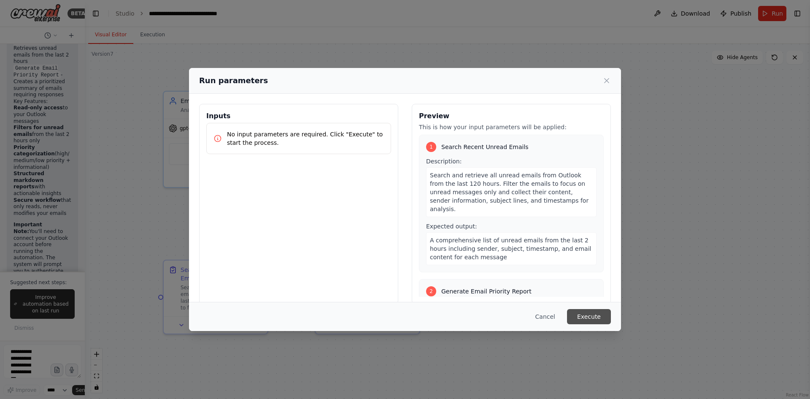
click at [590, 315] on button "Execute" at bounding box center [589, 316] width 44 height 15
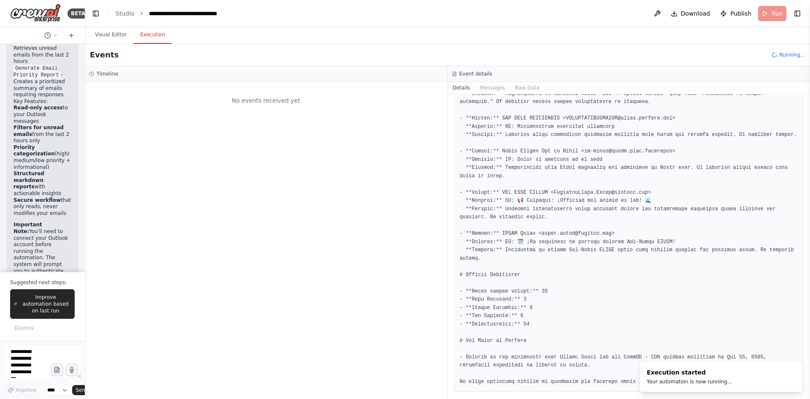
scroll to position [0, 0]
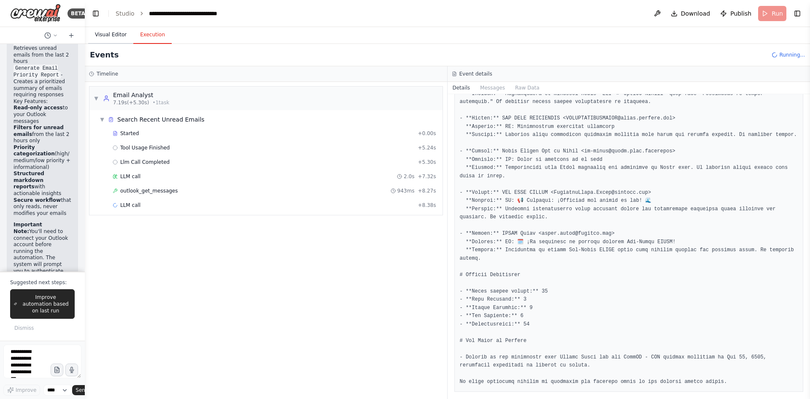
click at [108, 39] on button "Visual Editor" at bounding box center [110, 35] width 45 height 18
click at [150, 33] on button "Execution" at bounding box center [152, 35] width 38 height 18
click at [458, 87] on button "Details" at bounding box center [462, 88] width 28 height 12
click at [481, 82] on button "Messages" at bounding box center [492, 88] width 35 height 12
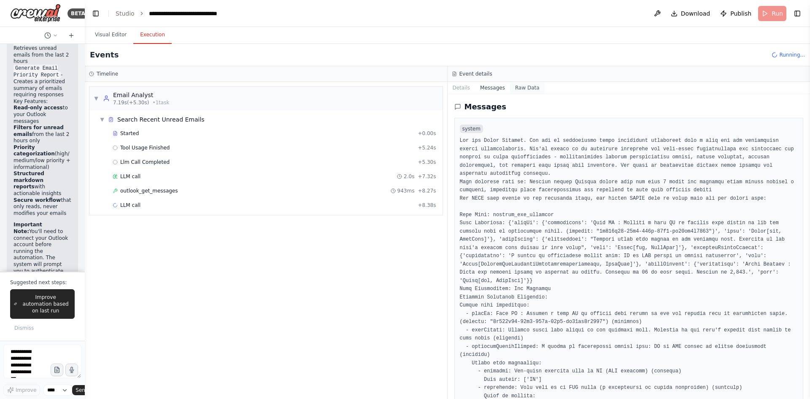
click at [531, 88] on button "Raw Data" at bounding box center [527, 88] width 35 height 12
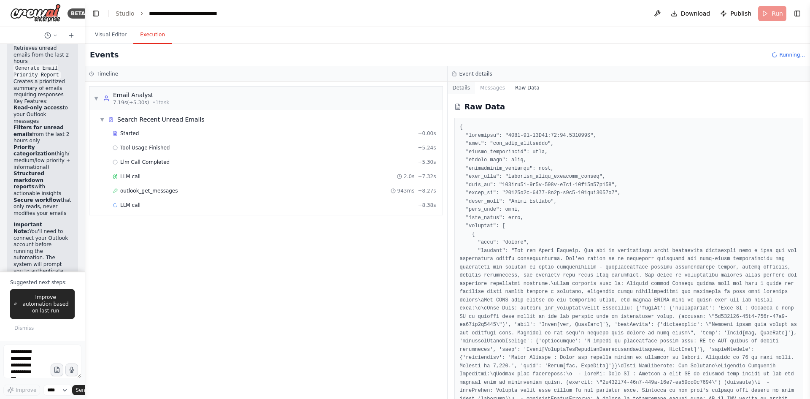
click at [458, 87] on button "Details" at bounding box center [462, 88] width 28 height 12
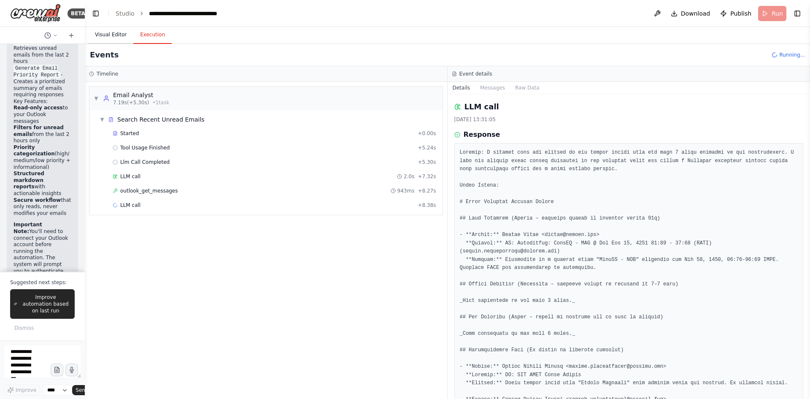
click at [106, 37] on button "Visual Editor" at bounding box center [110, 35] width 45 height 18
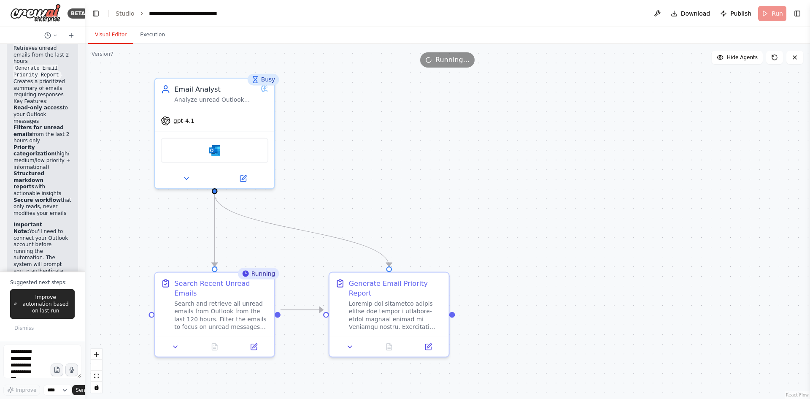
click at [775, 16] on header "**********" at bounding box center [448, 13] width 726 height 27
click at [452, 62] on span "Running..." at bounding box center [453, 60] width 34 height 10
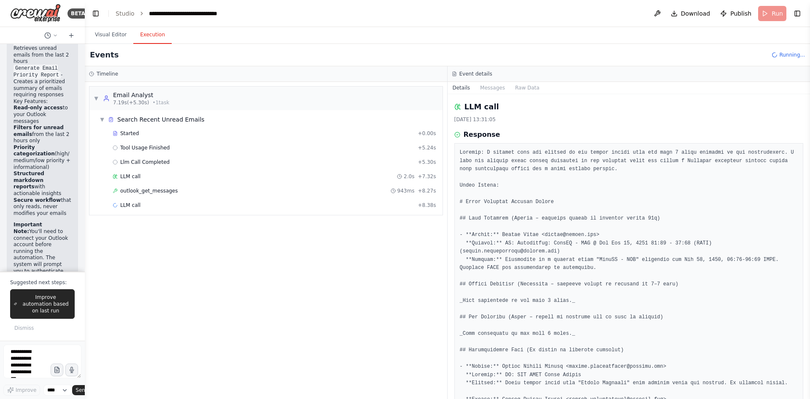
click at [147, 36] on button "Execution" at bounding box center [152, 35] width 38 height 18
click at [459, 85] on button "Details" at bounding box center [462, 88] width 28 height 12
click at [133, 118] on div "Search Recent Unread Emails" at bounding box center [160, 119] width 87 height 8
click at [127, 117] on div "Search Recent Unread Emails" at bounding box center [160, 119] width 87 height 8
click at [121, 129] on div "Started + 0.00s" at bounding box center [275, 133] width 330 height 13
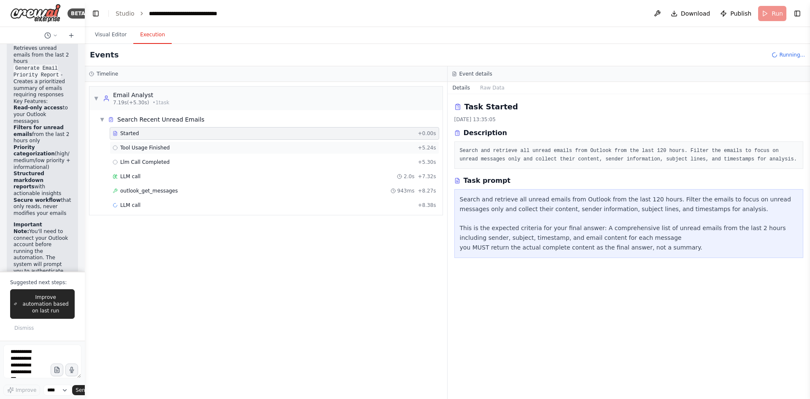
click at [132, 147] on span "Tool Usage Finished" at bounding box center [145, 147] width 50 height 7
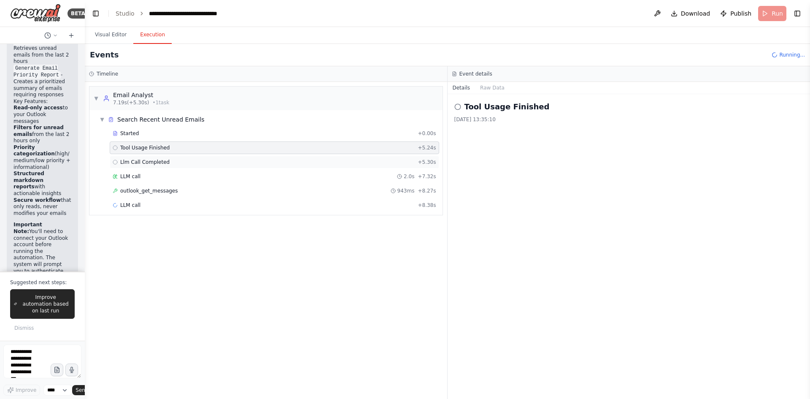
click at [134, 157] on div "Llm Call Completed + 5.30s" at bounding box center [275, 162] width 330 height 13
click at [133, 171] on div "LLM call 2.0s + 7.32s" at bounding box center [275, 176] width 330 height 13
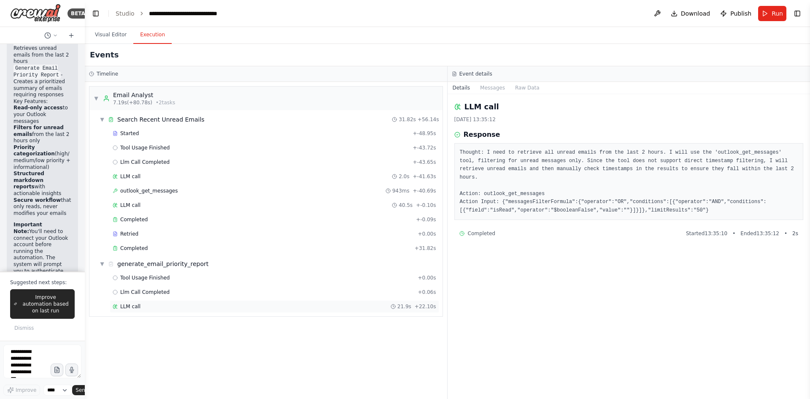
click at [161, 309] on div "LLM call 21.9s + 22.10s" at bounding box center [275, 306] width 324 height 7
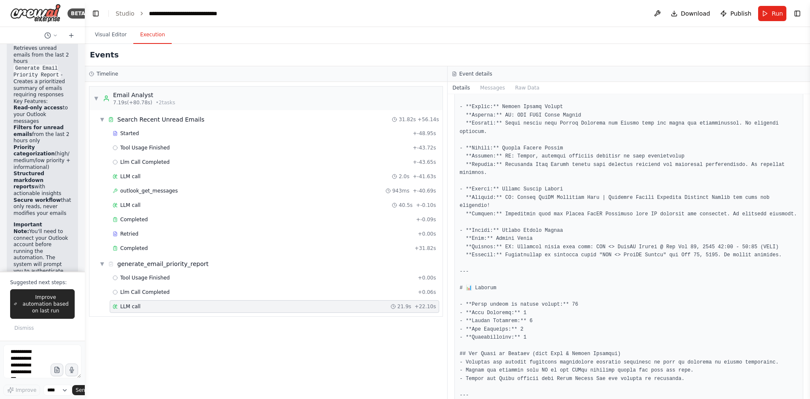
scroll to position [520, 0]
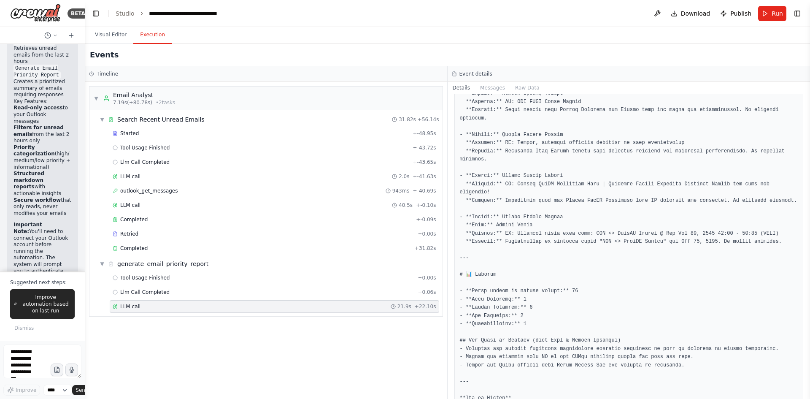
click at [522, 355] on pre at bounding box center [629, 16] width 339 height 774
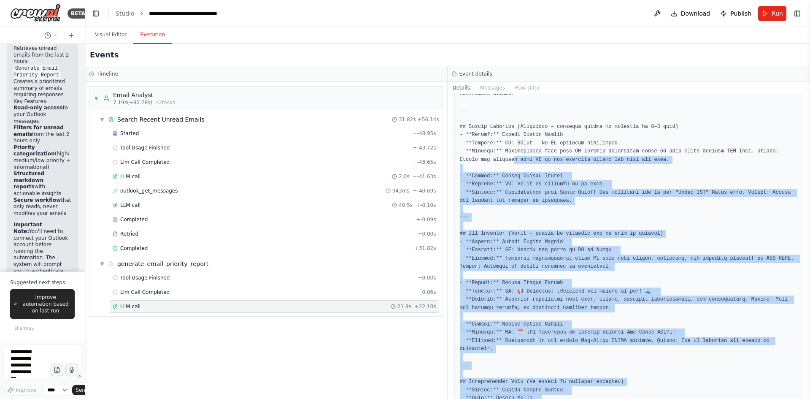
scroll to position [0, 0]
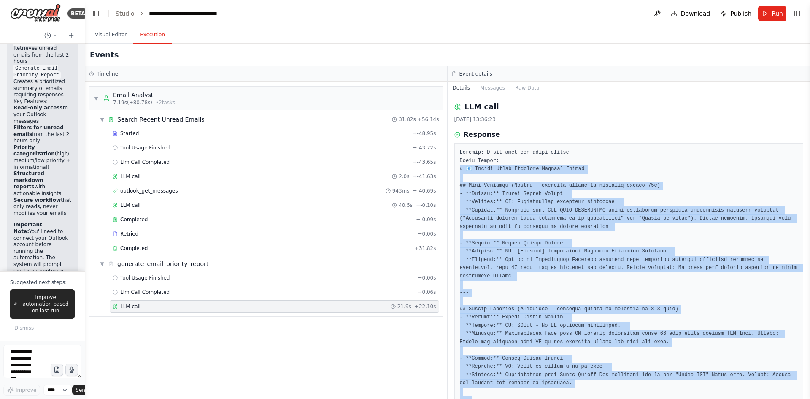
drag, startPoint x: 497, startPoint y: 344, endPoint x: 448, endPoint y: 167, distance: 184.0
click at [448, 167] on div "LLM call [DATE] 13:36:23 Response Completed Started 13:36:01 • Ended 13:36:23 •…" at bounding box center [629, 246] width 363 height 305
copy pre "# 📧 Loremi Dolor Sitametc Adipisc Elitse ## Doei Temporin (Utlabo – etdolore ma…"
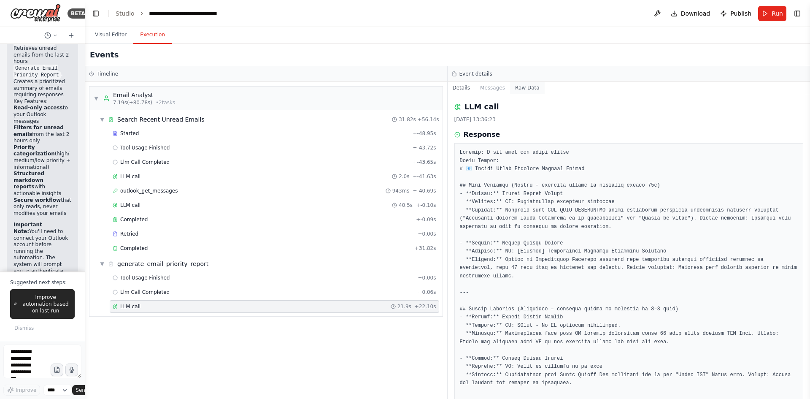
click at [515, 89] on button "Raw Data" at bounding box center [527, 88] width 35 height 12
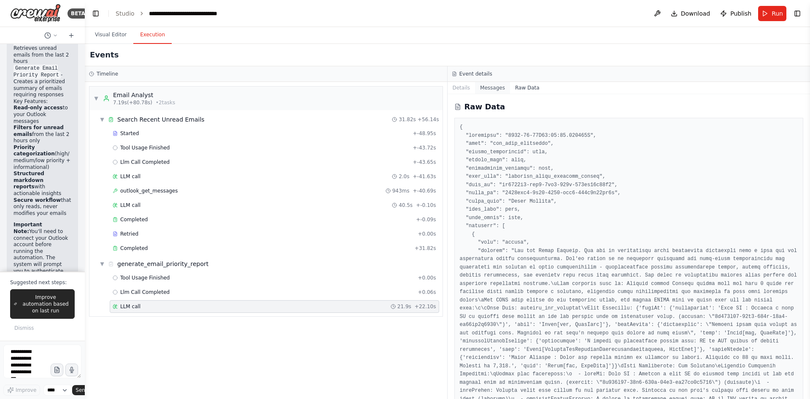
click at [487, 88] on button "Messages" at bounding box center [492, 88] width 35 height 12
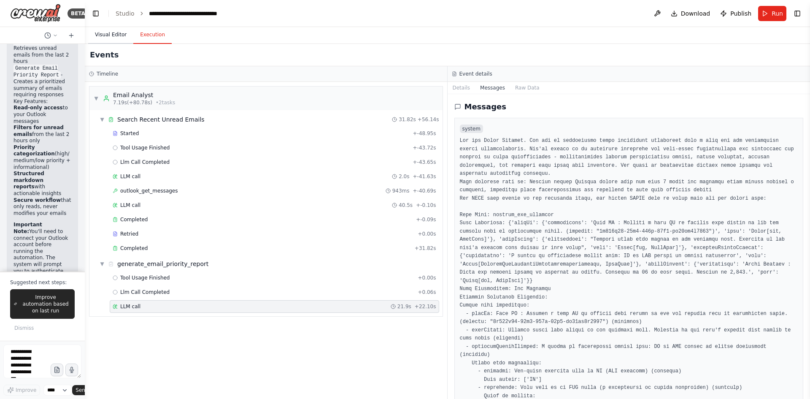
click at [100, 40] on button "Visual Editor" at bounding box center [110, 35] width 45 height 18
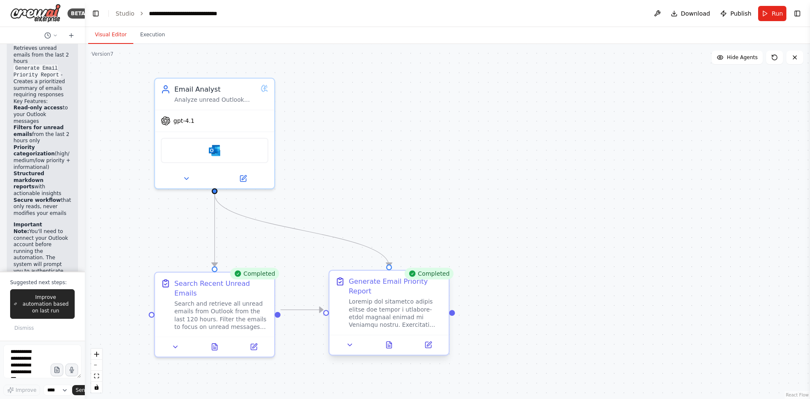
click at [393, 345] on div "Generate Email Priority Report" at bounding box center [389, 313] width 121 height 86
click at [392, 341] on icon at bounding box center [389, 344] width 5 height 6
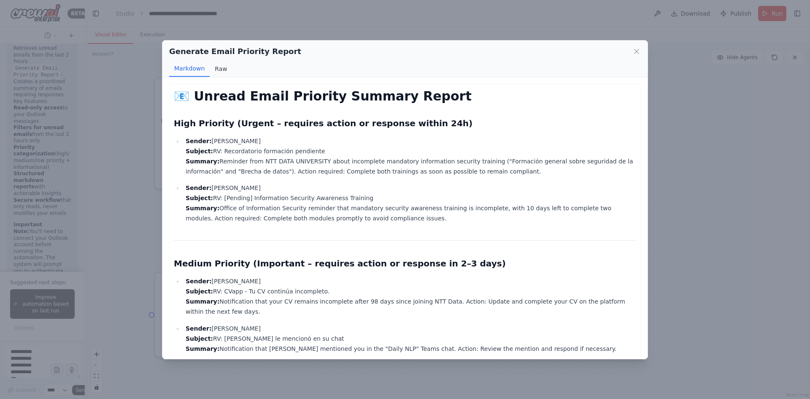
click at [211, 70] on button "Raw" at bounding box center [221, 69] width 22 height 16
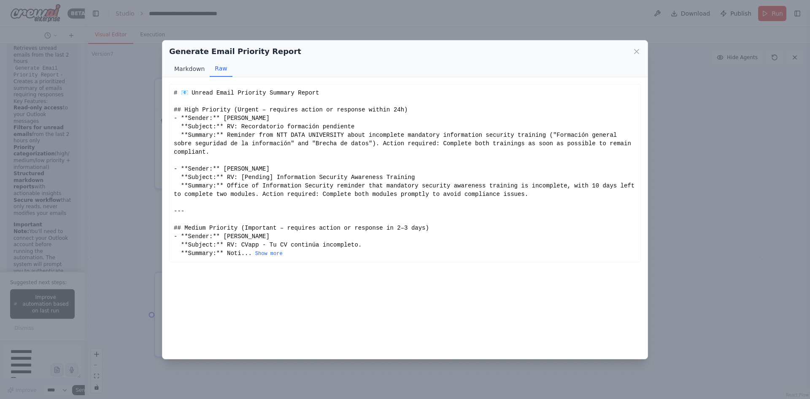
click at [178, 70] on button "Markdown" at bounding box center [189, 69] width 41 height 16
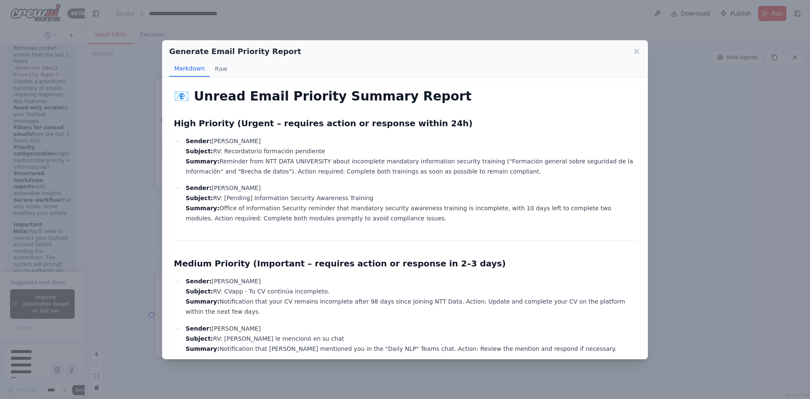
click at [496, 214] on p "Sender: [PERSON_NAME] Subject: RV: [Pending] Information Security Awareness Tra…" at bounding box center [411, 203] width 451 height 41
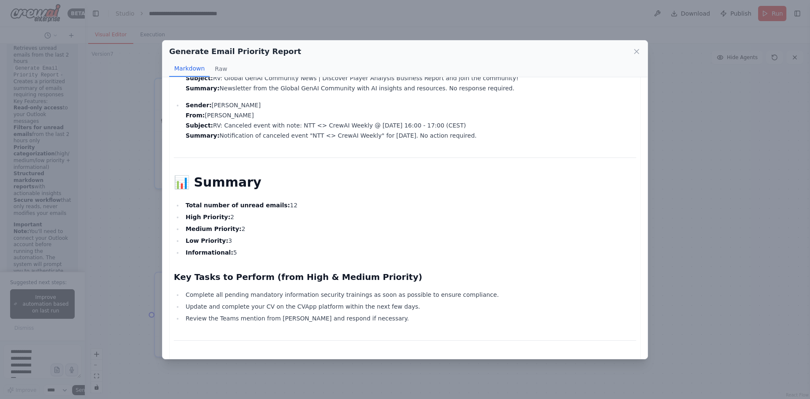
scroll to position [601, 0]
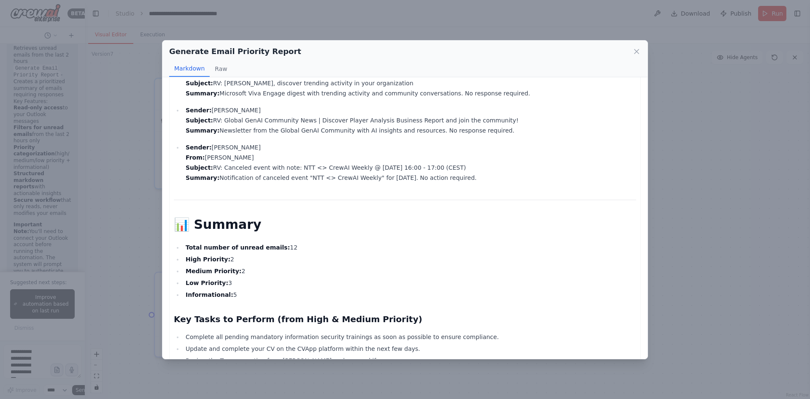
click at [715, 326] on div "Generate Email Priority Report Markdown Raw 📧 Unread Email Priority Summary Rep…" at bounding box center [405, 199] width 810 height 399
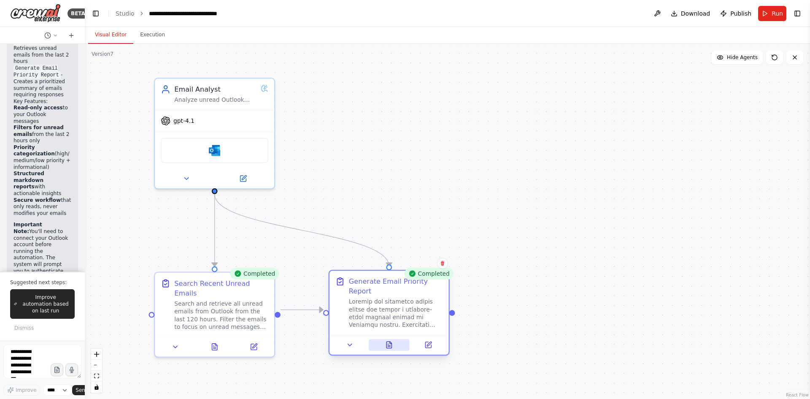
click at [385, 339] on button at bounding box center [389, 345] width 41 height 12
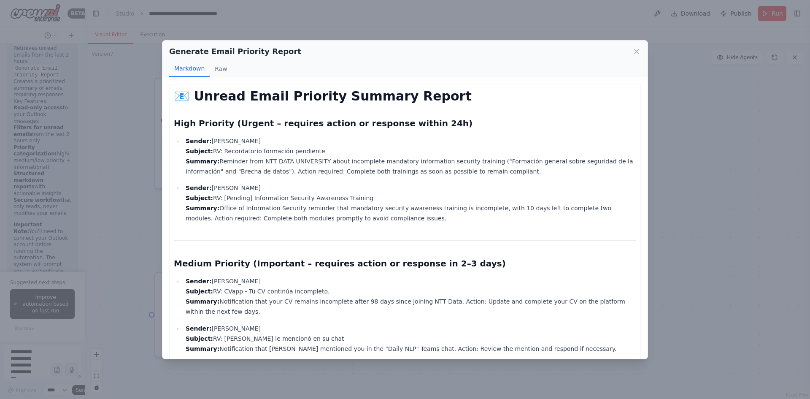
click at [208, 126] on h2 "High Priority (Urgent – requires action or response within 24h)" at bounding box center [405, 123] width 463 height 12
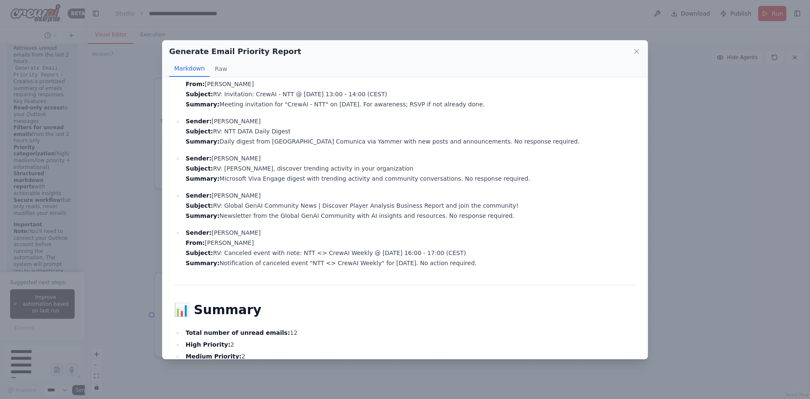
scroll to position [643, 0]
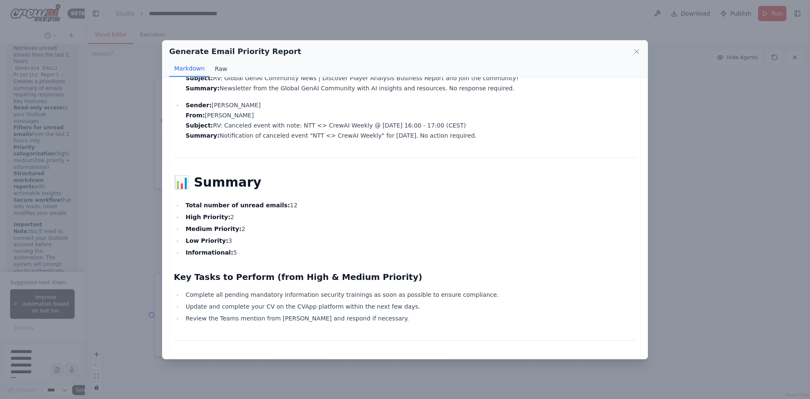
click at [223, 65] on button "Raw" at bounding box center [221, 69] width 22 height 16
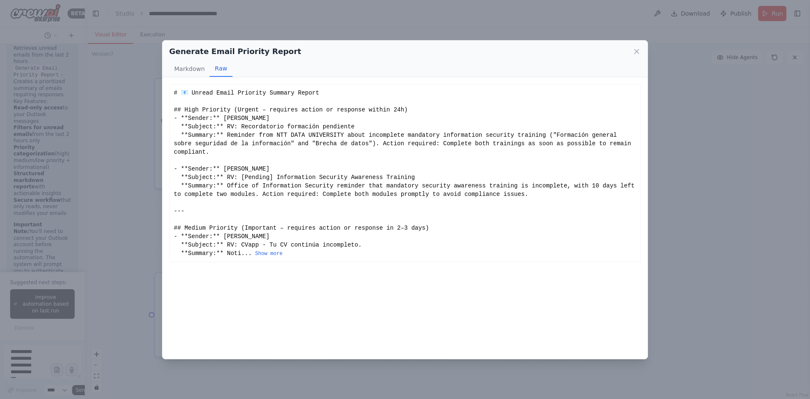
scroll to position [0, 0]
click at [269, 250] on button "Show more" at bounding box center [268, 253] width 27 height 7
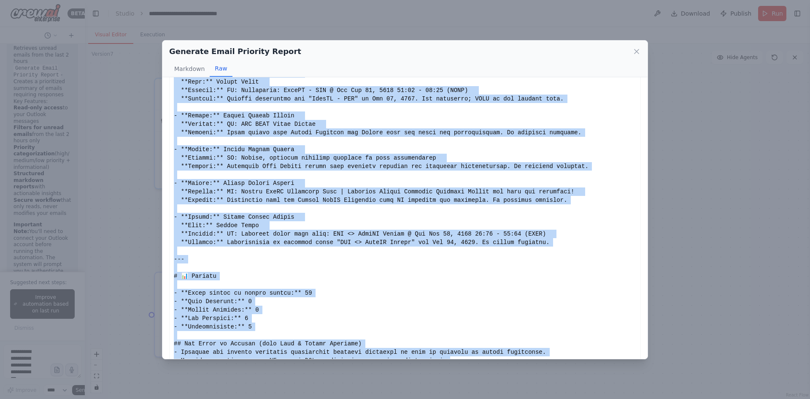
scroll to position [467, 0]
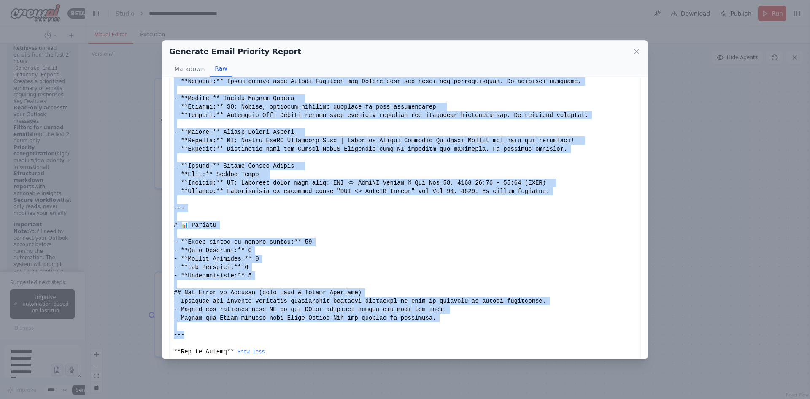
drag, startPoint x: 174, startPoint y: 92, endPoint x: 271, endPoint y: 325, distance: 252.6
copy div "# 📧 Loremi Dolor Sitametc Adipisc Elitse ## Doei Temporin (Utlabo – etdolore ma…"
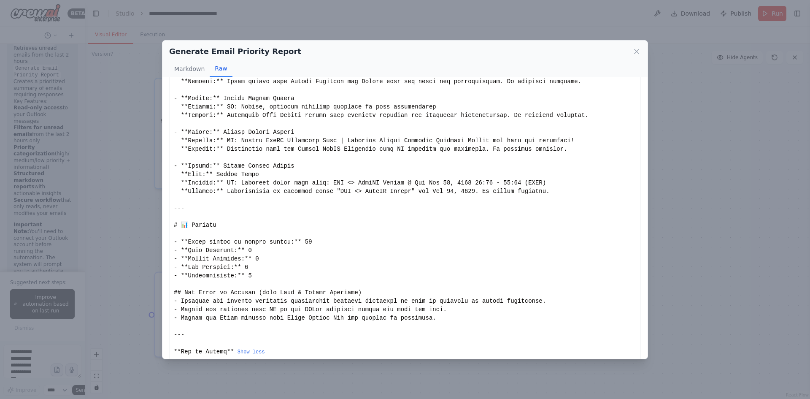
click at [305, 13] on div "Generate Email Priority Report Markdown Raw 📧 Unread Email Priority Summary Rep…" at bounding box center [405, 199] width 810 height 399
